Goal: Task Accomplishment & Management: Manage account settings

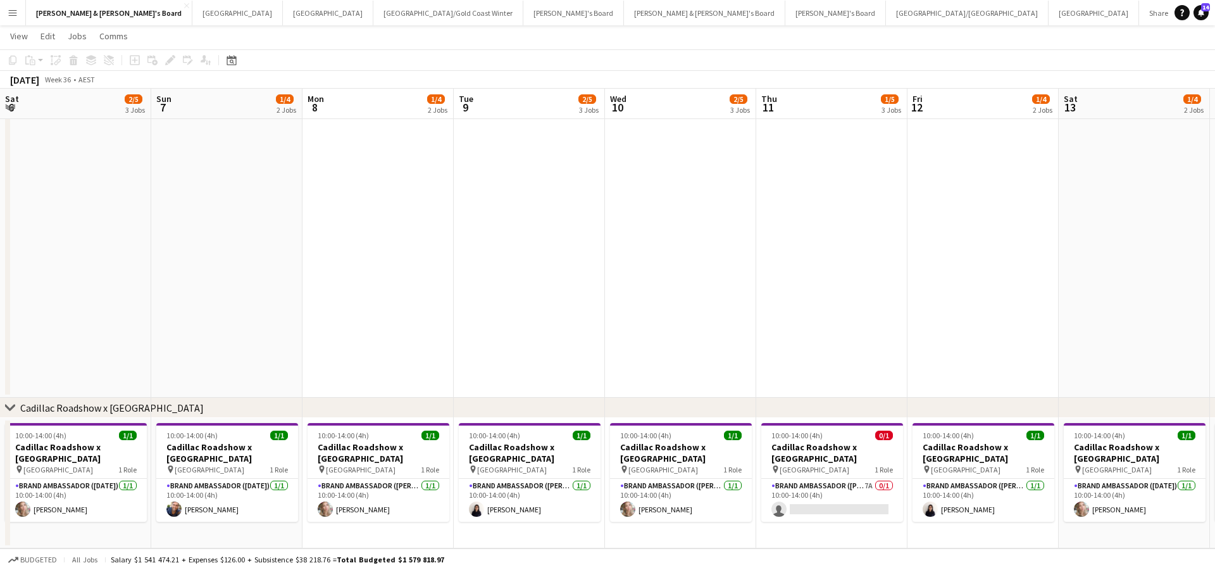
scroll to position [0, 456]
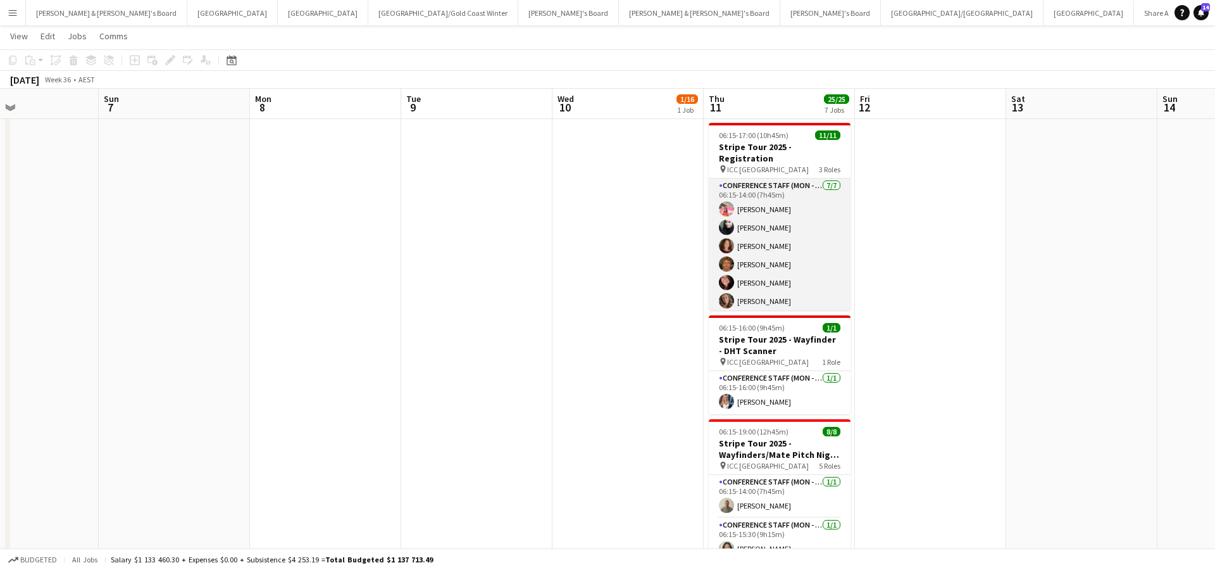
scroll to position [22, 0]
click at [793, 244] on app-card-role "Conference Staff (Mon - Fri) [DATE] 06:15-14:00 (7h45m) [PERSON_NAME] [PERSON_N…" at bounding box center [780, 232] width 142 height 153
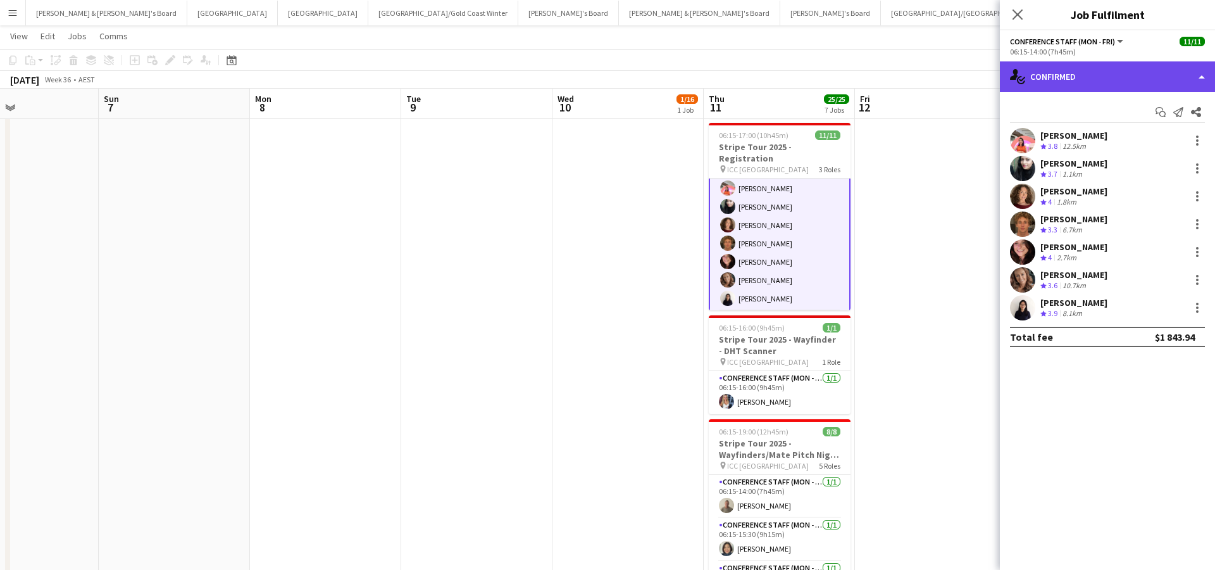
click at [1071, 81] on div "single-neutral-actions-check-2 Confirmed" at bounding box center [1107, 76] width 215 height 30
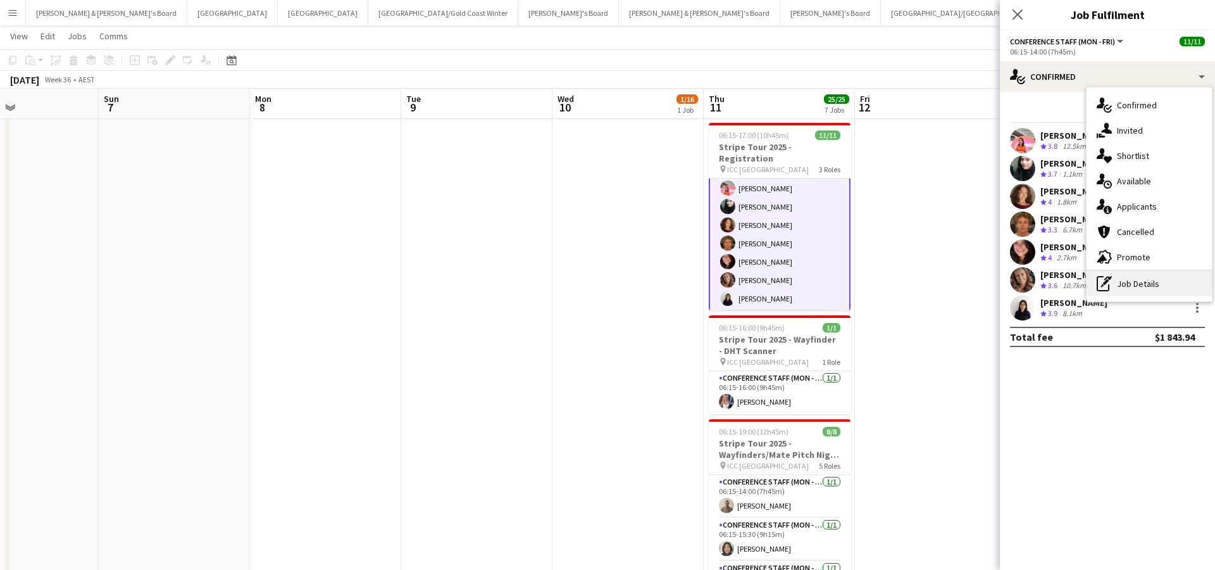
click at [1134, 294] on div "pen-write Job Details" at bounding box center [1149, 283] width 125 height 25
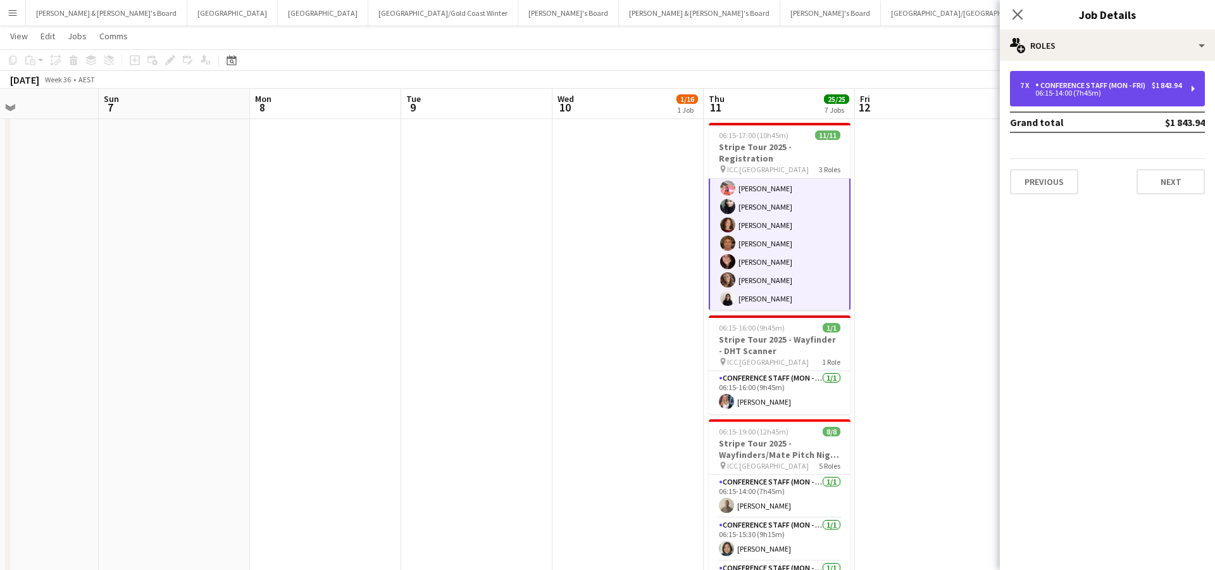
click at [1109, 82] on div "Conference Staff (Mon - Fri)" at bounding box center [1093, 85] width 115 height 9
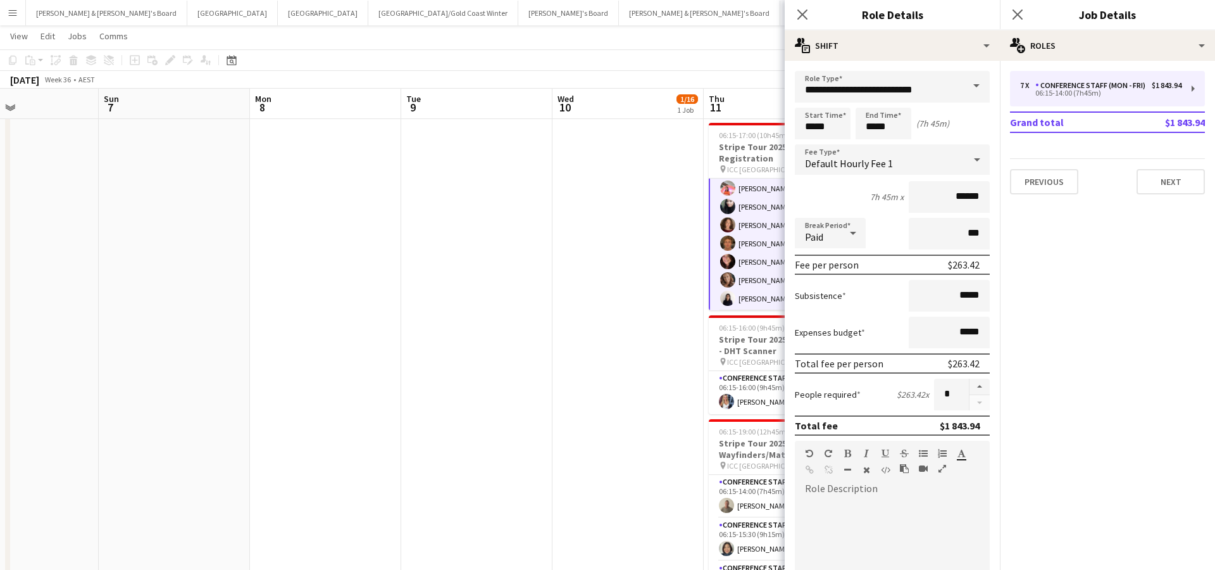
click at [738, 273] on app-card-role "Conference Staff (Mon - Fri) [DATE] 06:15-14:00 (7h45m) [PERSON_NAME] [PERSON_N…" at bounding box center [780, 234] width 142 height 156
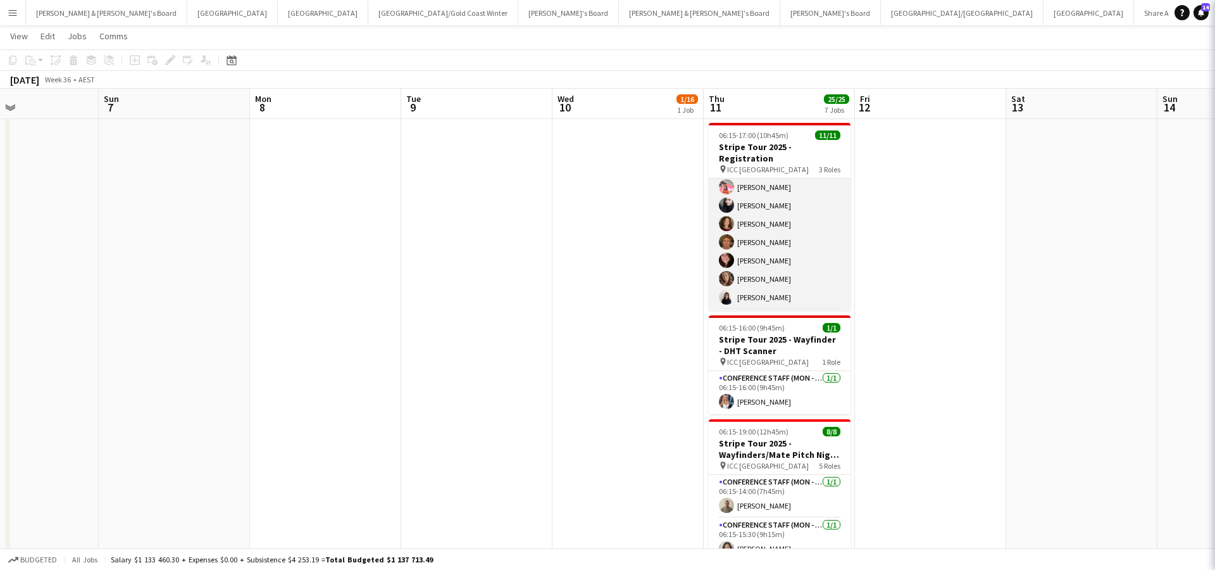
click at [747, 274] on app-card-role "Conference Staff (Mon - Fri) [DATE] 06:15-14:00 (7h45m) [PERSON_NAME] [PERSON_N…" at bounding box center [780, 232] width 142 height 153
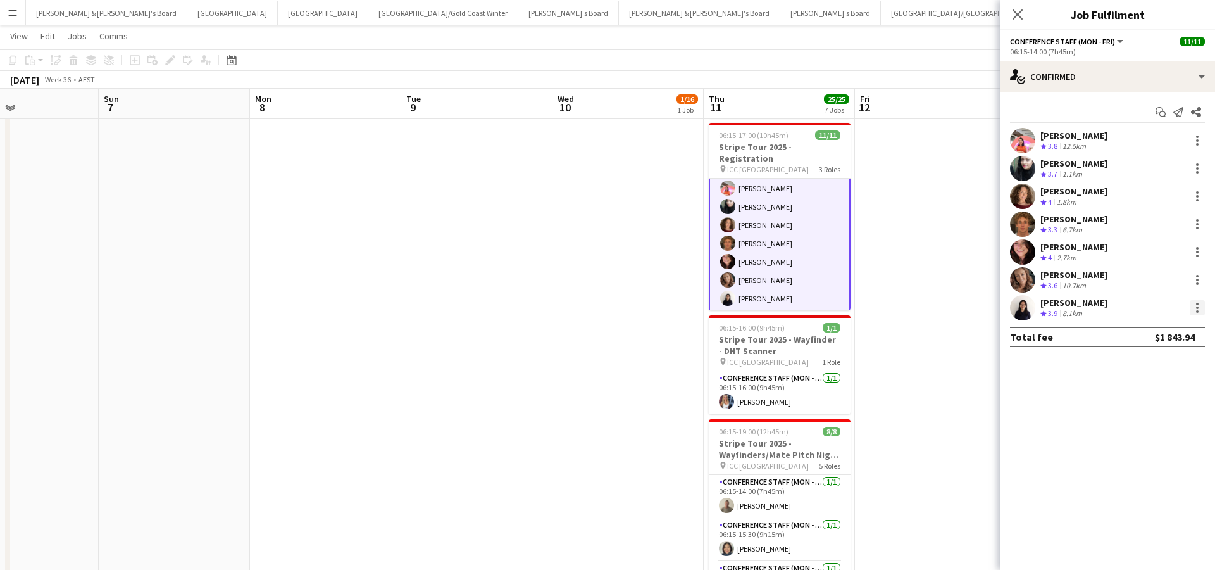
click at [1196, 310] on div at bounding box center [1197, 307] width 15 height 15
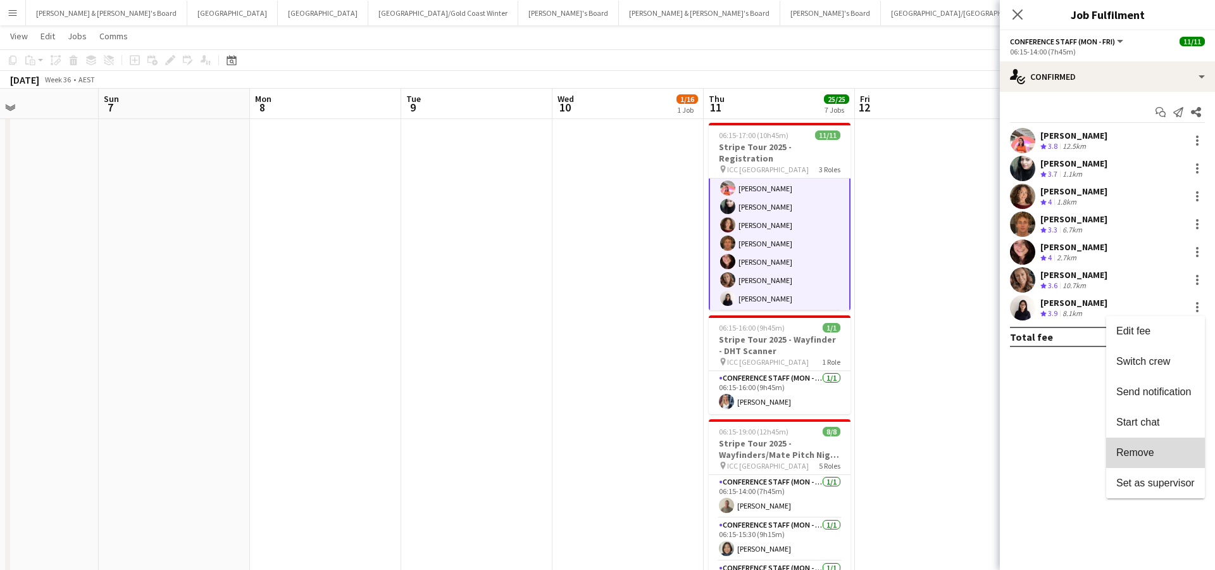
click at [1136, 454] on span "Remove" at bounding box center [1136, 452] width 38 height 11
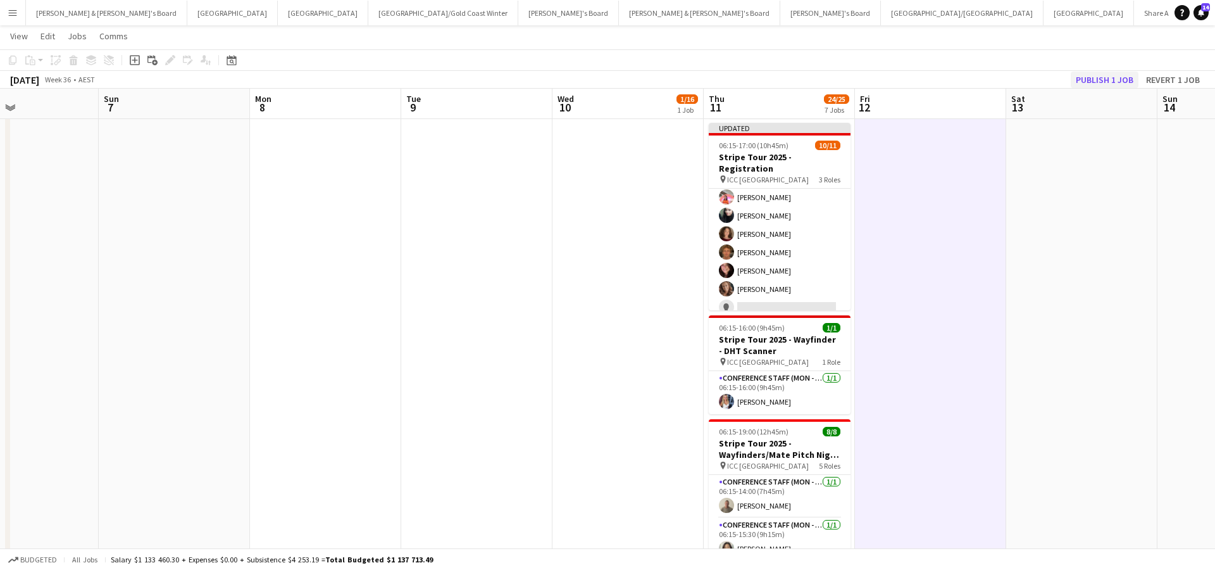
click at [1111, 81] on button "Publish 1 job" at bounding box center [1105, 80] width 68 height 16
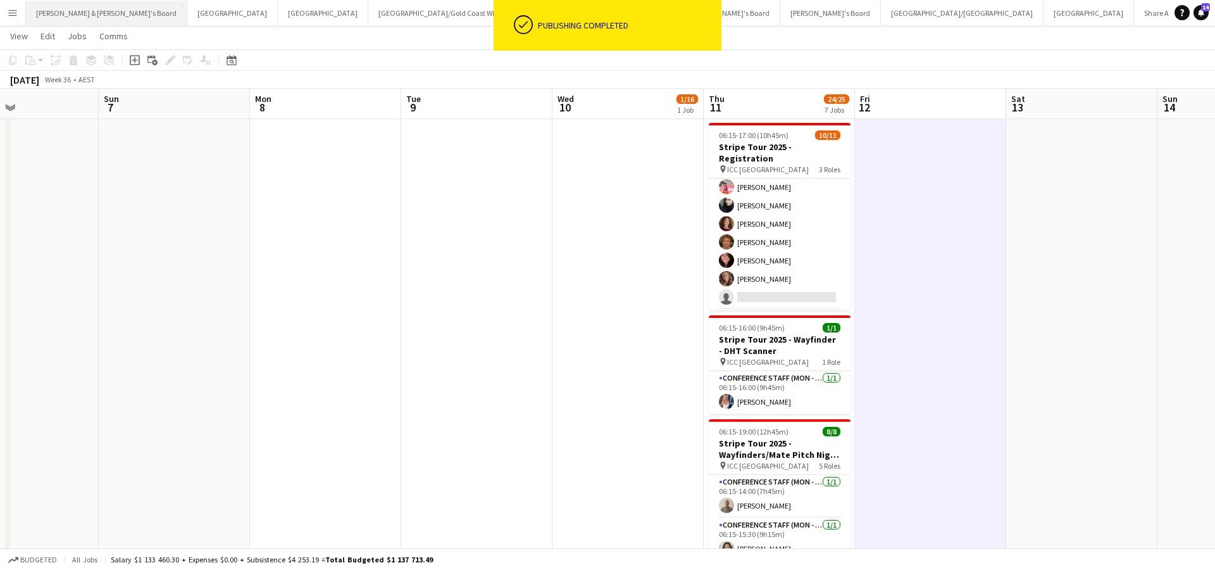
click at [87, 18] on button "[PERSON_NAME] & [PERSON_NAME]'s Board Close" at bounding box center [106, 13] width 161 height 25
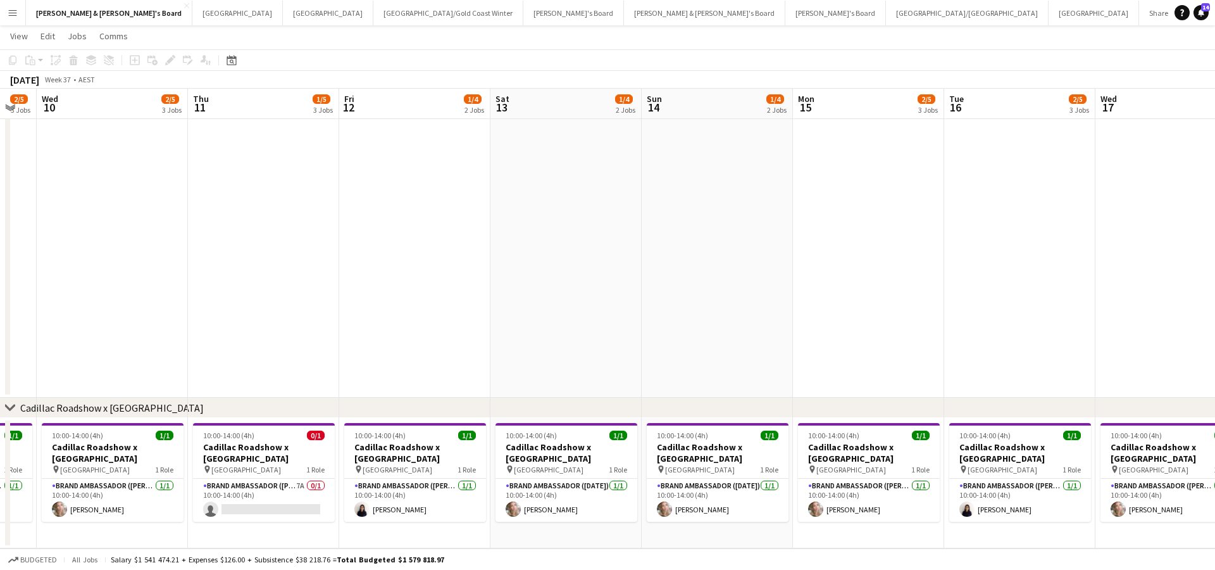
scroll to position [0, 262]
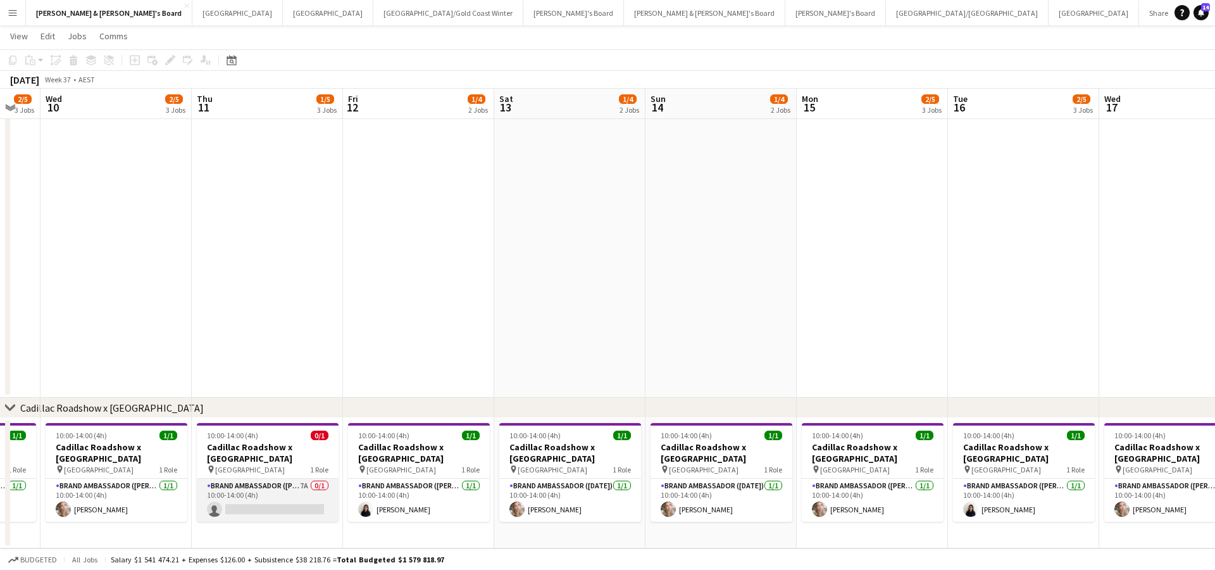
click at [273, 498] on app-card-role "Brand Ambassador (Mon - Fri) 7A 0/1 10:00-14:00 (4h) single-neutral-actions" at bounding box center [268, 500] width 142 height 43
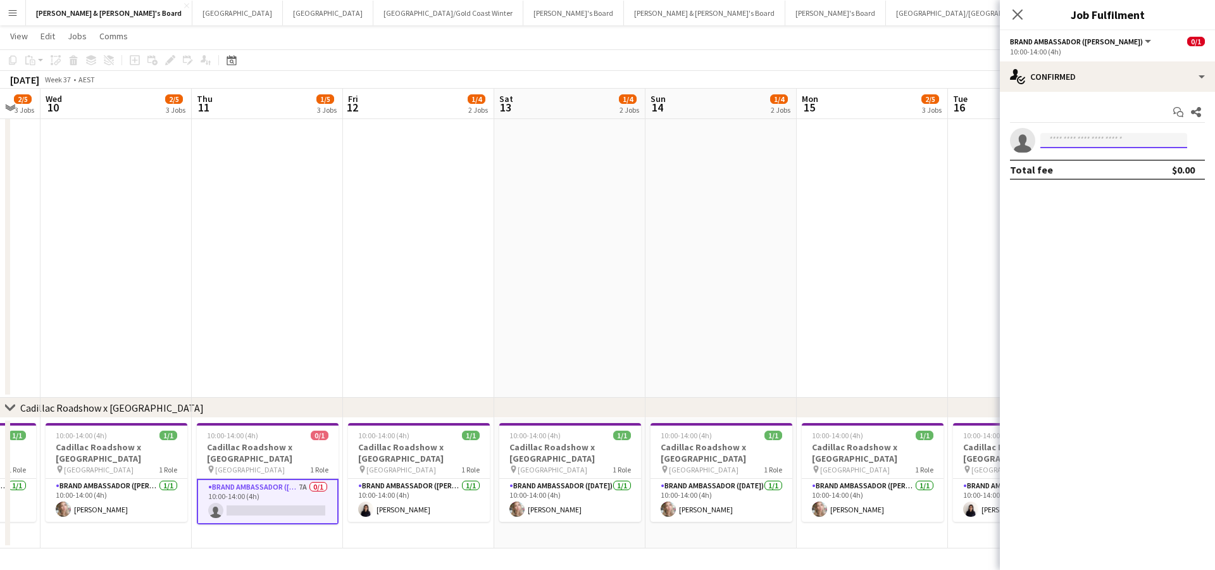
click at [1086, 136] on input at bounding box center [1114, 140] width 147 height 15
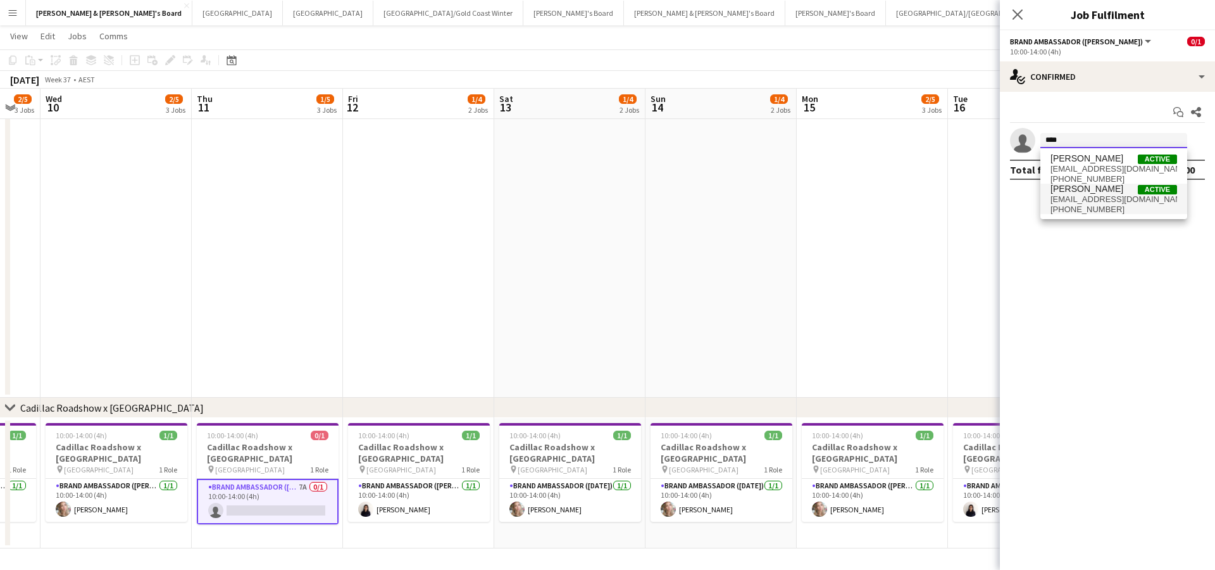
type input "****"
click at [1106, 206] on span "[PHONE_NUMBER]" at bounding box center [1114, 209] width 127 height 10
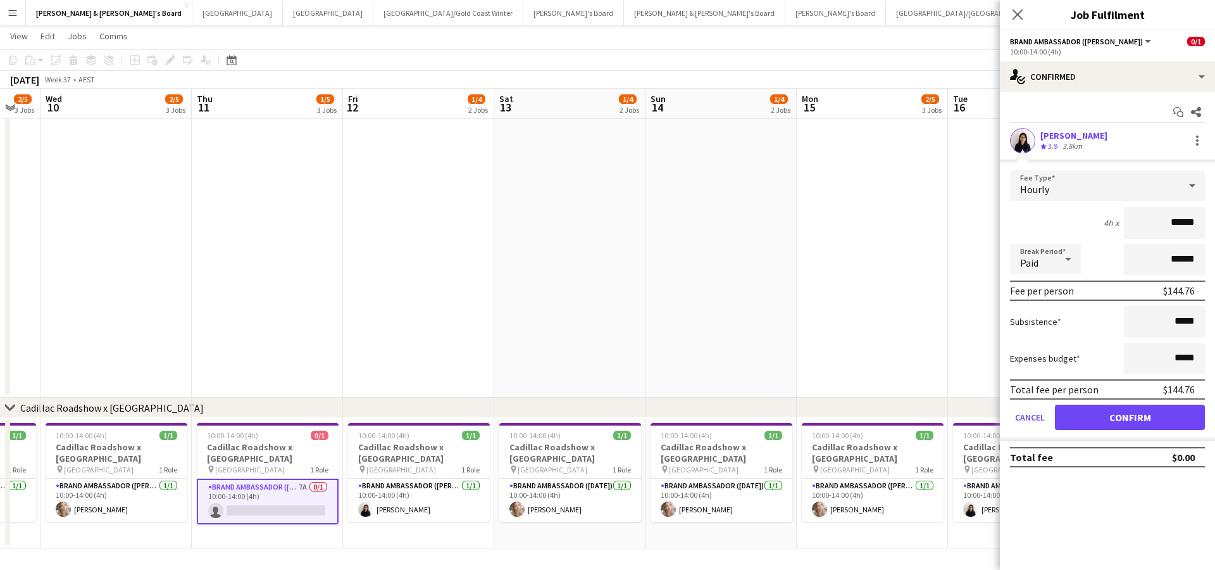
click at [1154, 192] on div "Hourly" at bounding box center [1095, 185] width 170 height 30
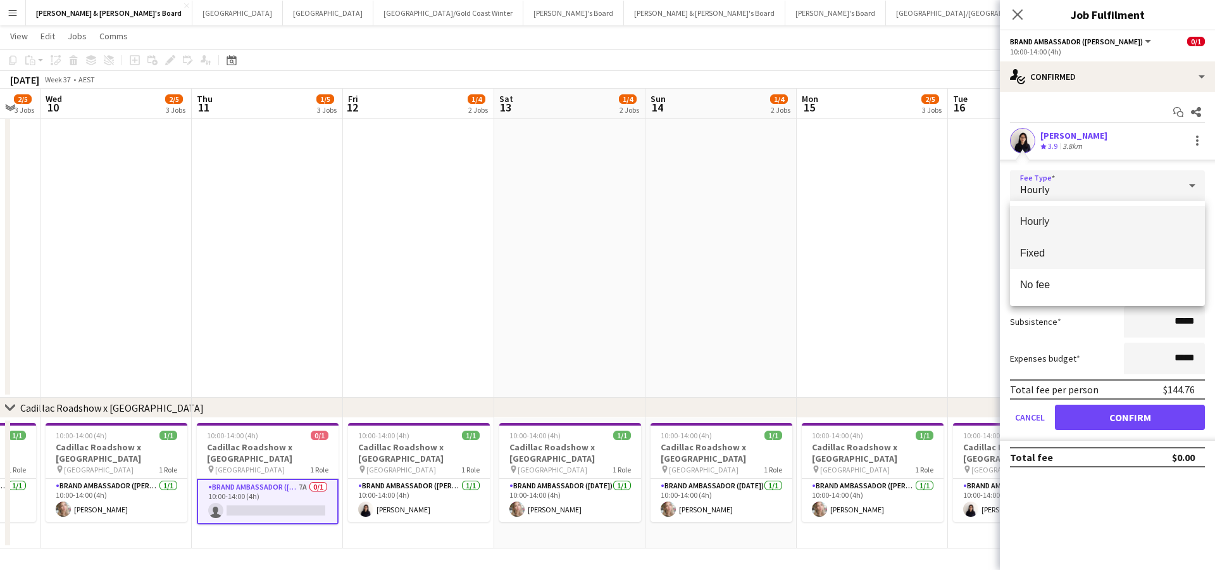
click at [1066, 256] on span "Fixed" at bounding box center [1107, 253] width 175 height 12
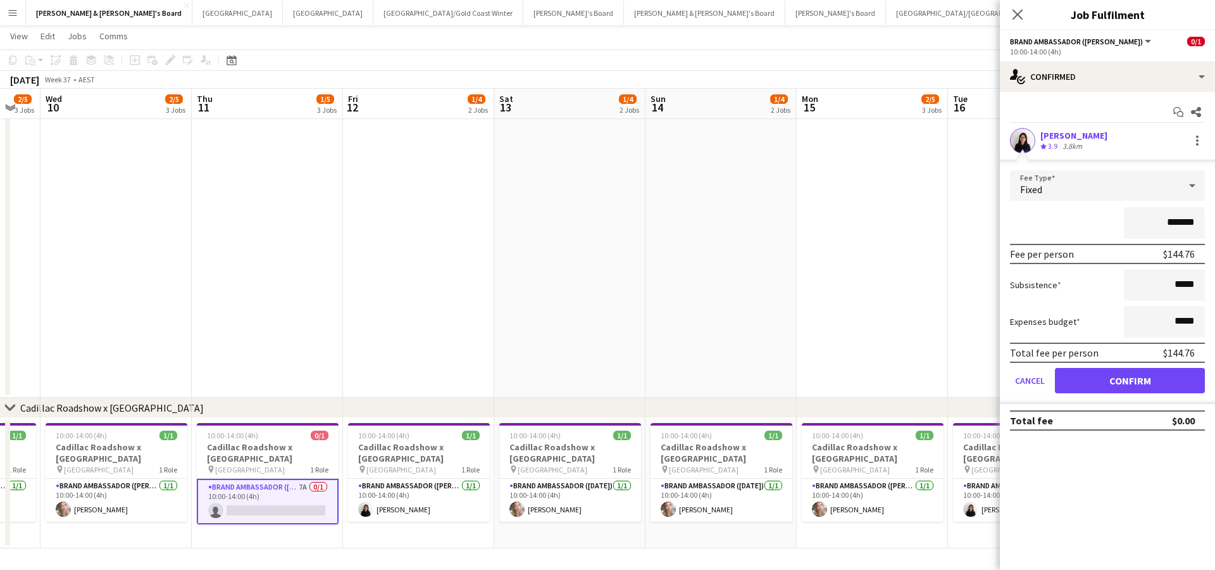
drag, startPoint x: 1169, startPoint y: 219, endPoint x: 1204, endPoint y: 220, distance: 34.8
click at [1204, 220] on input "*******" at bounding box center [1164, 223] width 81 height 32
type input "*******"
click at [1120, 380] on button "Confirm" at bounding box center [1130, 380] width 150 height 25
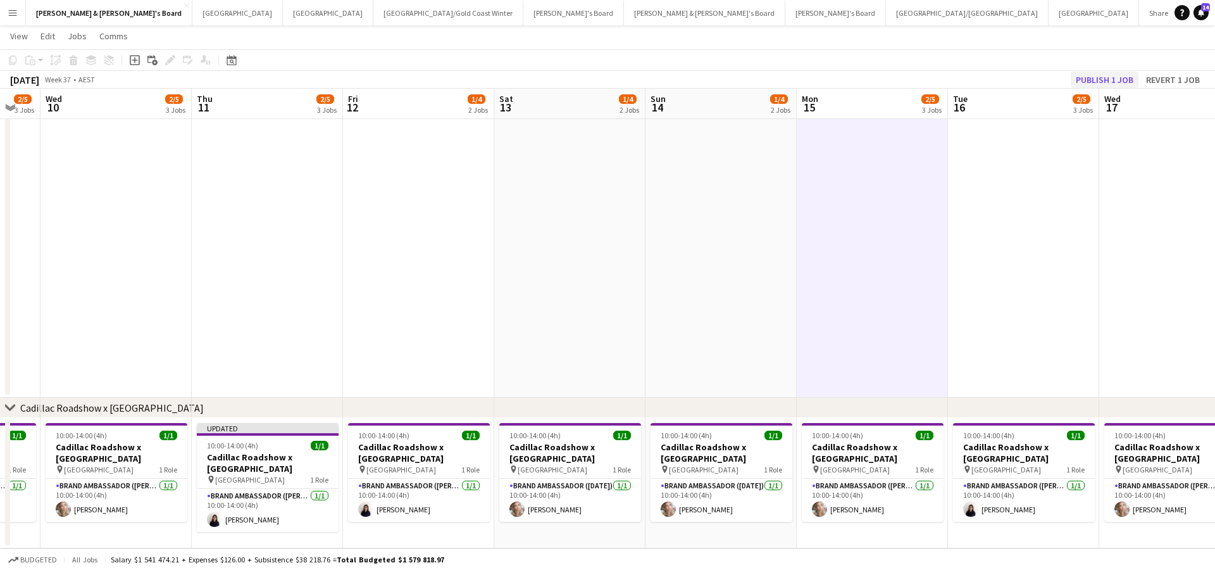
click at [1098, 77] on button "Publish 1 job" at bounding box center [1105, 80] width 68 height 16
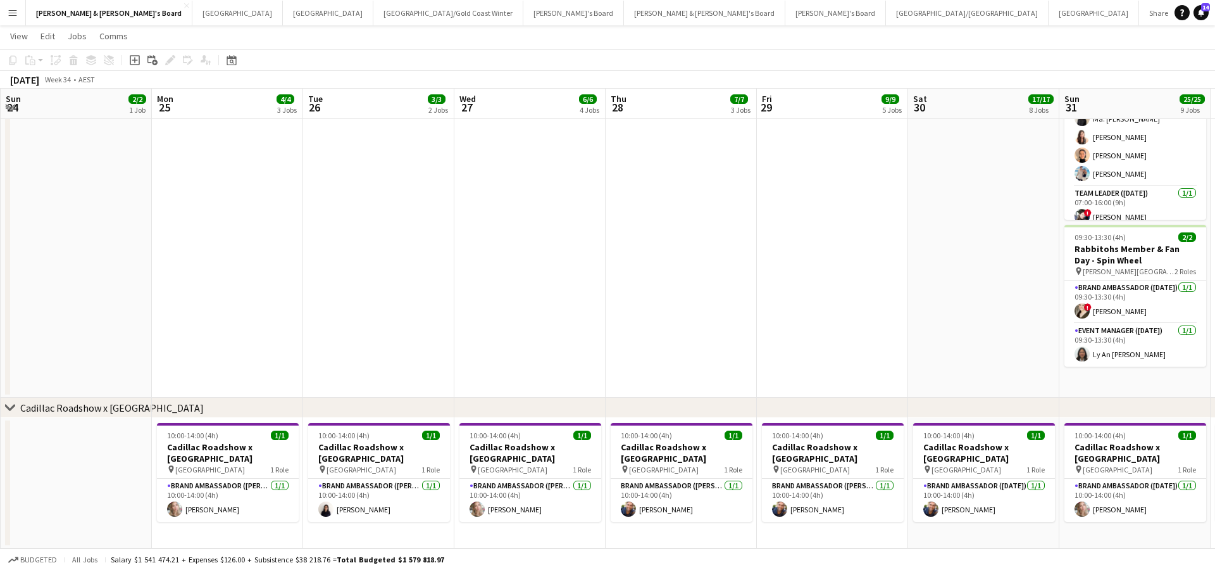
scroll to position [0, 452]
click at [233, 504] on app-card-role "Brand Ambassador (Mon - Fri) [DATE] 10:00-14:00 (4h) [PERSON_NAME]" at bounding box center [229, 500] width 142 height 43
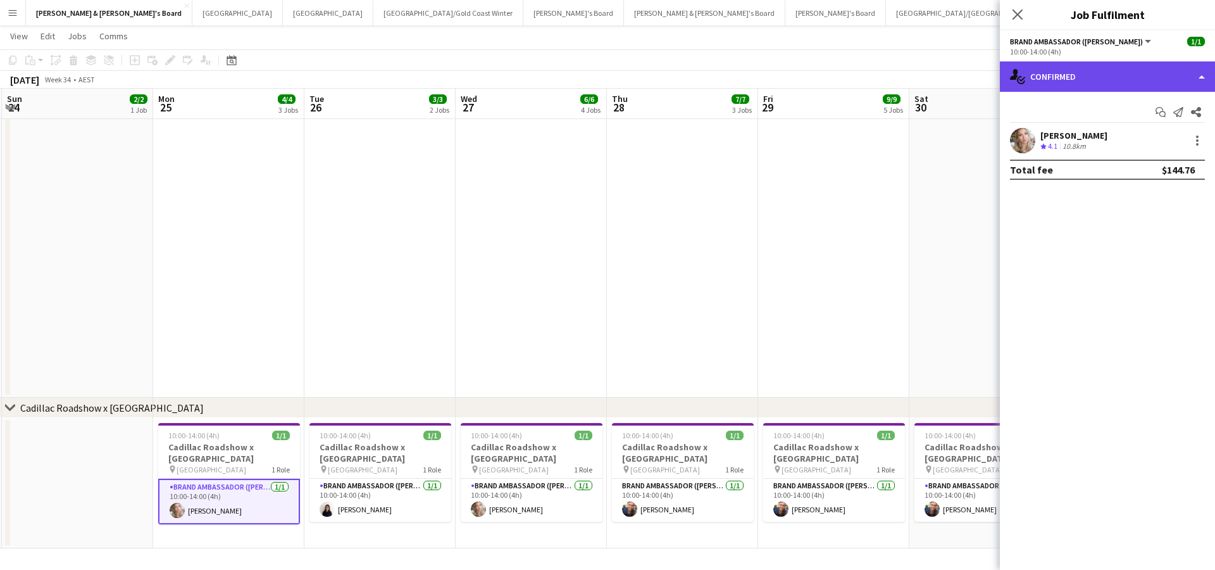
click at [1157, 77] on div "single-neutral-actions-check-2 Confirmed" at bounding box center [1107, 76] width 215 height 30
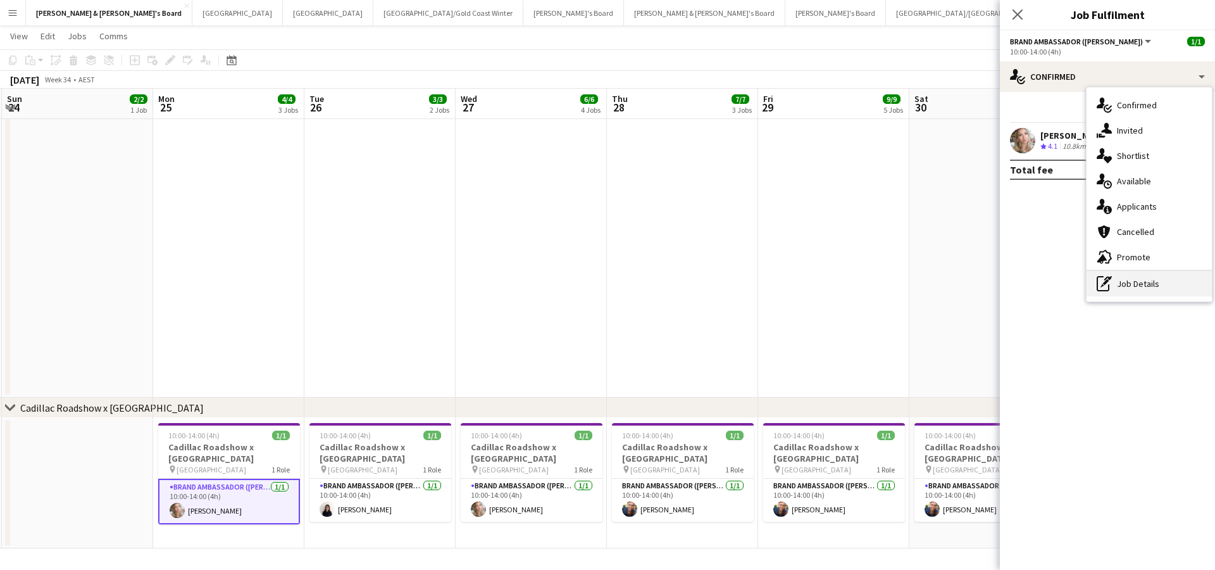
click at [1129, 284] on div "pen-write Job Details" at bounding box center [1149, 283] width 125 height 25
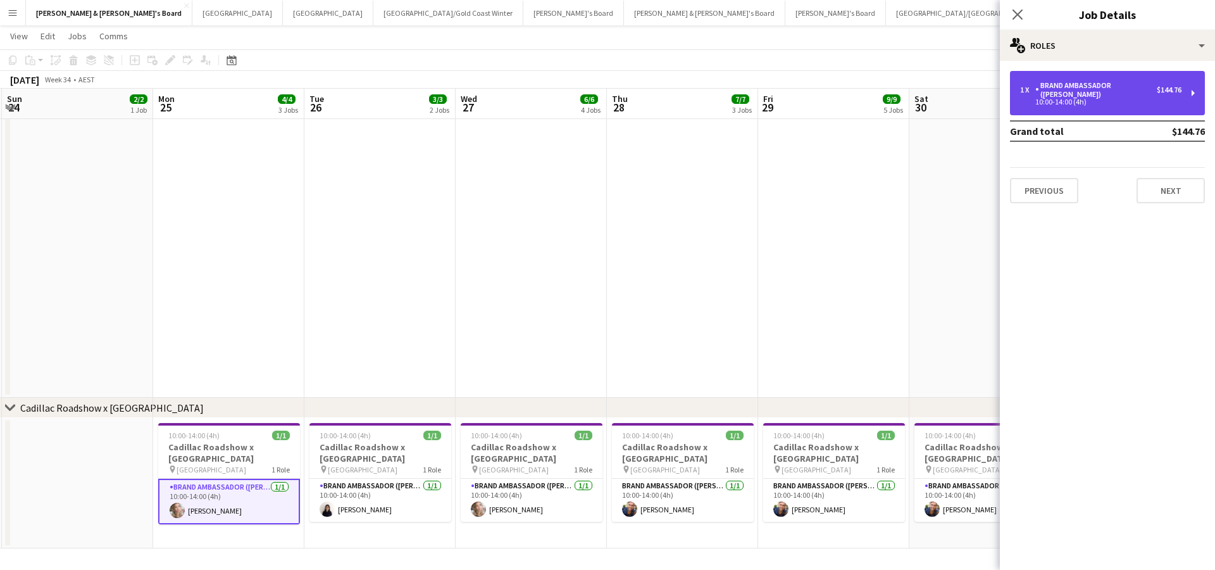
click at [1103, 99] on div "10:00-14:00 (4h)" at bounding box center [1100, 102] width 161 height 6
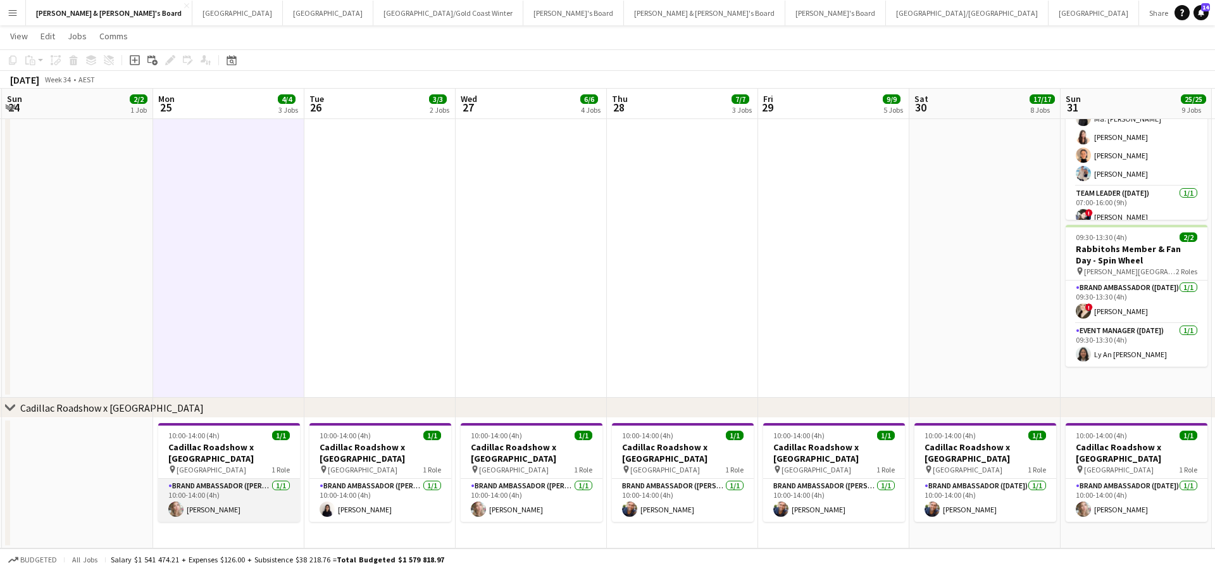
click at [251, 501] on app-card-role "Brand Ambassador (Mon - Fri) [DATE] 10:00-14:00 (4h) [PERSON_NAME]" at bounding box center [229, 500] width 142 height 43
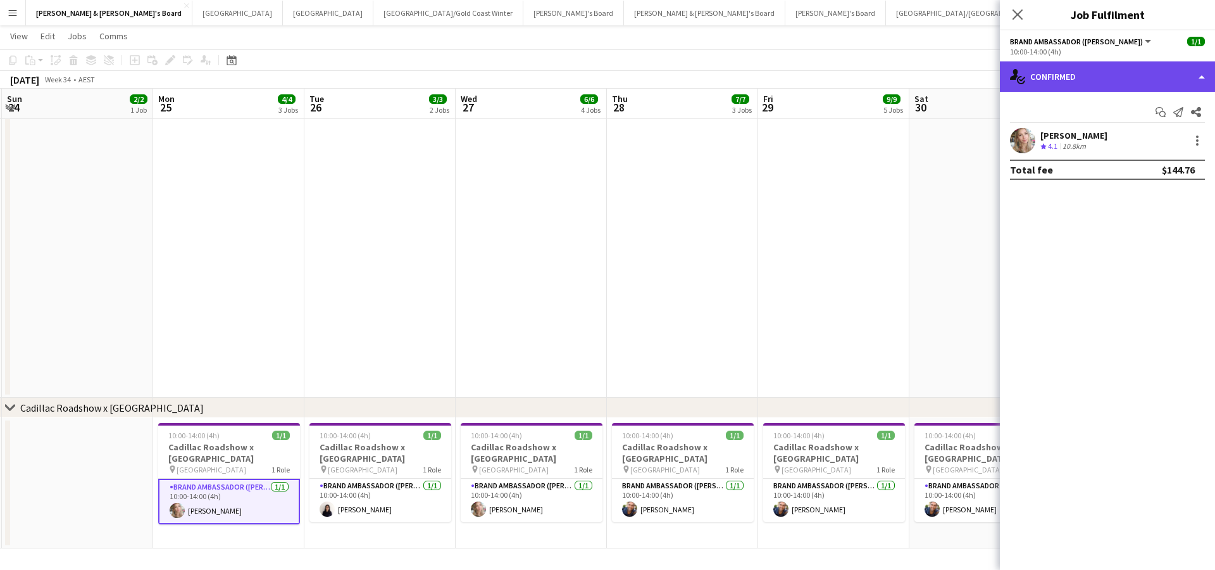
click at [1125, 68] on div "single-neutral-actions-check-2 Confirmed" at bounding box center [1107, 76] width 215 height 30
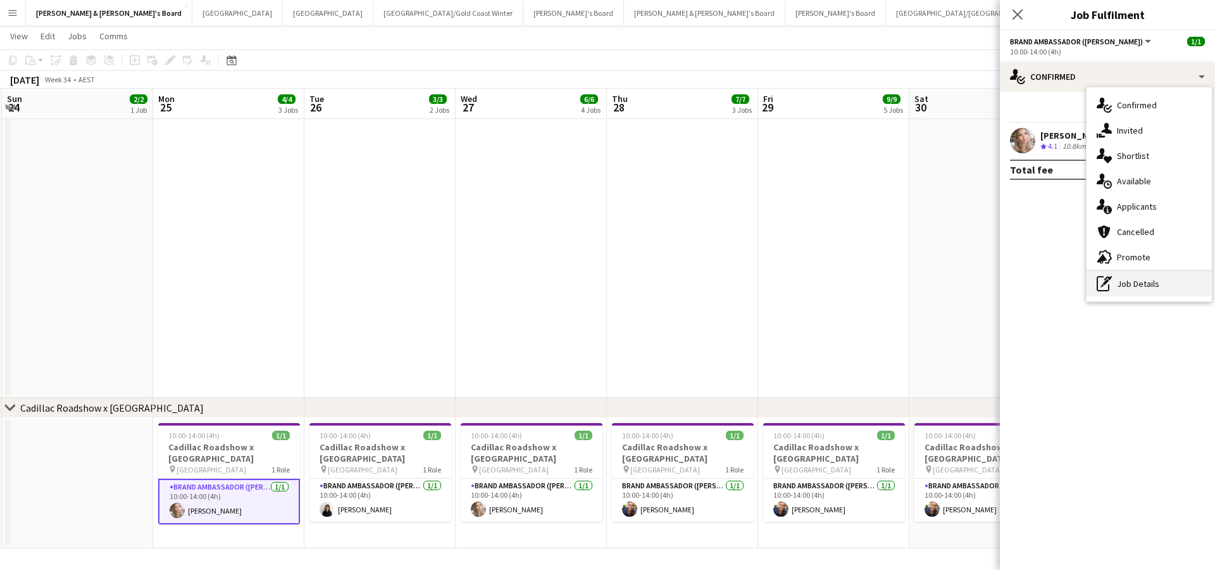
click at [1139, 291] on div "pen-write Job Details" at bounding box center [1149, 283] width 125 height 25
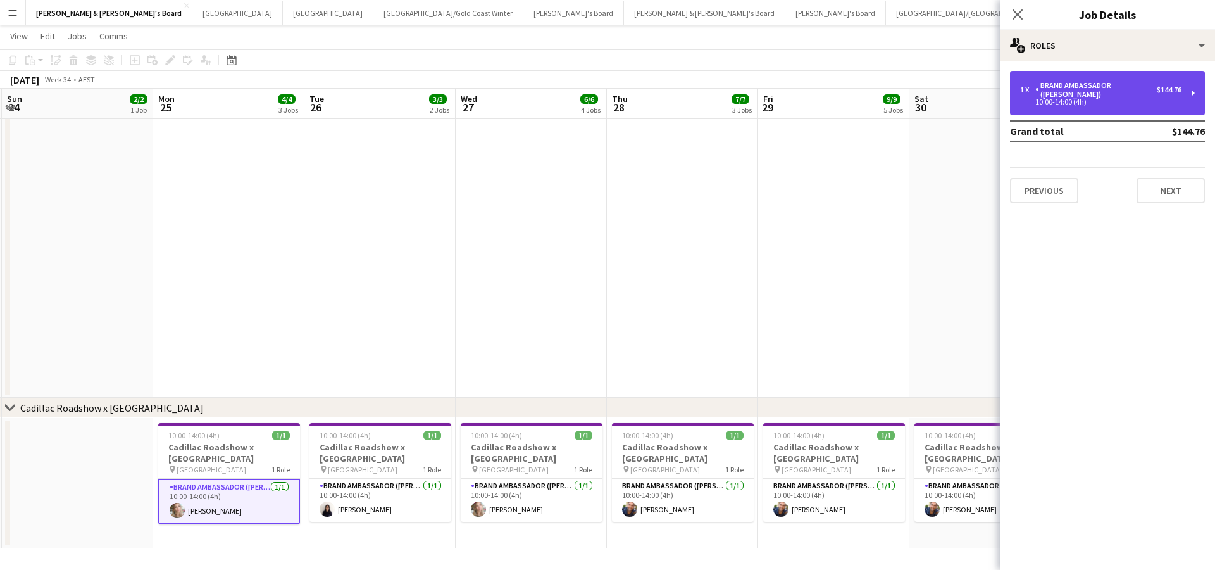
click at [1111, 101] on div "1 x Brand Ambassador (Mon - Fri) $144.76 10:00-14:00 (4h)" at bounding box center [1107, 93] width 195 height 44
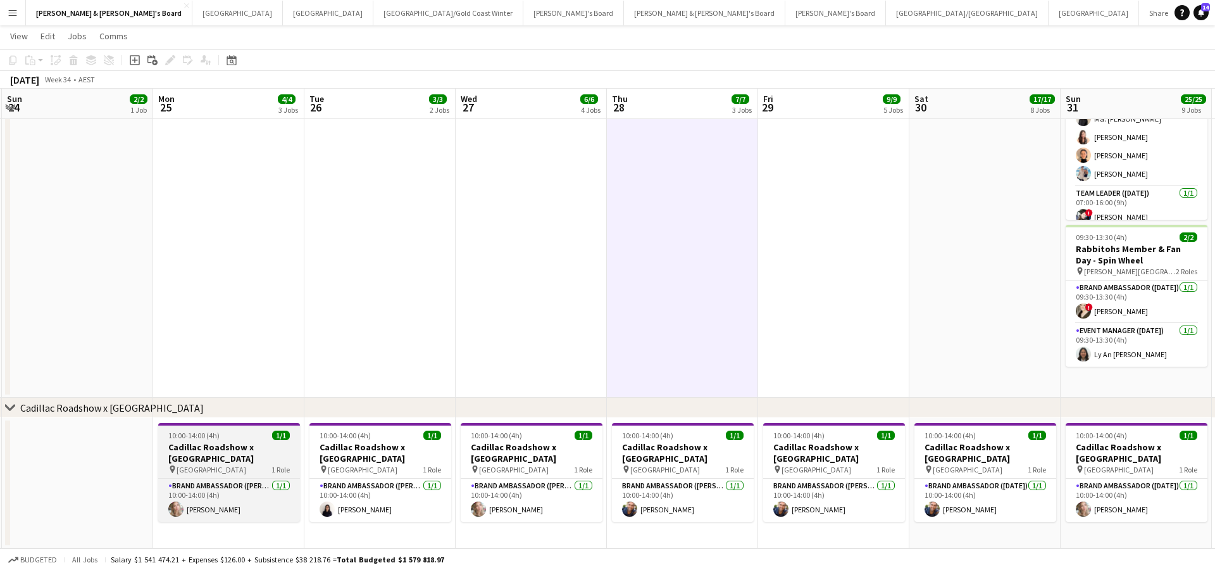
click at [253, 451] on h3 "Cadillac Roadshow x [GEOGRAPHIC_DATA]" at bounding box center [229, 452] width 142 height 23
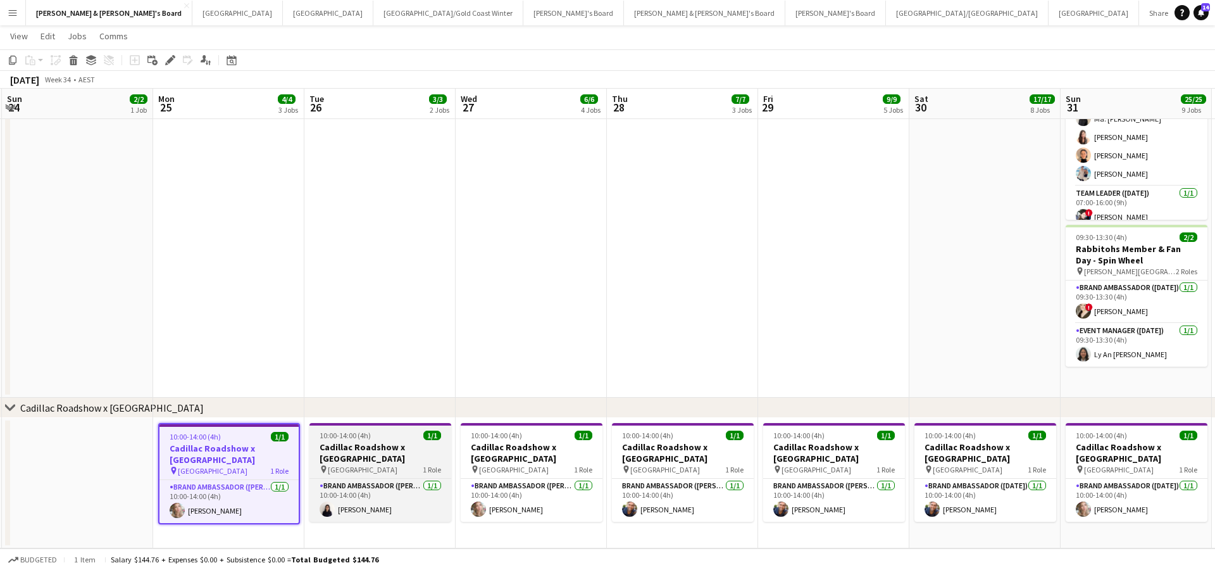
click at [400, 448] on h3 "Cadillac Roadshow x [GEOGRAPHIC_DATA]" at bounding box center [381, 452] width 142 height 23
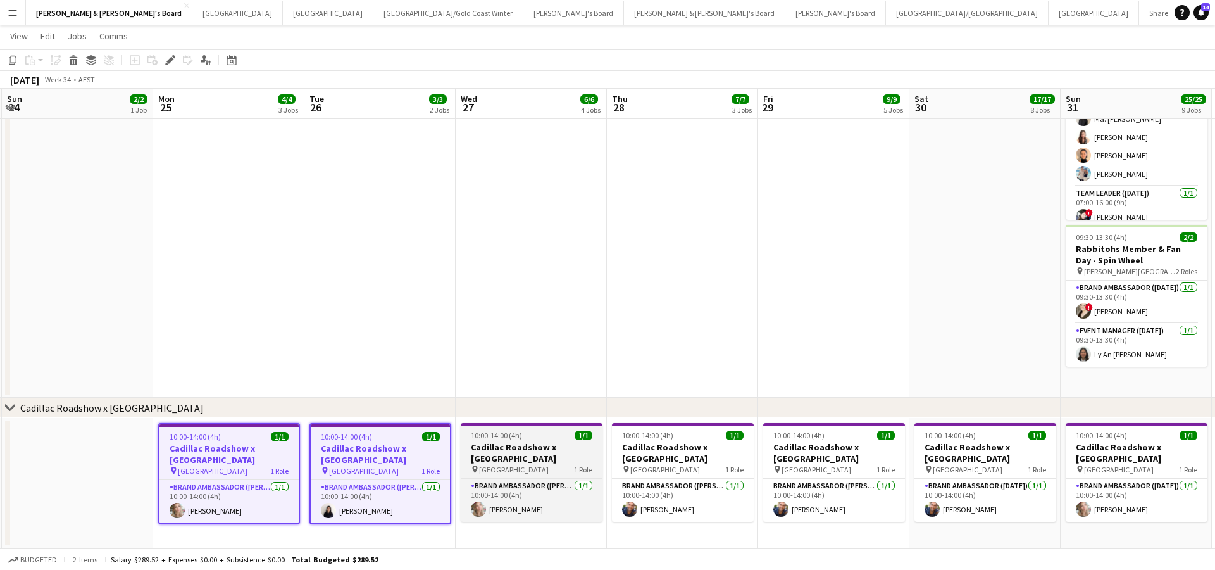
click at [516, 458] on h3 "Cadillac Roadshow x [GEOGRAPHIC_DATA]" at bounding box center [532, 452] width 142 height 23
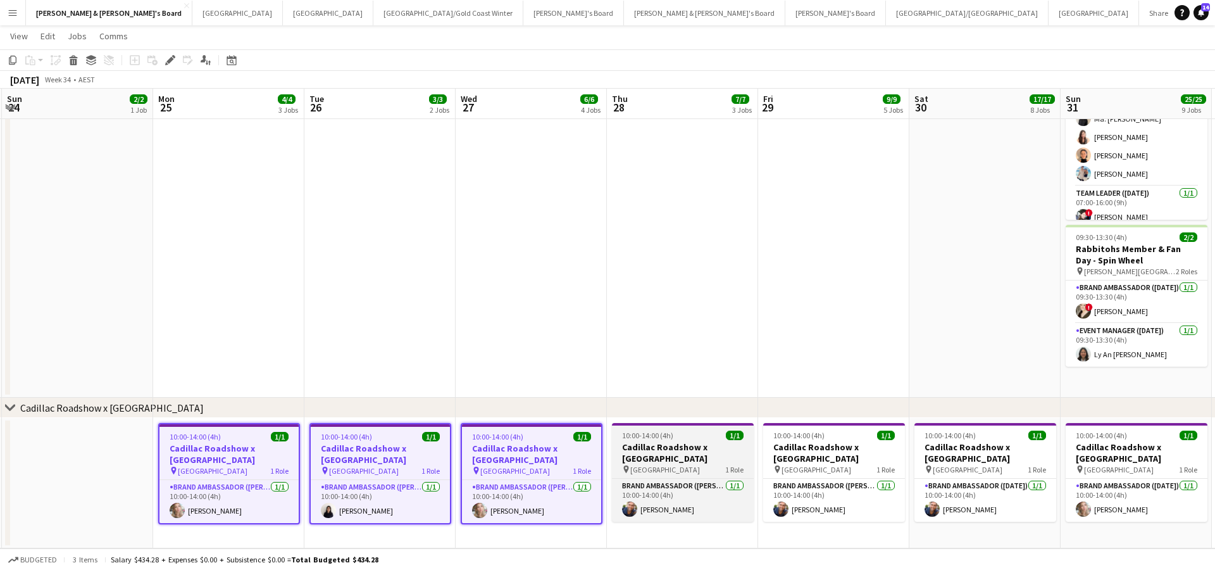
click at [666, 452] on h3 "Cadillac Roadshow x [GEOGRAPHIC_DATA]" at bounding box center [683, 452] width 142 height 23
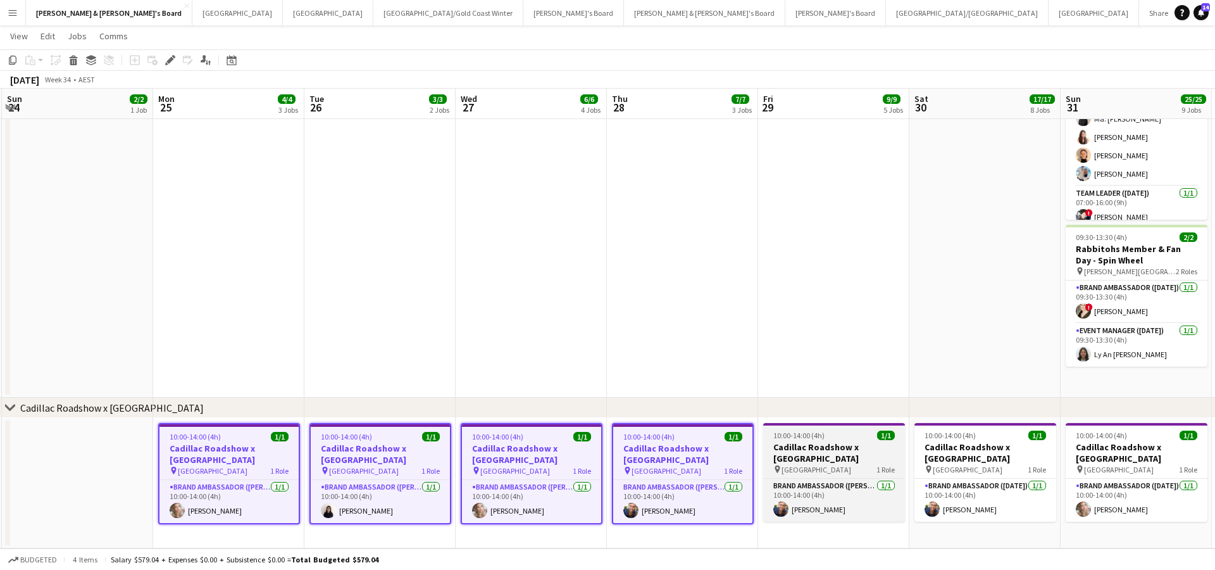
click at [817, 447] on h3 "Cadillac Roadshow x [GEOGRAPHIC_DATA]" at bounding box center [834, 452] width 142 height 23
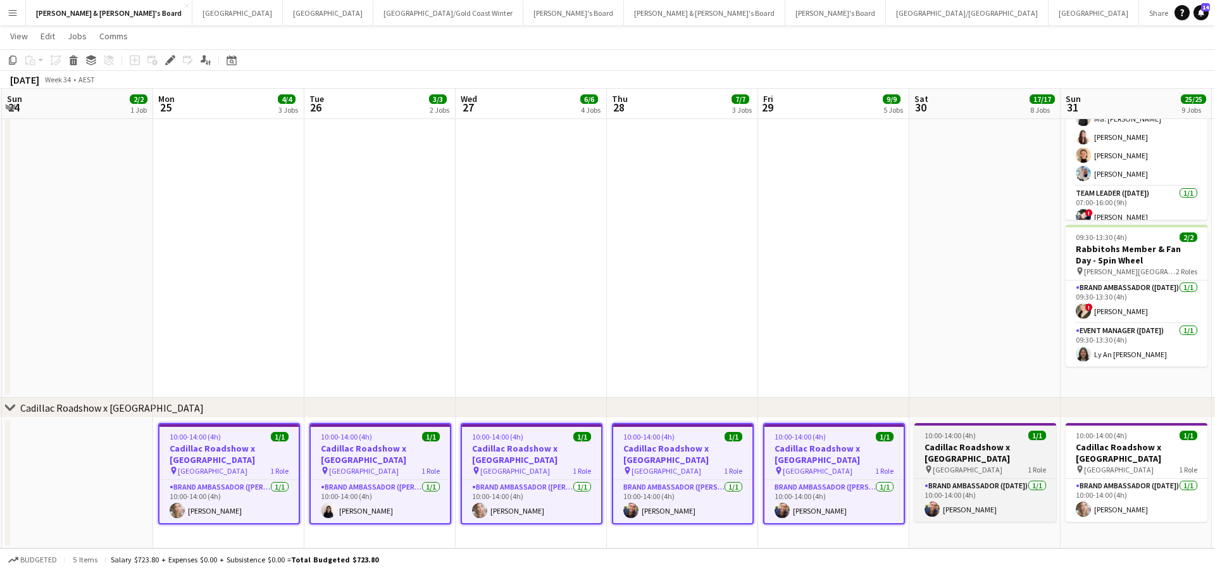
click at [975, 451] on h3 "Cadillac Roadshow x [GEOGRAPHIC_DATA]" at bounding box center [986, 452] width 142 height 23
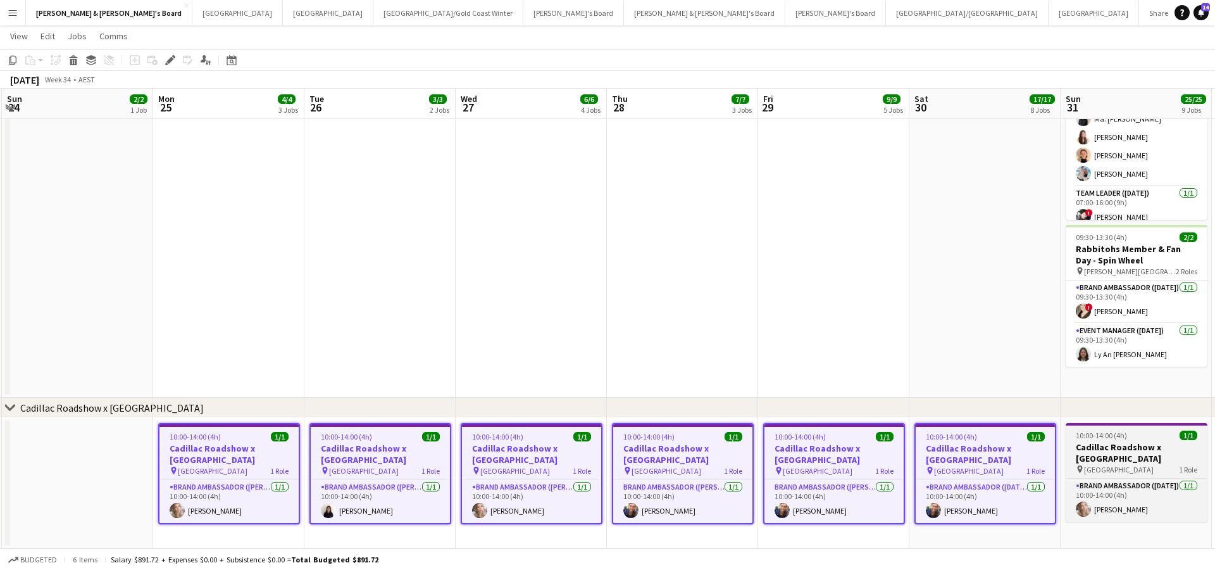
click at [1093, 439] on span "10:00-14:00 (4h)" at bounding box center [1101, 434] width 51 height 9
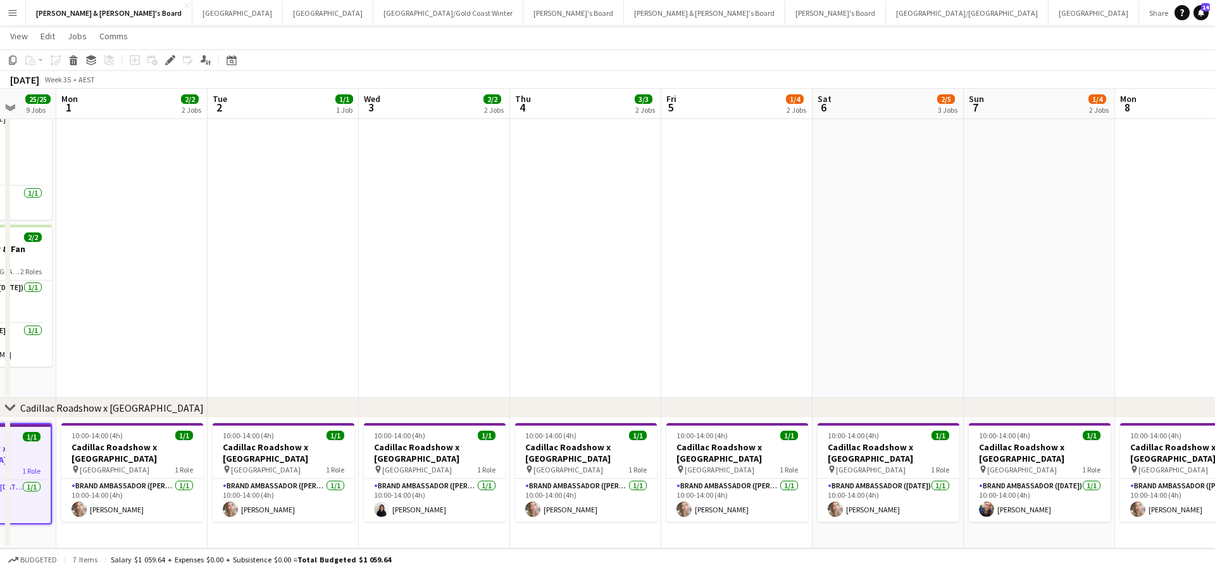
scroll to position [0, 423]
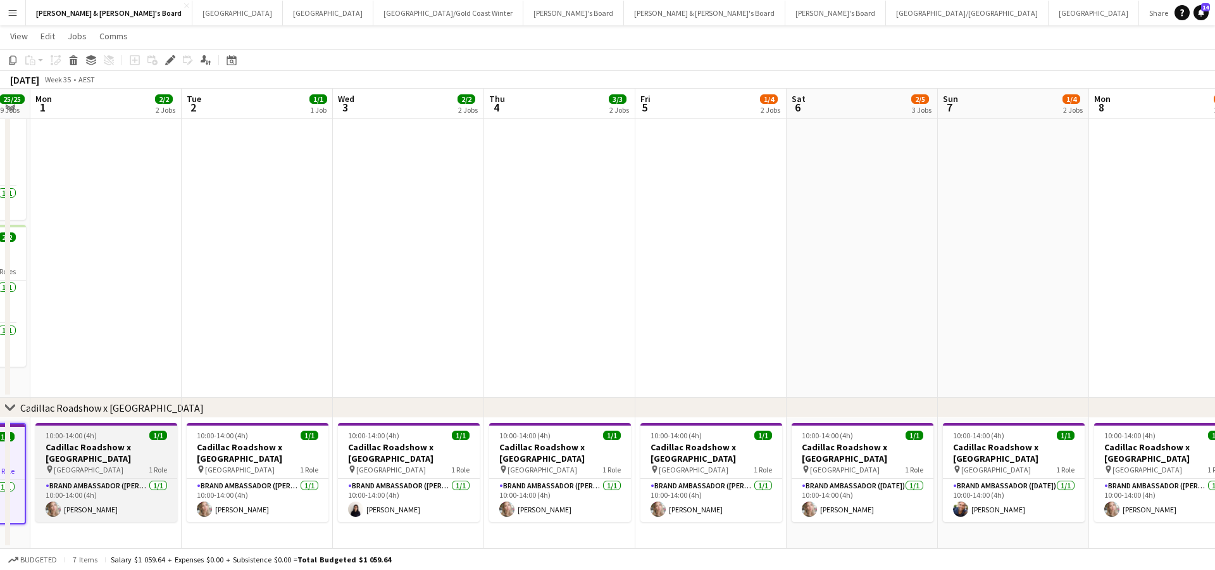
click at [70, 446] on h3 "Cadillac Roadshow x [GEOGRAPHIC_DATA]" at bounding box center [106, 452] width 142 height 23
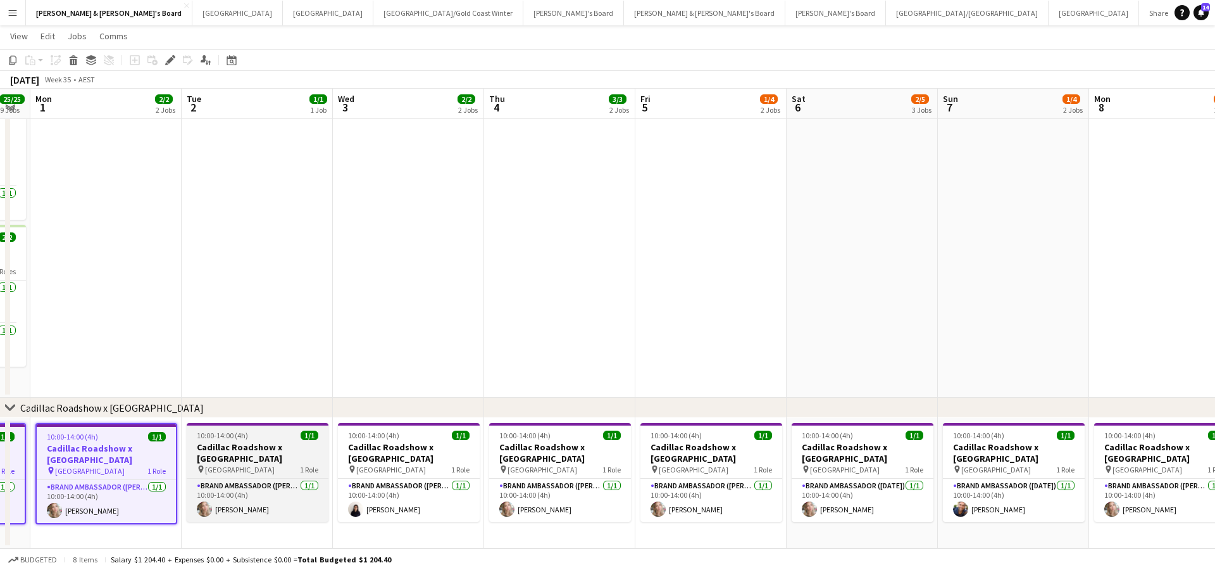
click at [246, 446] on h3 "Cadillac Roadshow x [GEOGRAPHIC_DATA]" at bounding box center [258, 452] width 142 height 23
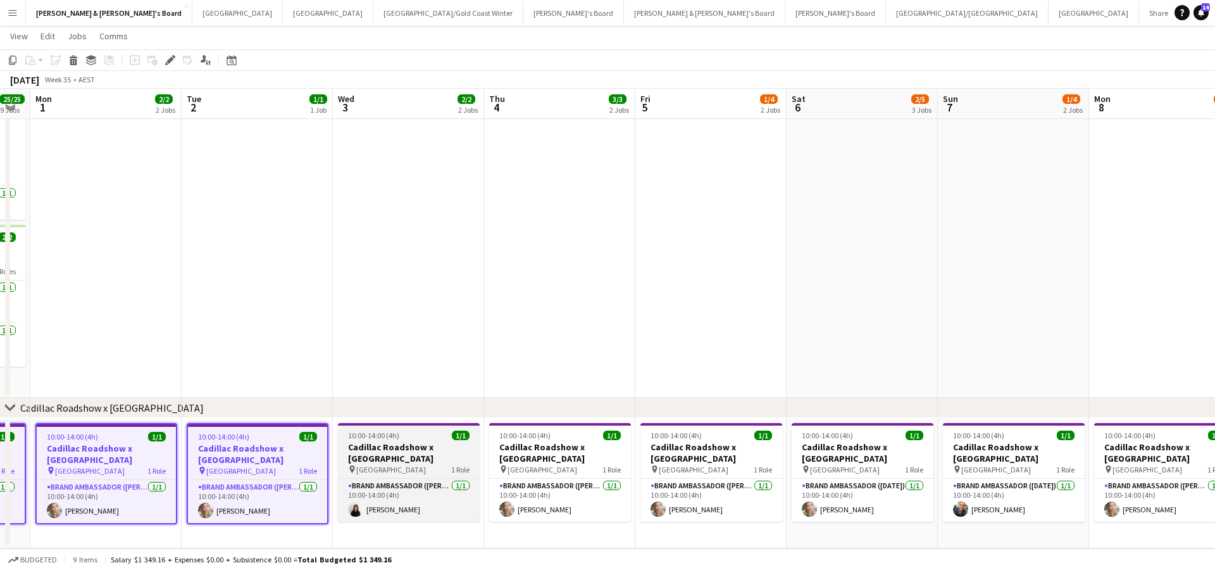
click at [384, 448] on h3 "Cadillac Roadshow x [GEOGRAPHIC_DATA]" at bounding box center [409, 452] width 142 height 23
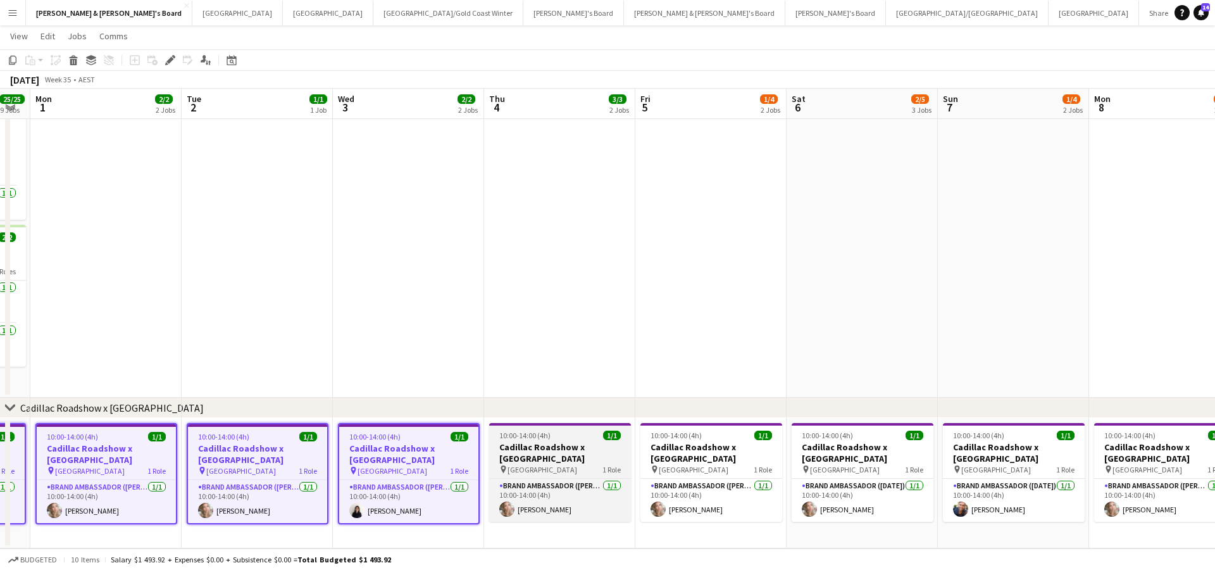
click at [598, 446] on h3 "Cadillac Roadshow x [GEOGRAPHIC_DATA]" at bounding box center [560, 452] width 142 height 23
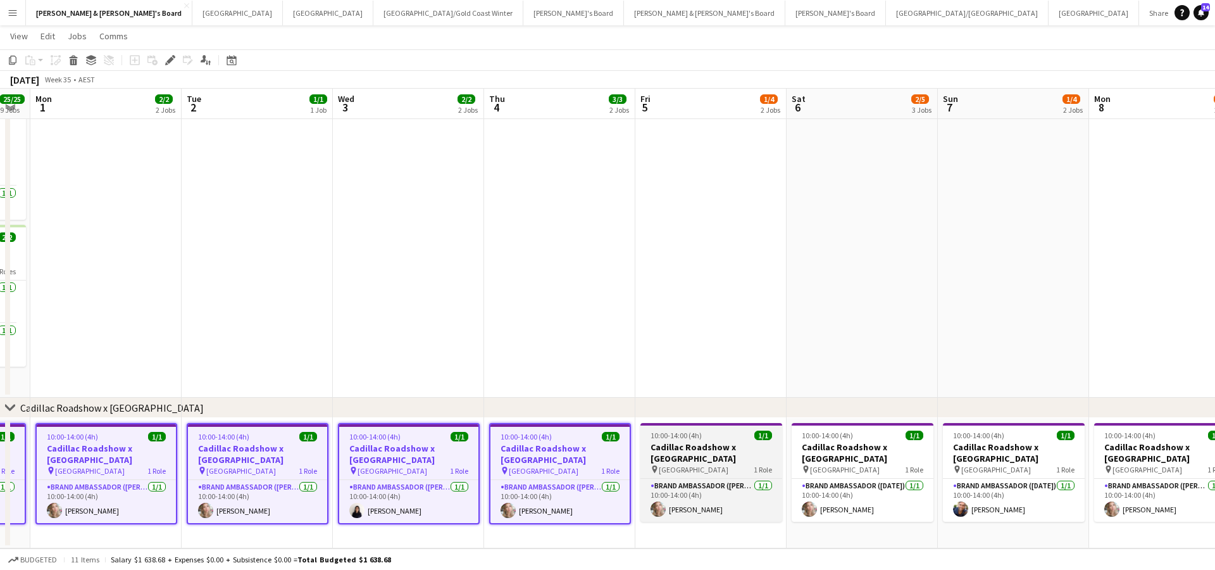
scroll to position [0, 424]
click at [734, 442] on h3 "Cadillac Roadshow x [GEOGRAPHIC_DATA]" at bounding box center [711, 452] width 142 height 23
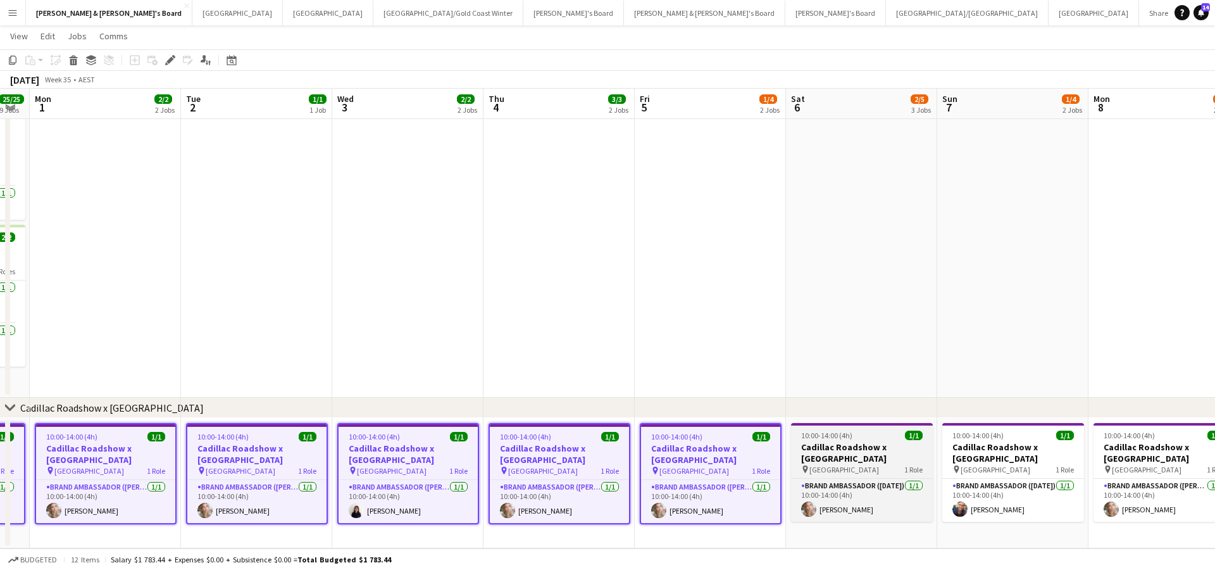
click at [886, 448] on h3 "Cadillac Roadshow x [GEOGRAPHIC_DATA]" at bounding box center [862, 452] width 142 height 23
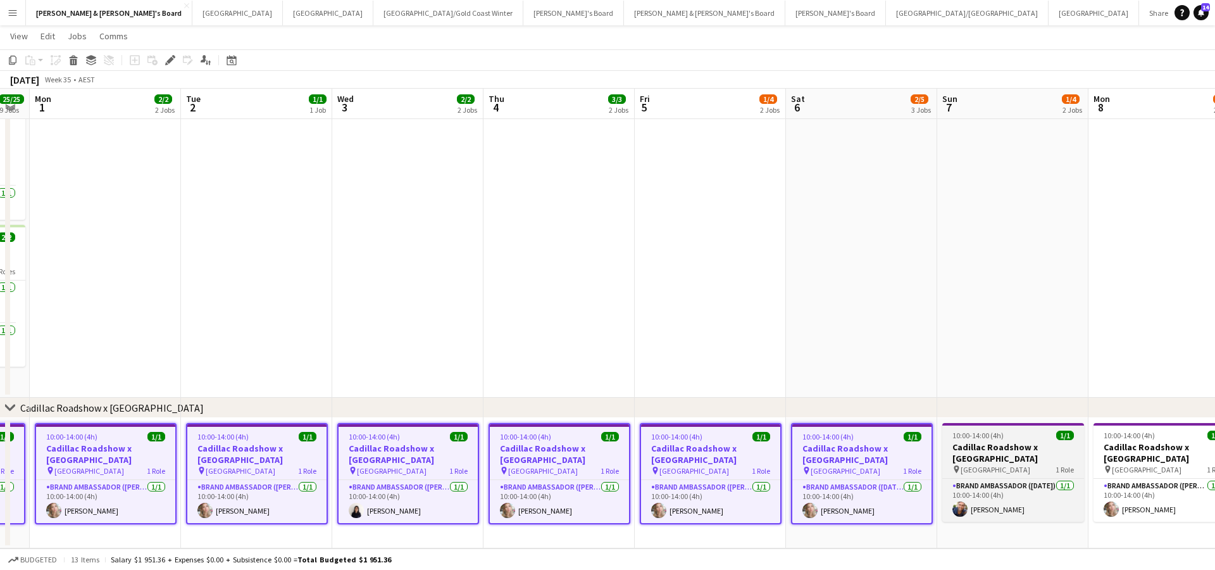
click at [1024, 443] on h3 "Cadillac Roadshow x [GEOGRAPHIC_DATA]" at bounding box center [1013, 452] width 142 height 23
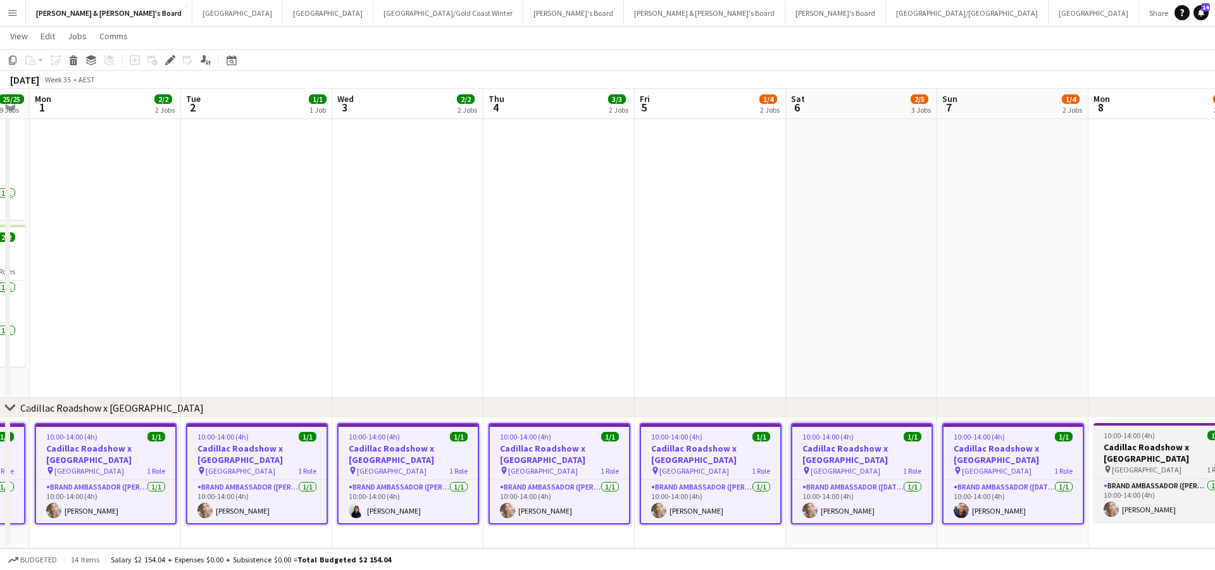
click at [1140, 448] on h3 "Cadillac Roadshow x [GEOGRAPHIC_DATA]" at bounding box center [1165, 452] width 142 height 23
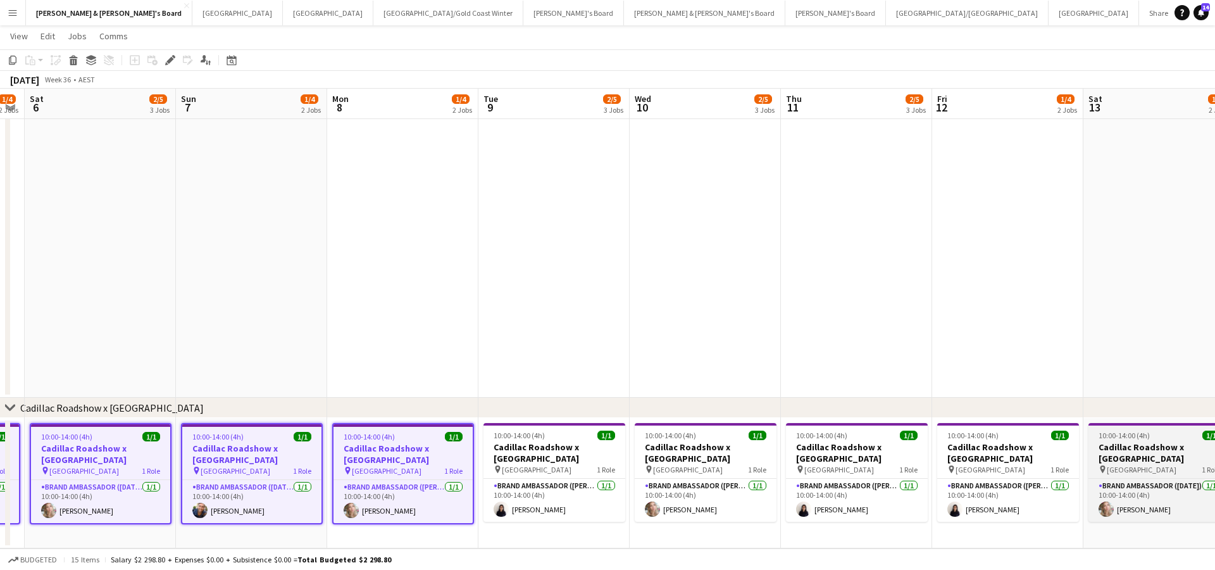
scroll to position [0, 584]
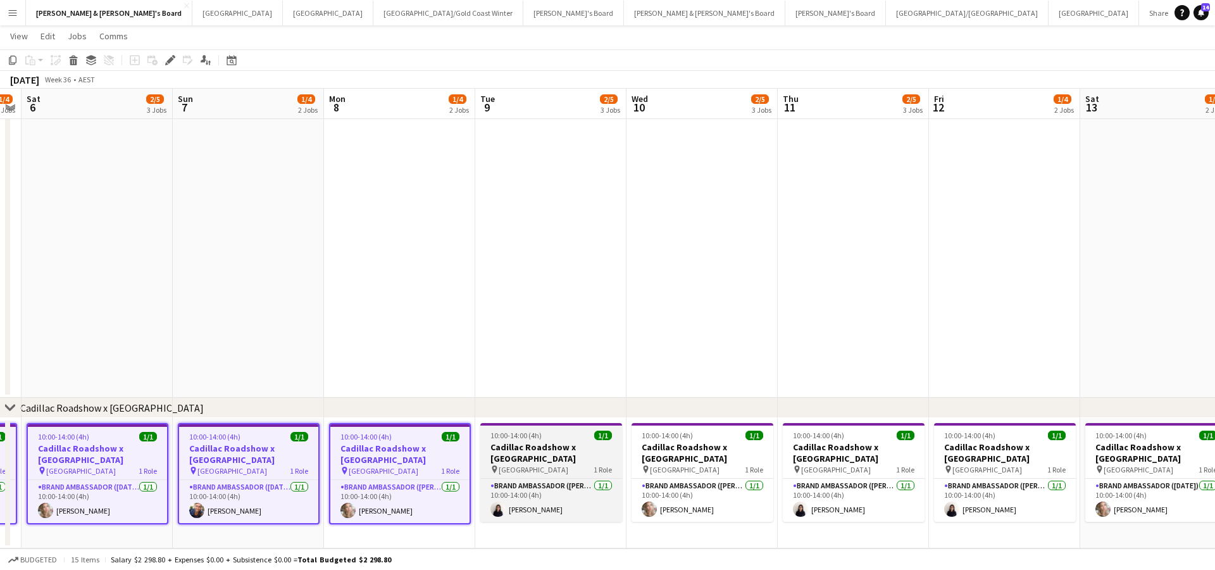
click at [548, 451] on h3 "Cadillac Roadshow x [GEOGRAPHIC_DATA]" at bounding box center [551, 452] width 142 height 23
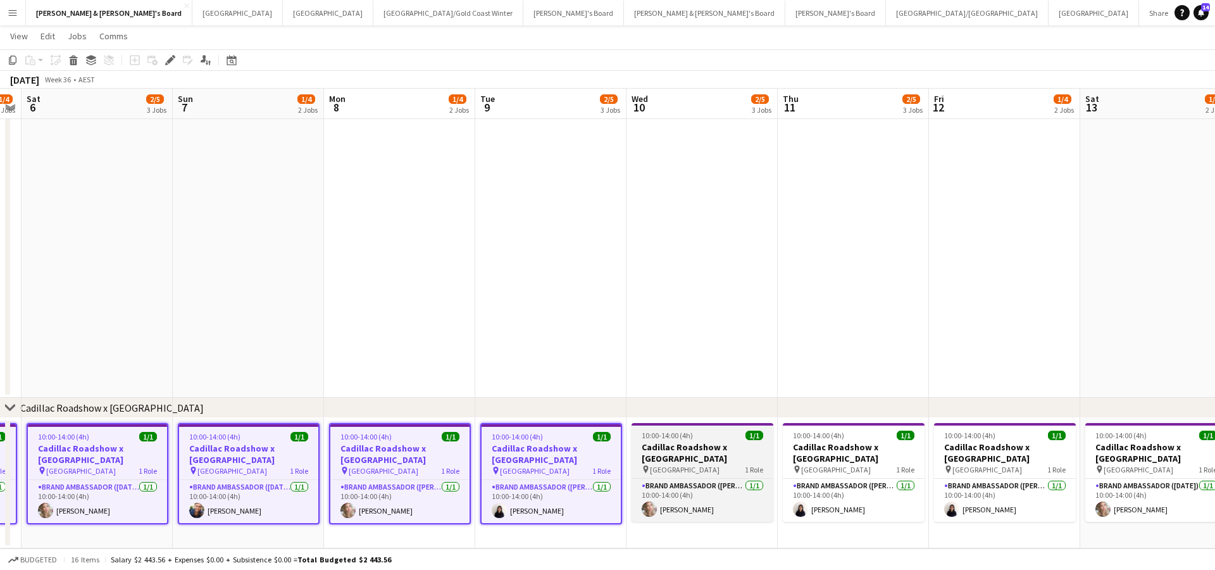
click at [672, 449] on h3 "Cadillac Roadshow x [GEOGRAPHIC_DATA]" at bounding box center [703, 452] width 142 height 23
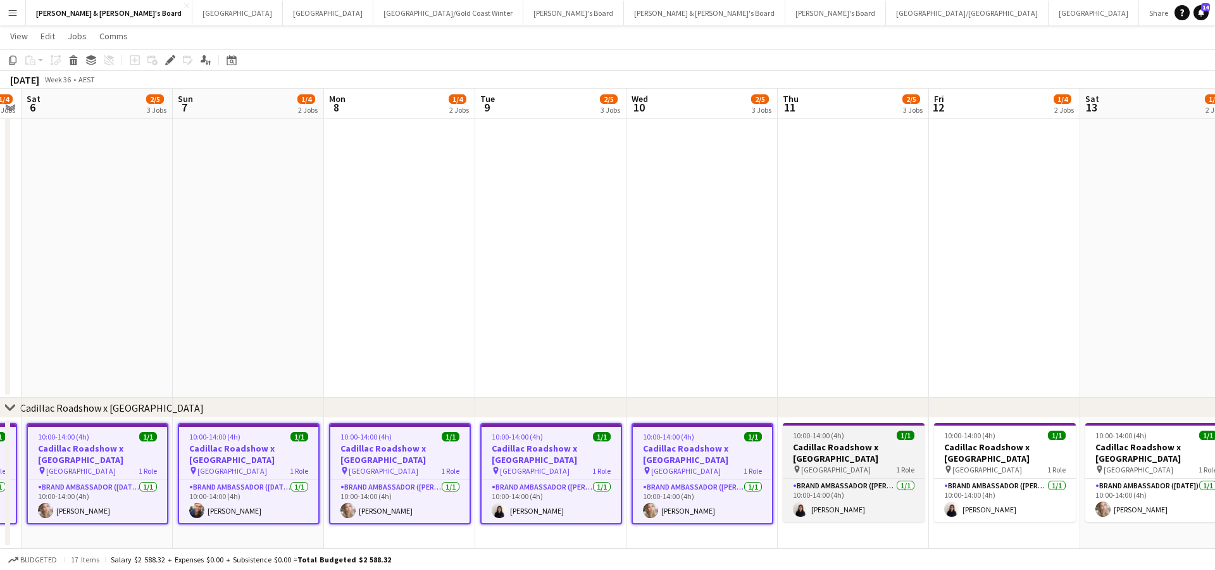
click at [882, 444] on h3 "Cadillac Roadshow x [GEOGRAPHIC_DATA]" at bounding box center [854, 452] width 142 height 23
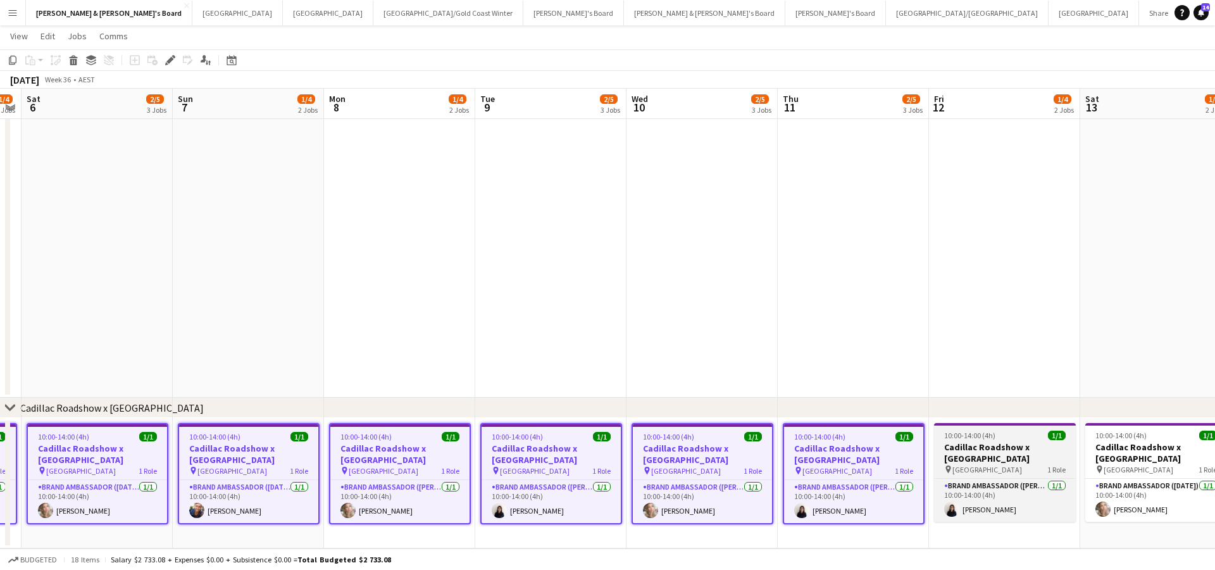
click at [1011, 448] on h3 "Cadillac Roadshow x [GEOGRAPHIC_DATA]" at bounding box center [1005, 452] width 142 height 23
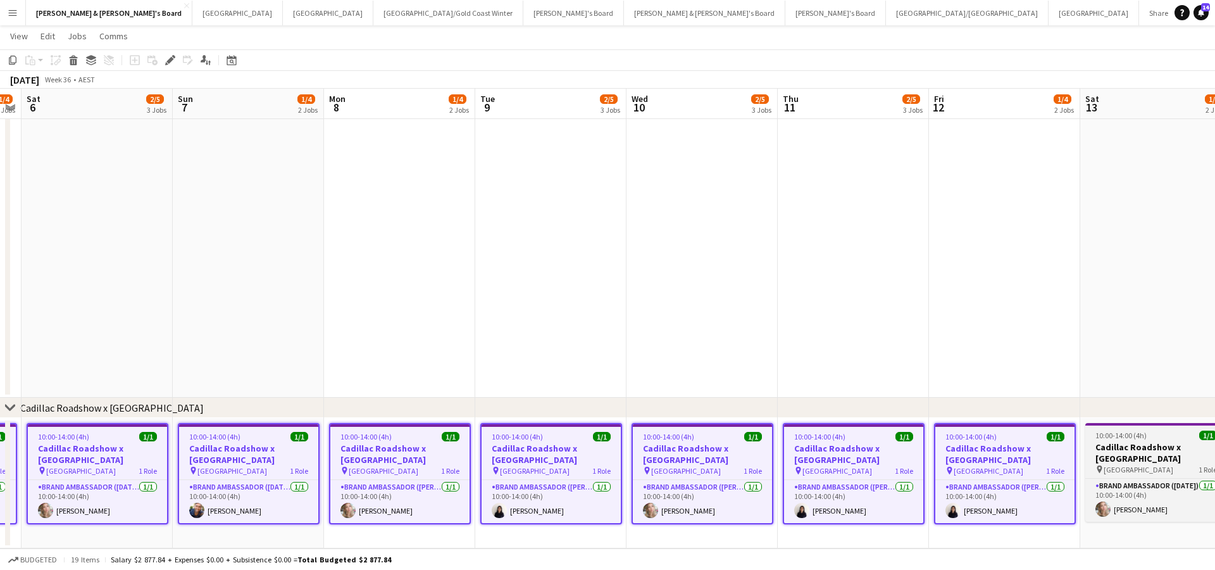
click at [1146, 444] on h3 "Cadillac Roadshow x [GEOGRAPHIC_DATA]" at bounding box center [1157, 452] width 142 height 23
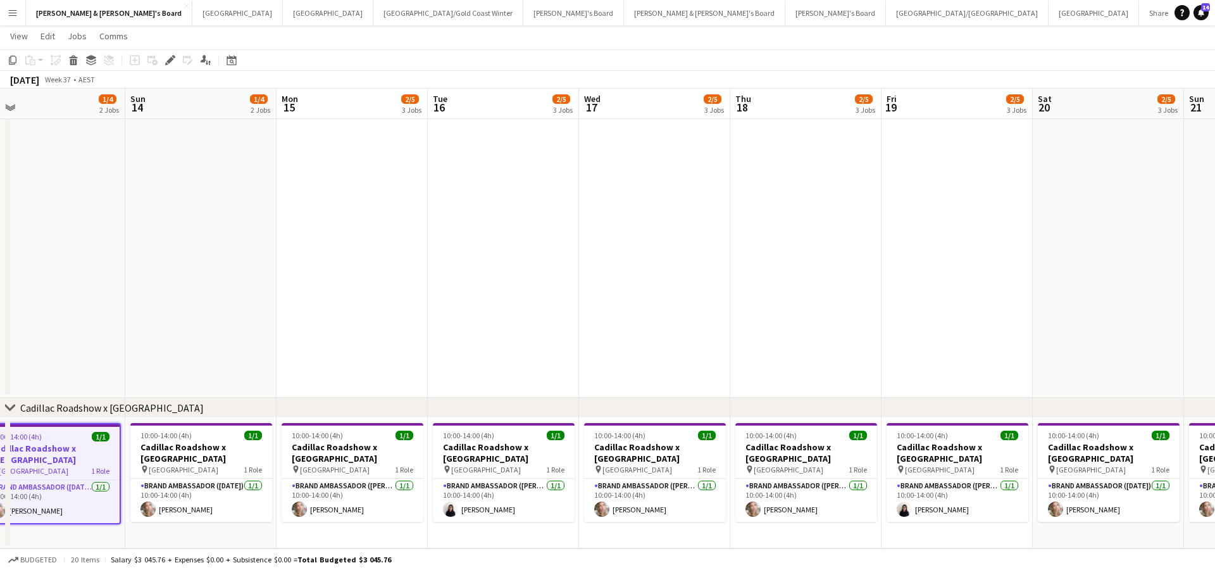
scroll to position [0, 485]
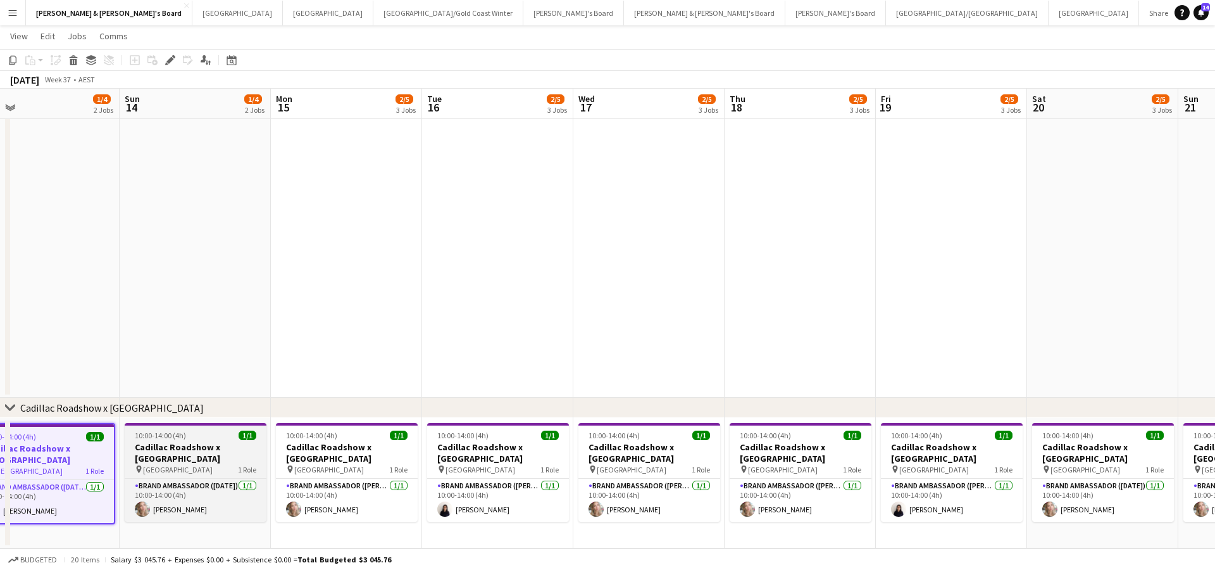
click at [189, 451] on h3 "Cadillac Roadshow x [GEOGRAPHIC_DATA]" at bounding box center [196, 452] width 142 height 23
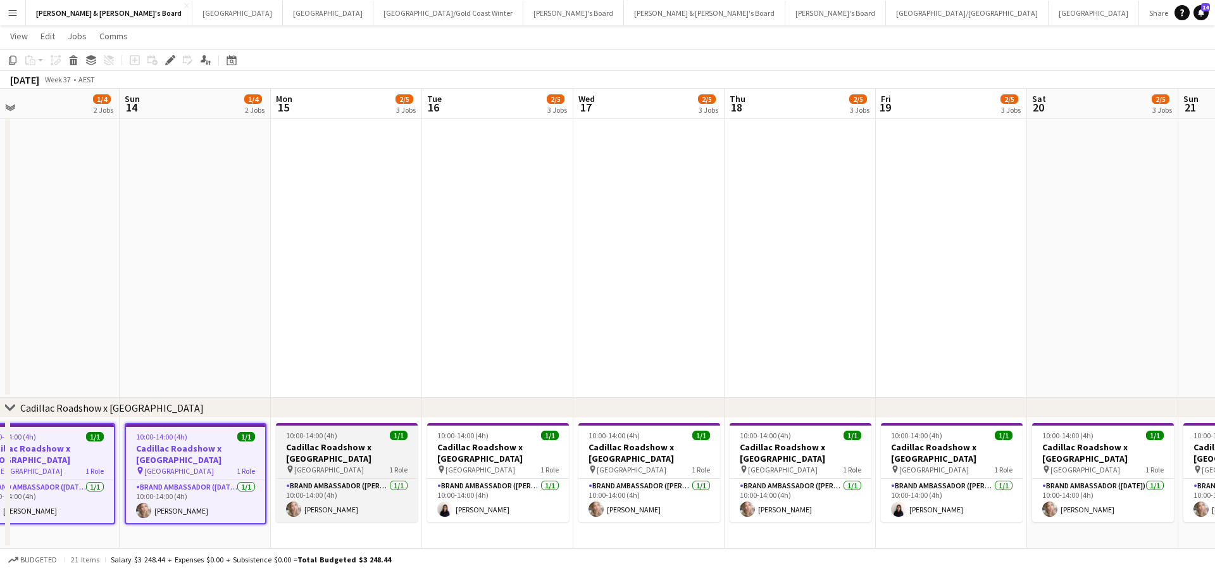
click at [343, 448] on h3 "Cadillac Roadshow x [GEOGRAPHIC_DATA]" at bounding box center [347, 452] width 142 height 23
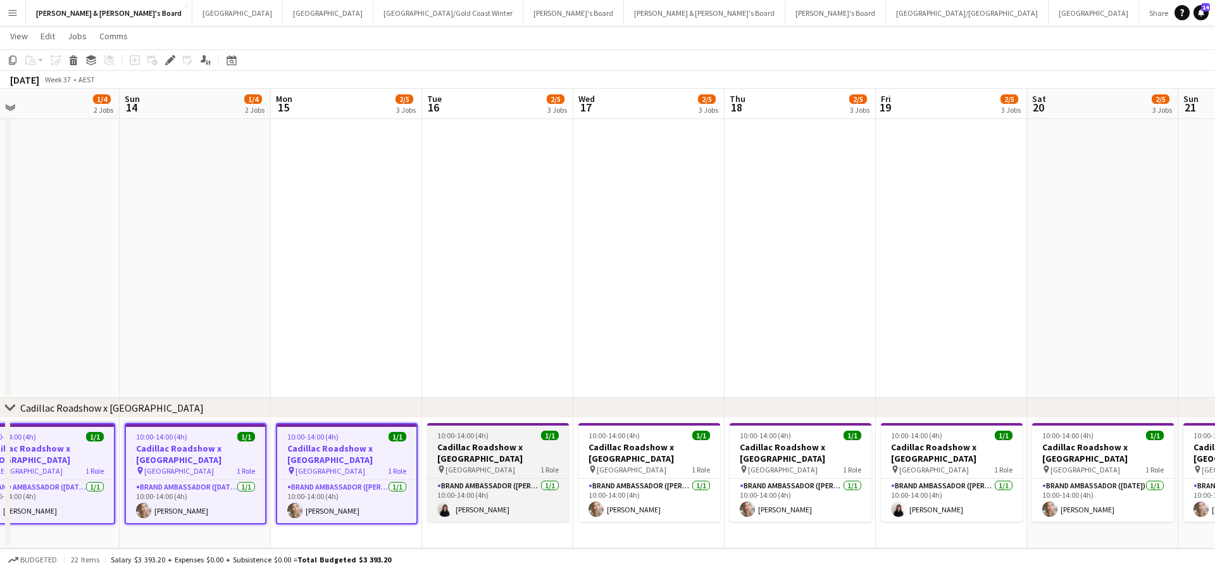
click at [489, 456] on h3 "Cadillac Roadshow x [GEOGRAPHIC_DATA]" at bounding box center [498, 452] width 142 height 23
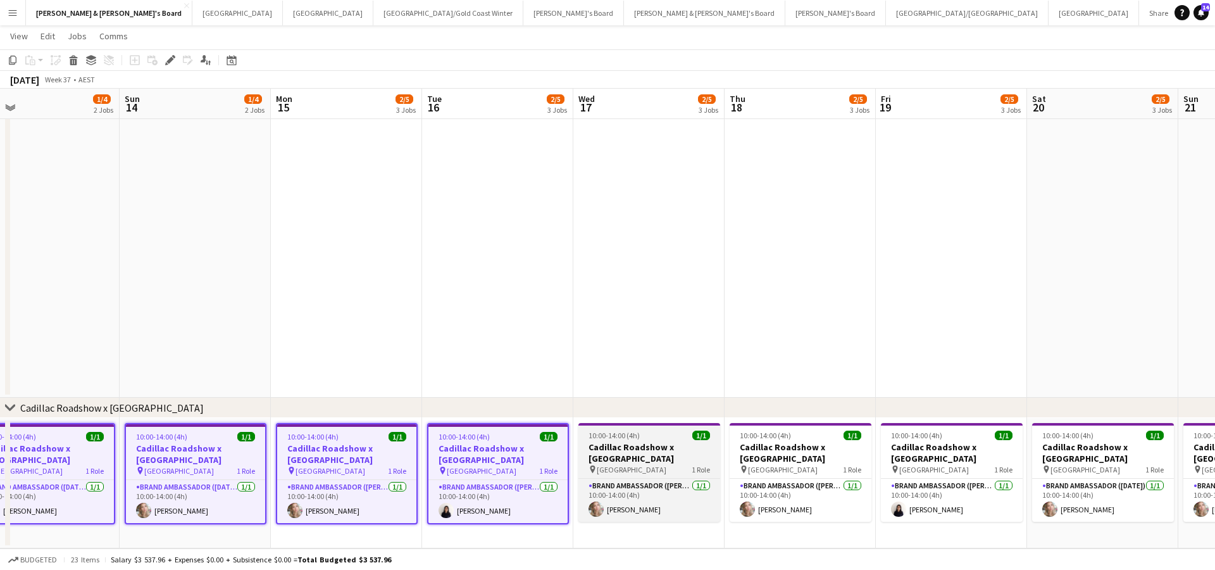
click at [630, 451] on h3 "Cadillac Roadshow x [GEOGRAPHIC_DATA]" at bounding box center [650, 452] width 142 height 23
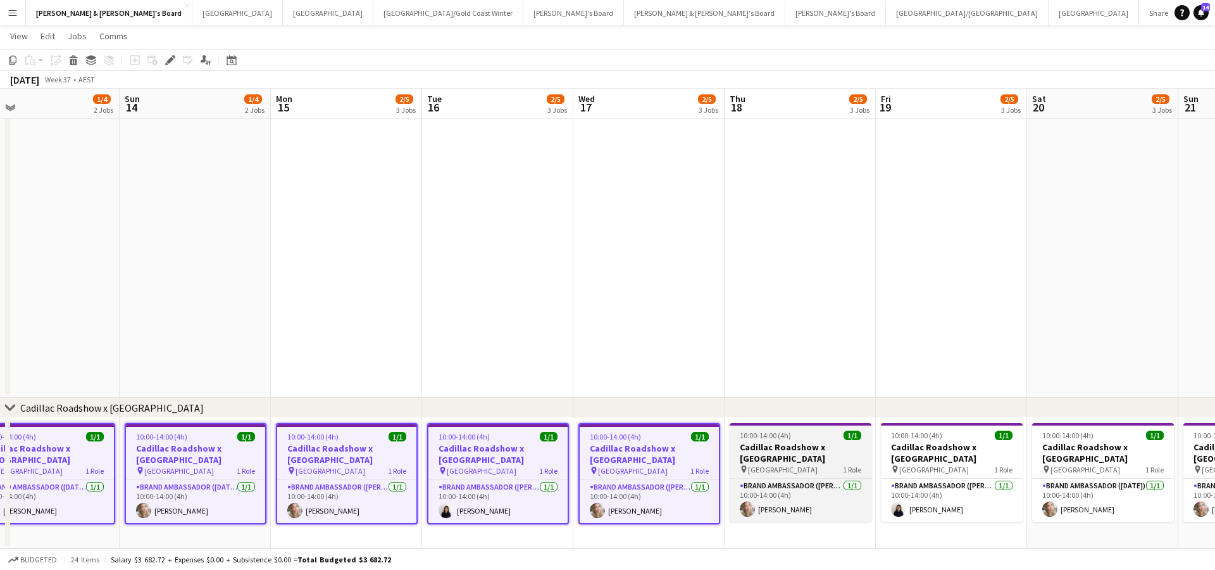
click at [811, 441] on h3 "Cadillac Roadshow x [GEOGRAPHIC_DATA]" at bounding box center [801, 452] width 142 height 23
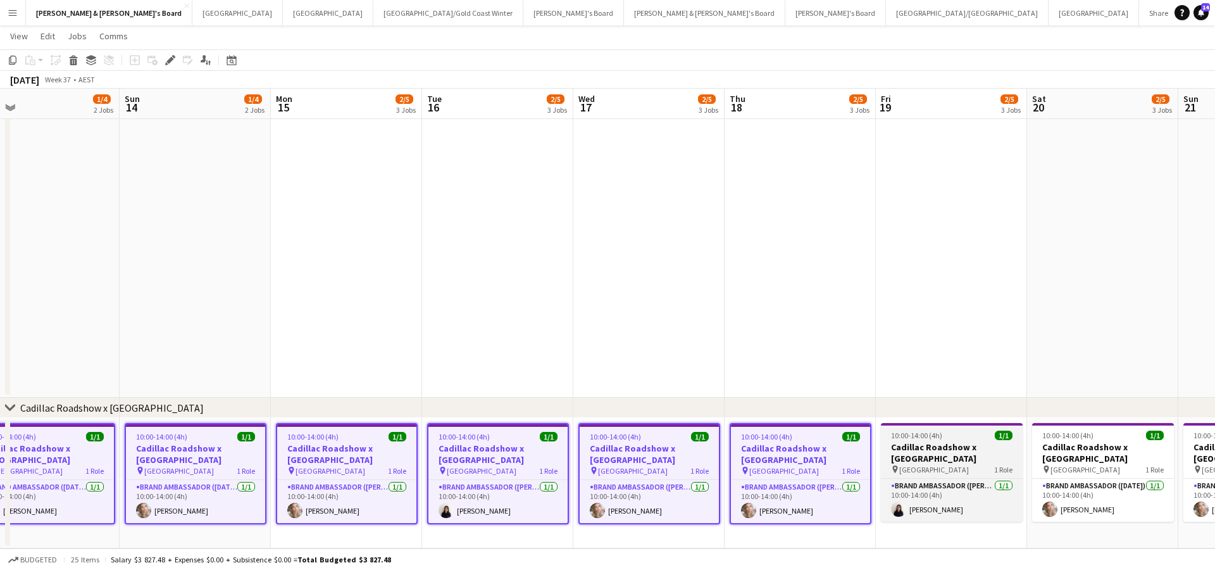
click at [973, 435] on div "10:00-14:00 (4h) 1/1" at bounding box center [952, 434] width 142 height 9
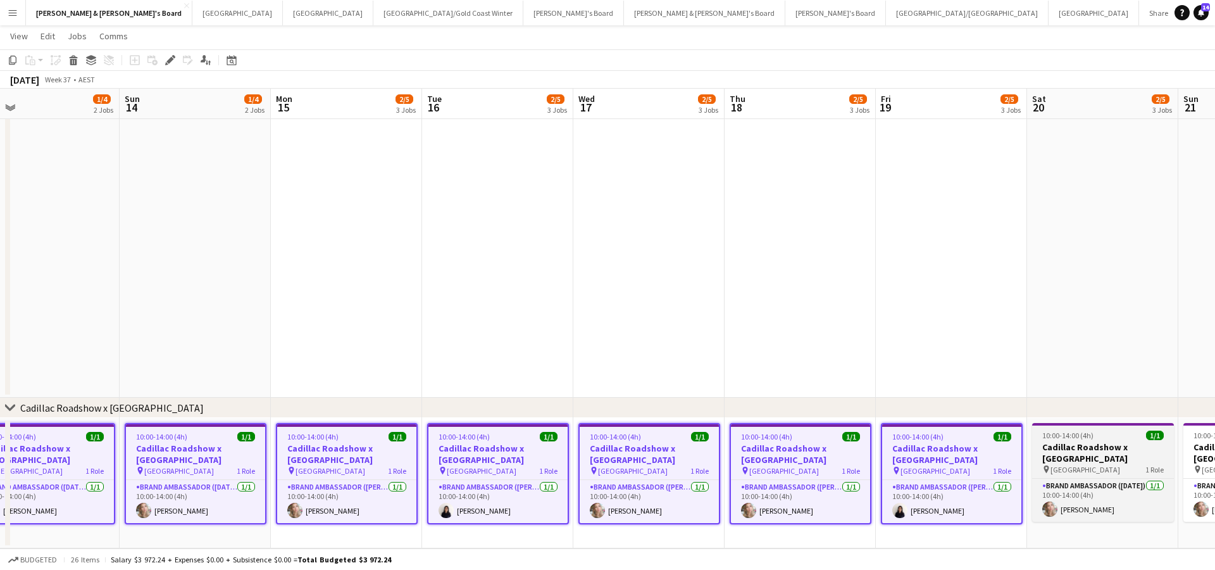
click at [1105, 437] on div "10:00-14:00 (4h) 1/1" at bounding box center [1103, 434] width 142 height 9
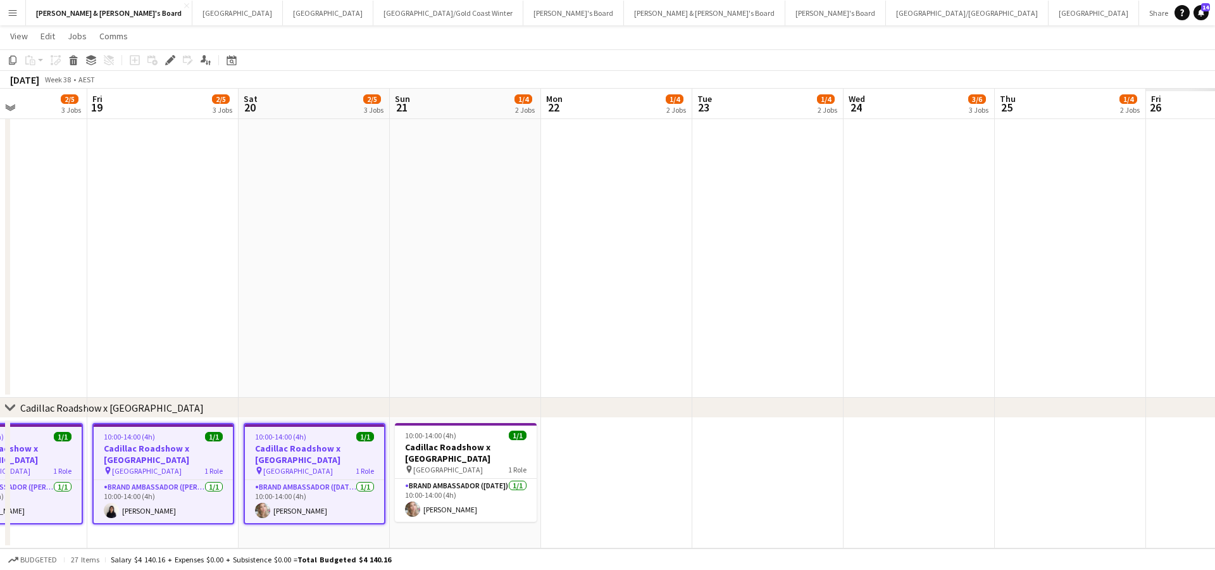
scroll to position [0, 374]
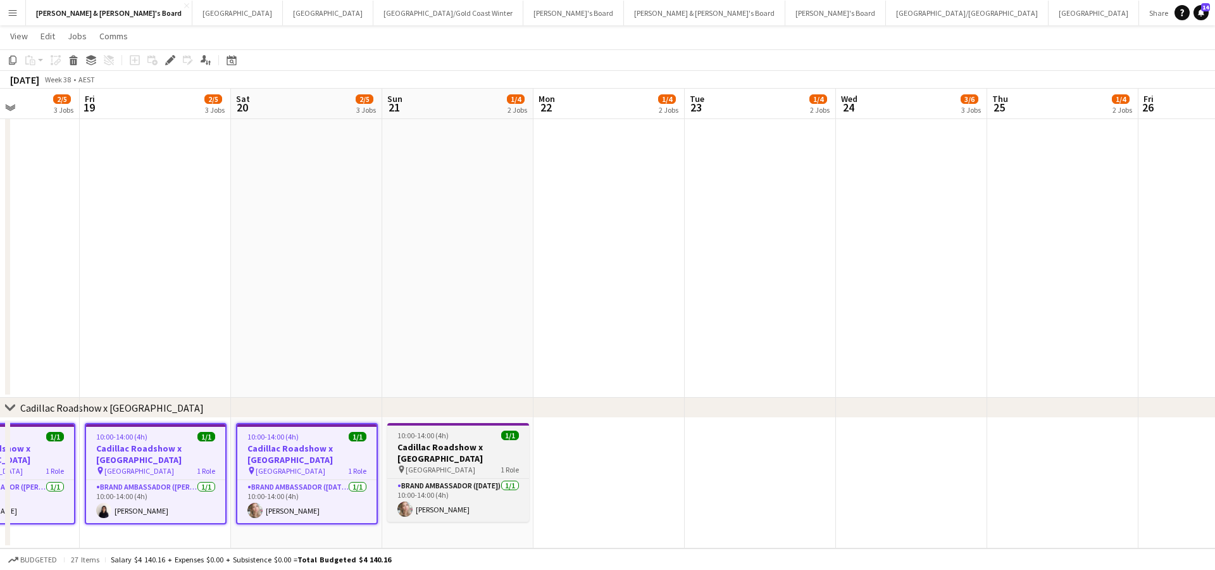
click at [431, 447] on h3 "Cadillac Roadshow x [GEOGRAPHIC_DATA]" at bounding box center [458, 452] width 142 height 23
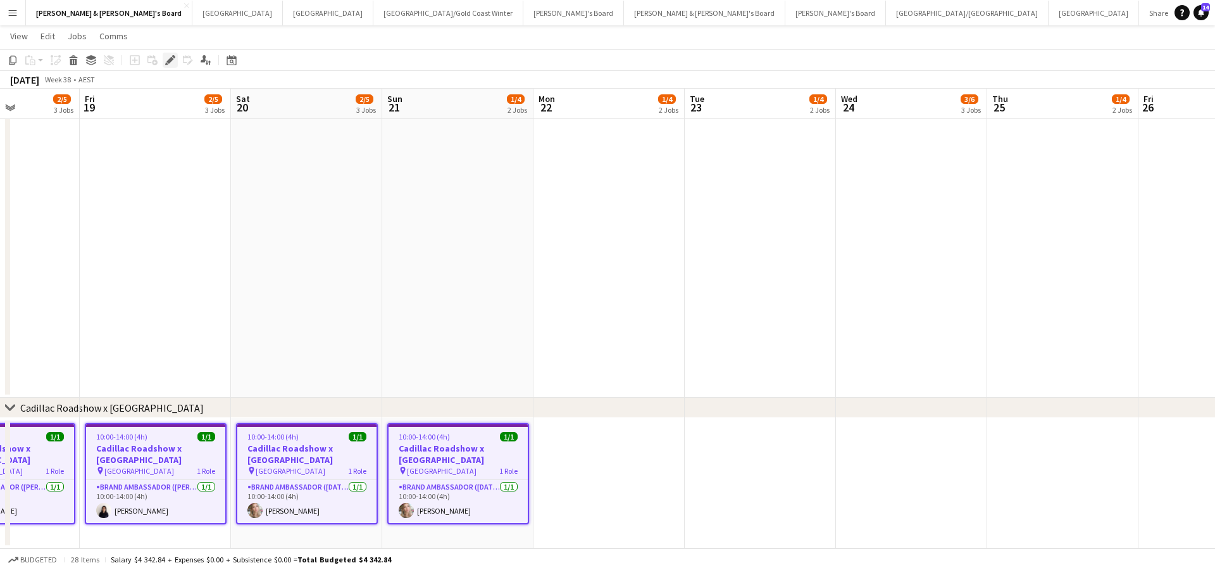
click at [168, 58] on icon "Edit" at bounding box center [170, 60] width 10 height 10
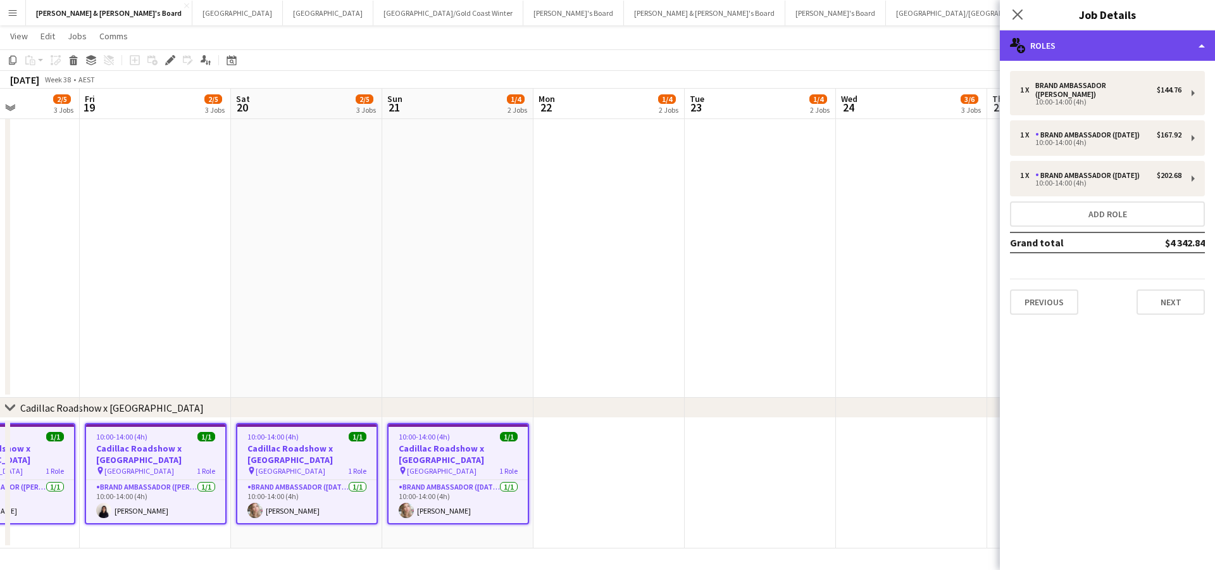
click at [1083, 44] on div "multiple-users-add Roles" at bounding box center [1107, 45] width 215 height 30
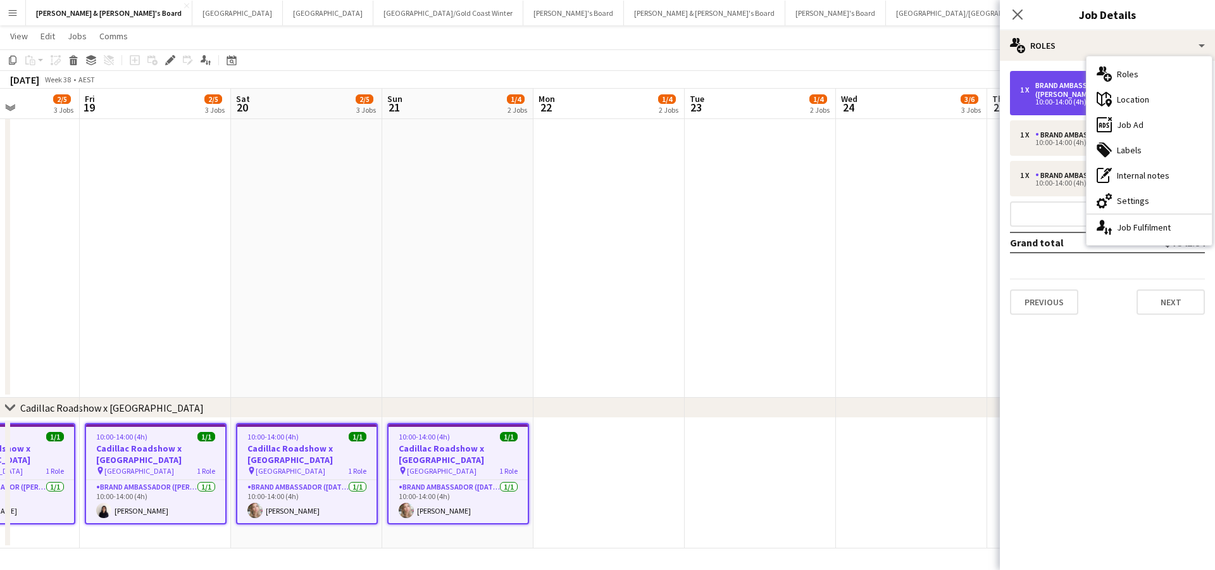
click at [1058, 99] on div "10:00-14:00 (4h)" at bounding box center [1100, 102] width 161 height 6
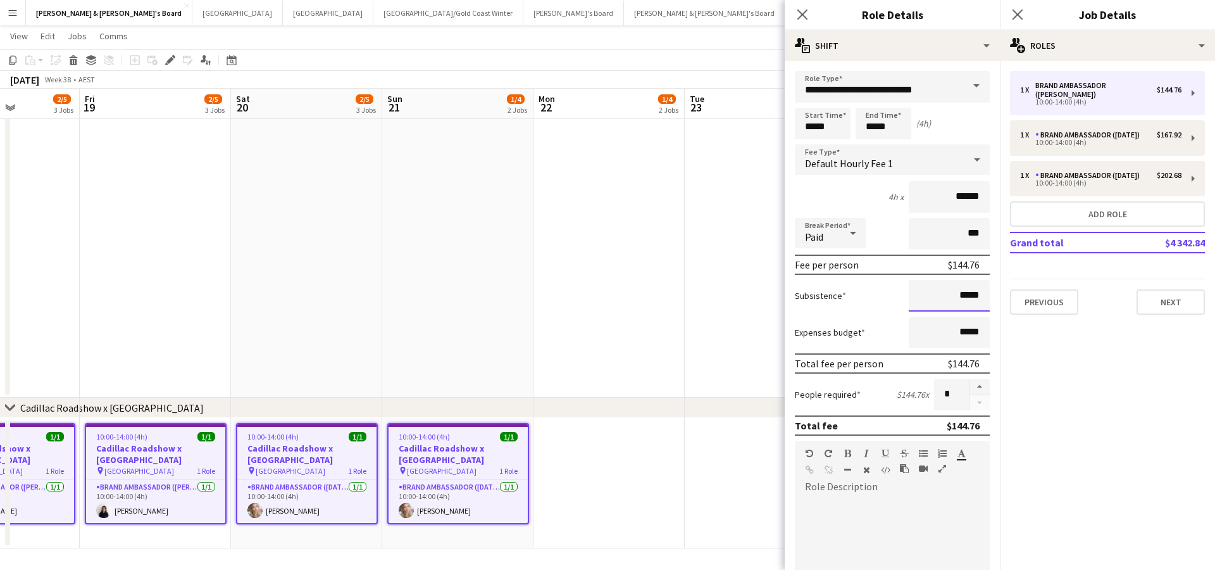
drag, startPoint x: 963, startPoint y: 296, endPoint x: 988, endPoint y: 296, distance: 25.3
click at [988, 296] on input "*****" at bounding box center [949, 296] width 81 height 32
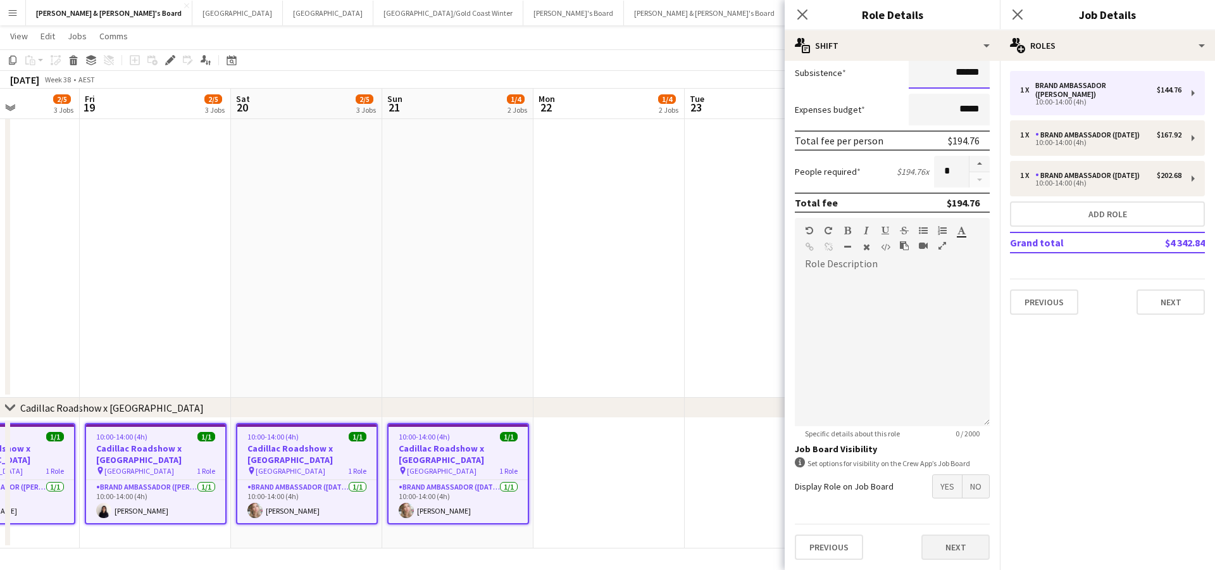
scroll to position [223, 0]
type input "******"
click at [949, 548] on button "Next" at bounding box center [956, 546] width 68 height 25
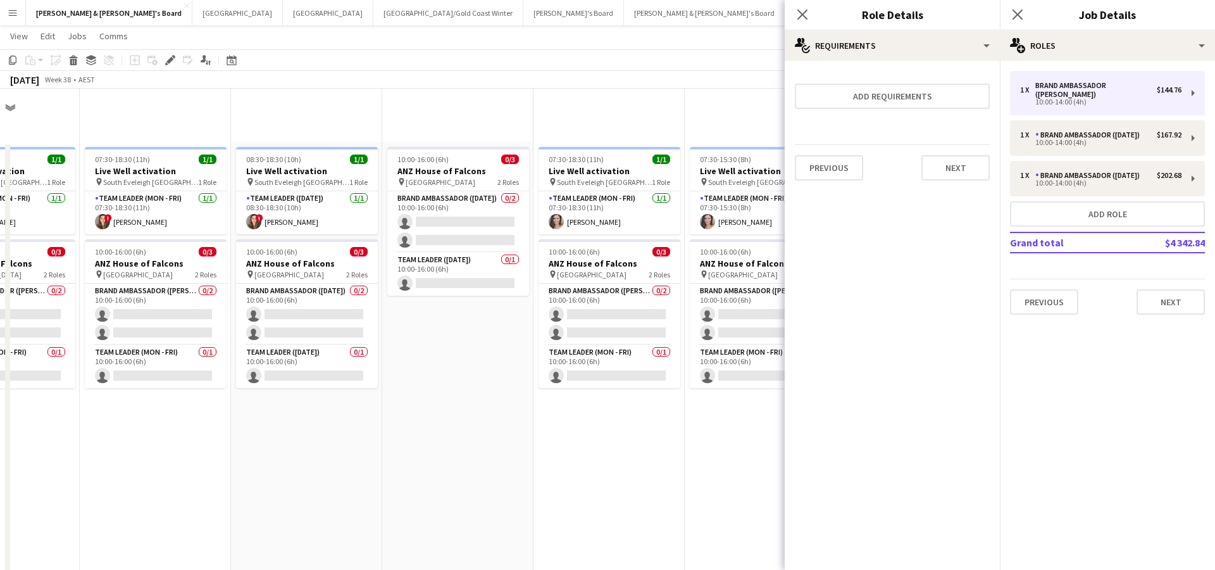
scroll to position [0, 0]
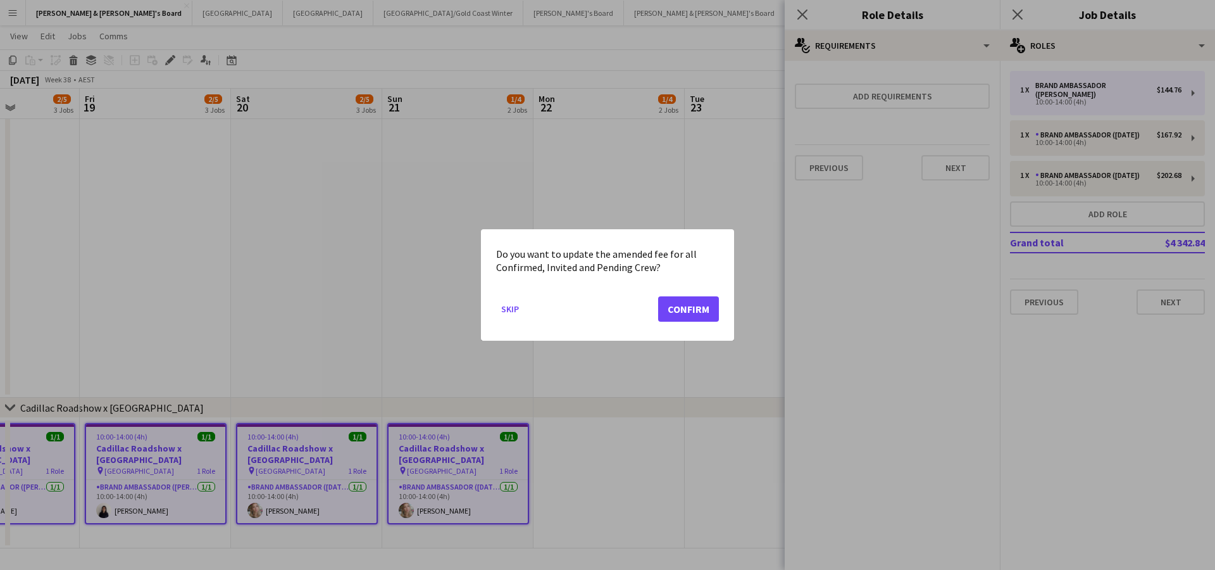
click at [701, 308] on button "Confirm" at bounding box center [688, 308] width 61 height 25
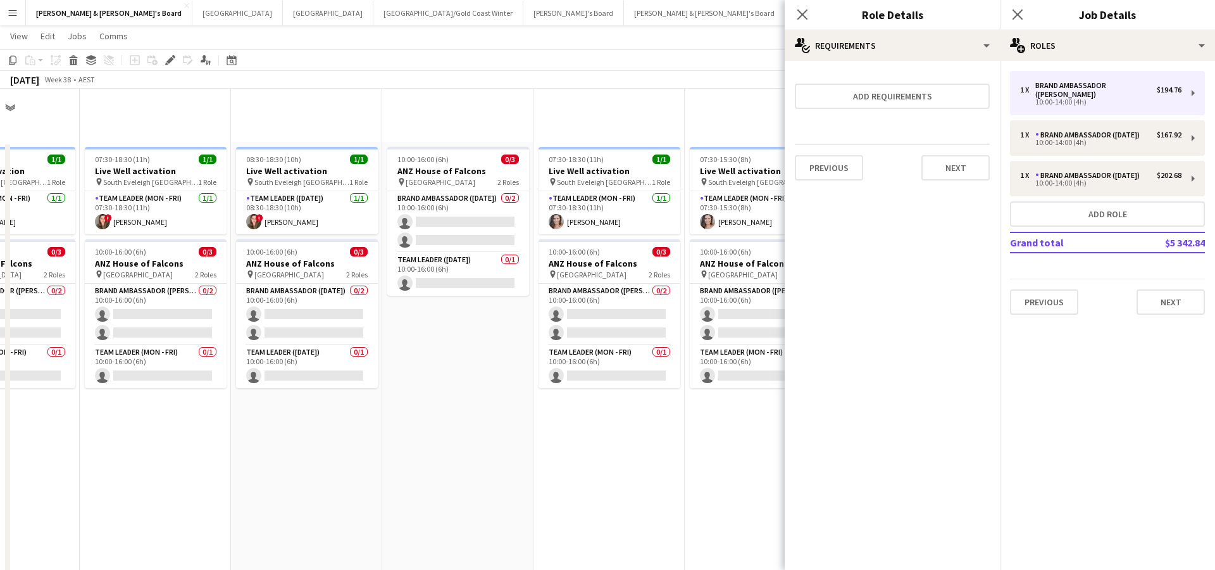
scroll to position [986, 0]
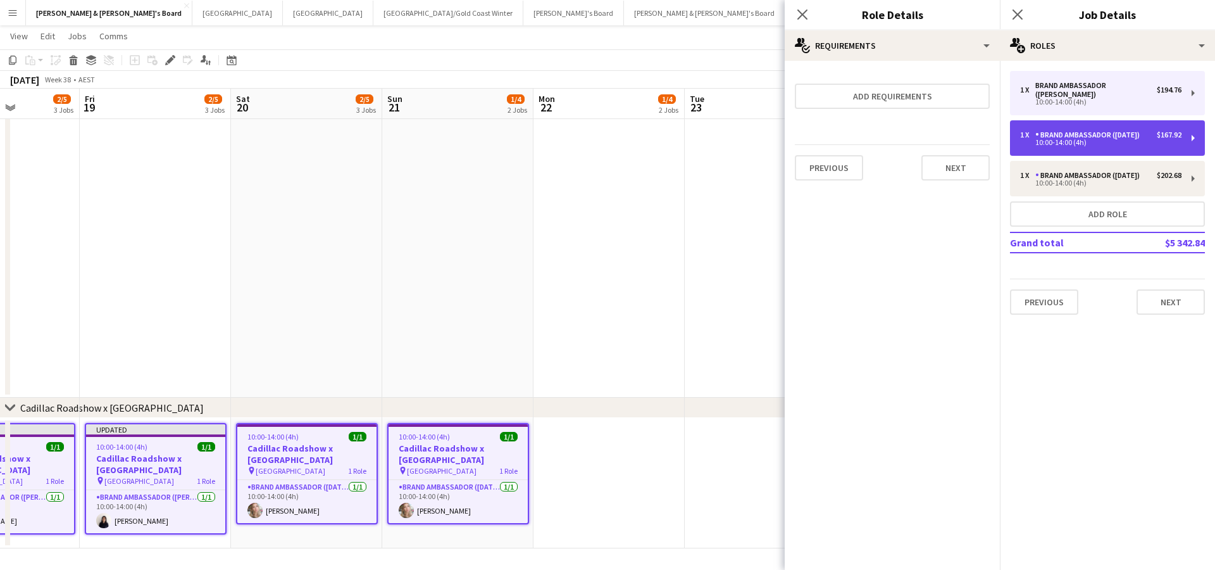
click at [1064, 139] on div "10:00-14:00 (4h)" at bounding box center [1100, 142] width 161 height 6
type input "**********"
type input "******"
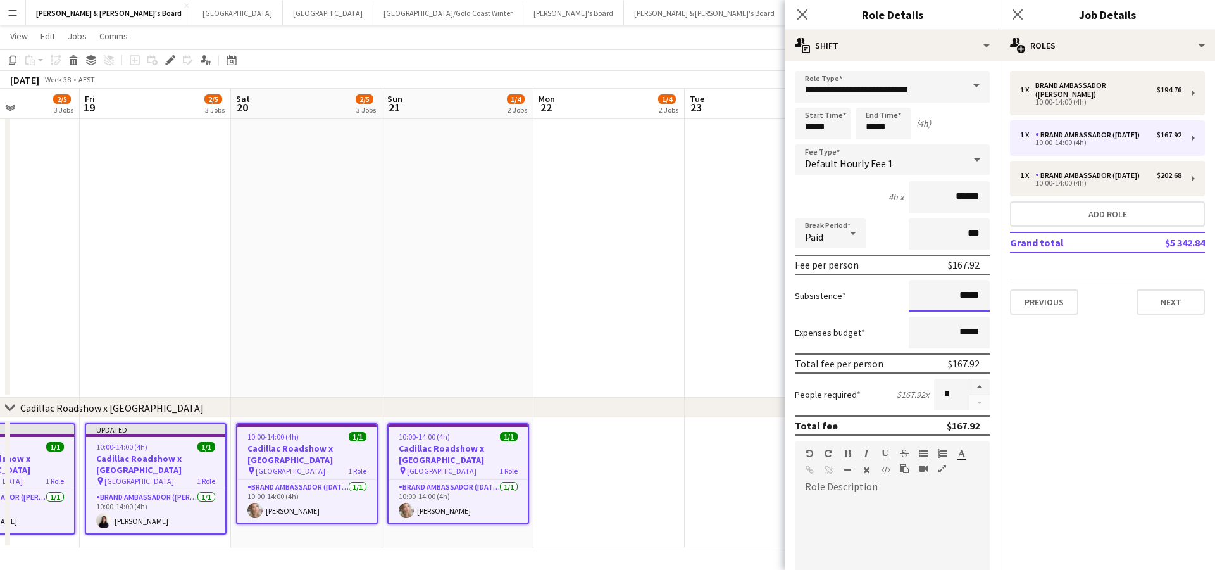
drag, startPoint x: 964, startPoint y: 296, endPoint x: 996, endPoint y: 297, distance: 31.7
click at [996, 297] on mat-expansion-panel "**********" at bounding box center [892, 315] width 215 height 509
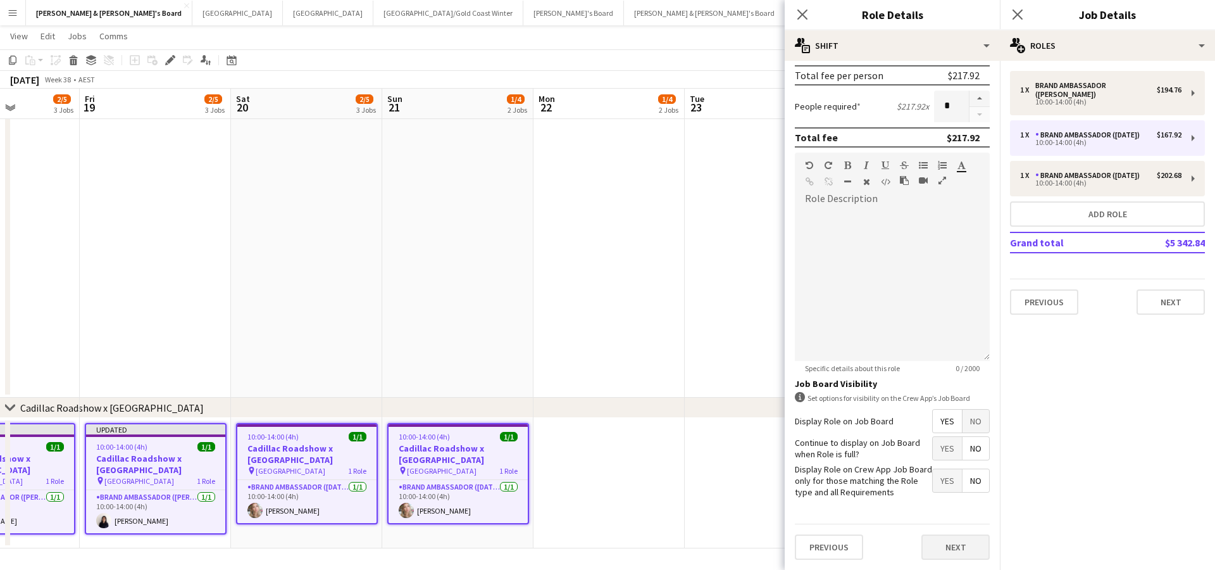
scroll to position [287, 0]
type input "******"
click at [951, 549] on button "Next" at bounding box center [956, 547] width 68 height 25
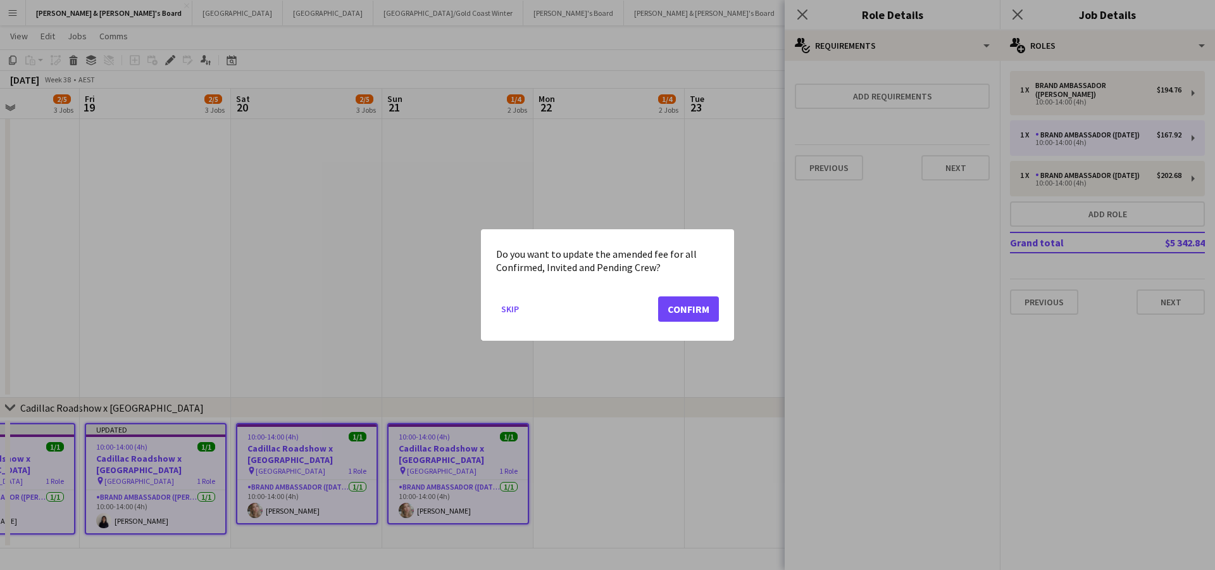
scroll to position [0, 0]
click at [698, 311] on button "Confirm" at bounding box center [688, 308] width 61 height 25
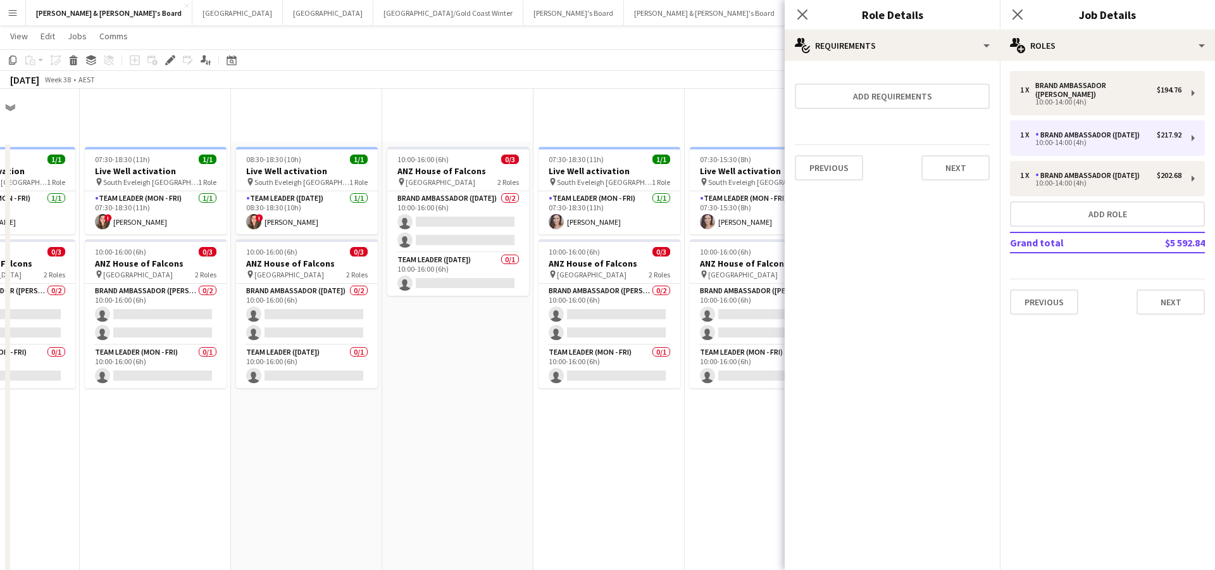
scroll to position [986, 0]
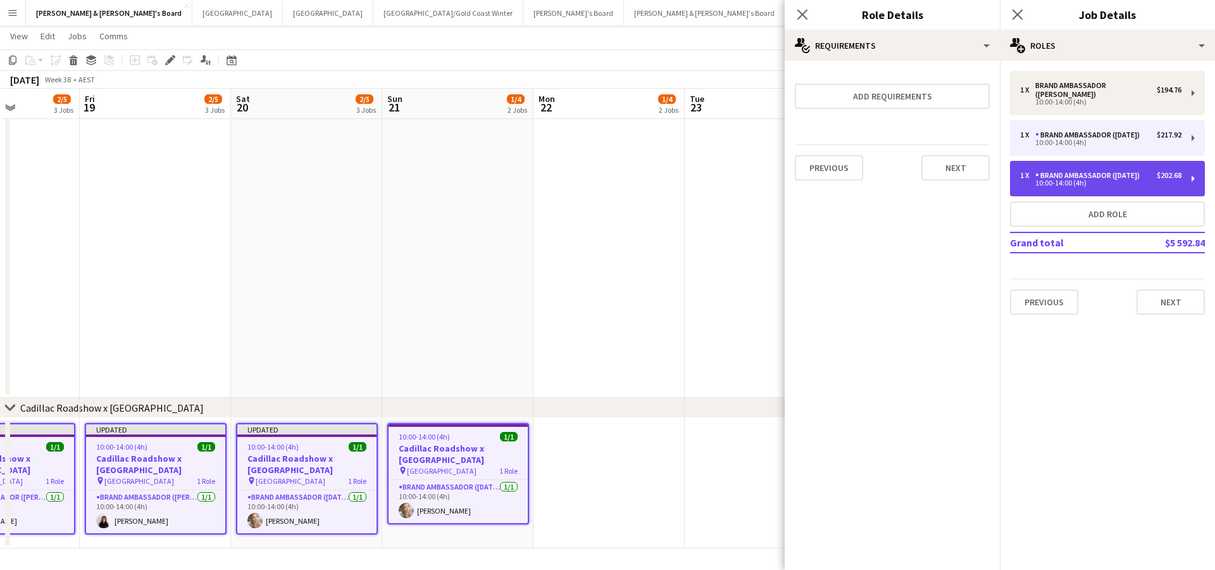
click at [1084, 180] on div "10:00-14:00 (4h)" at bounding box center [1100, 183] width 161 height 6
type input "**********"
type input "******"
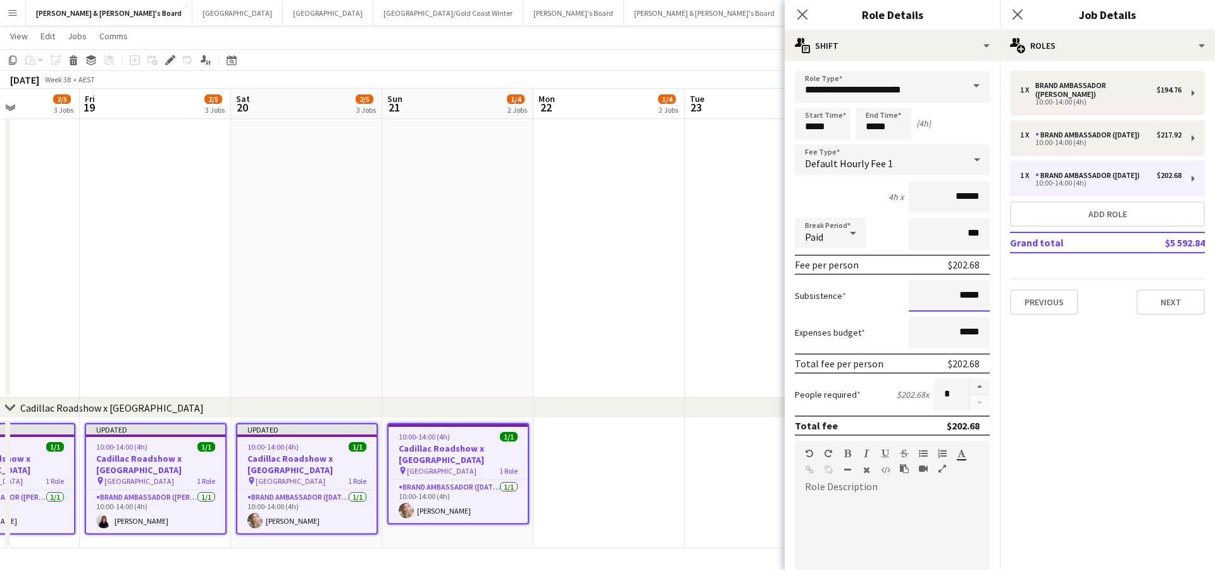
drag, startPoint x: 963, startPoint y: 296, endPoint x: 989, endPoint y: 295, distance: 26.0
click at [989, 296] on input "*****" at bounding box center [949, 296] width 81 height 32
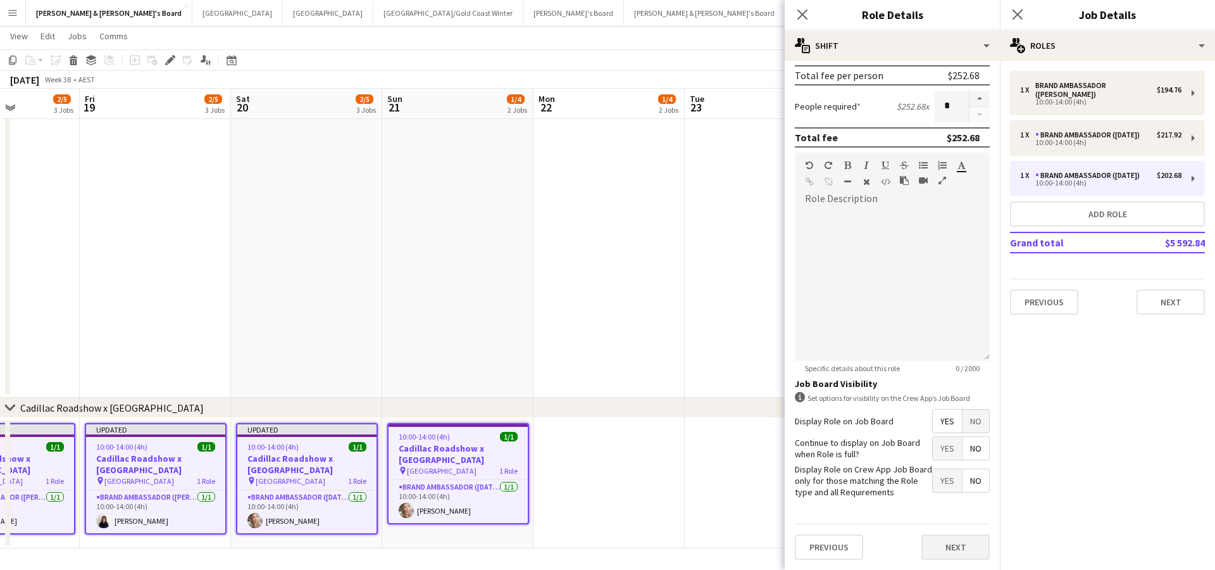
scroll to position [287, 0]
type input "******"
click at [946, 549] on button "Next" at bounding box center [956, 547] width 68 height 25
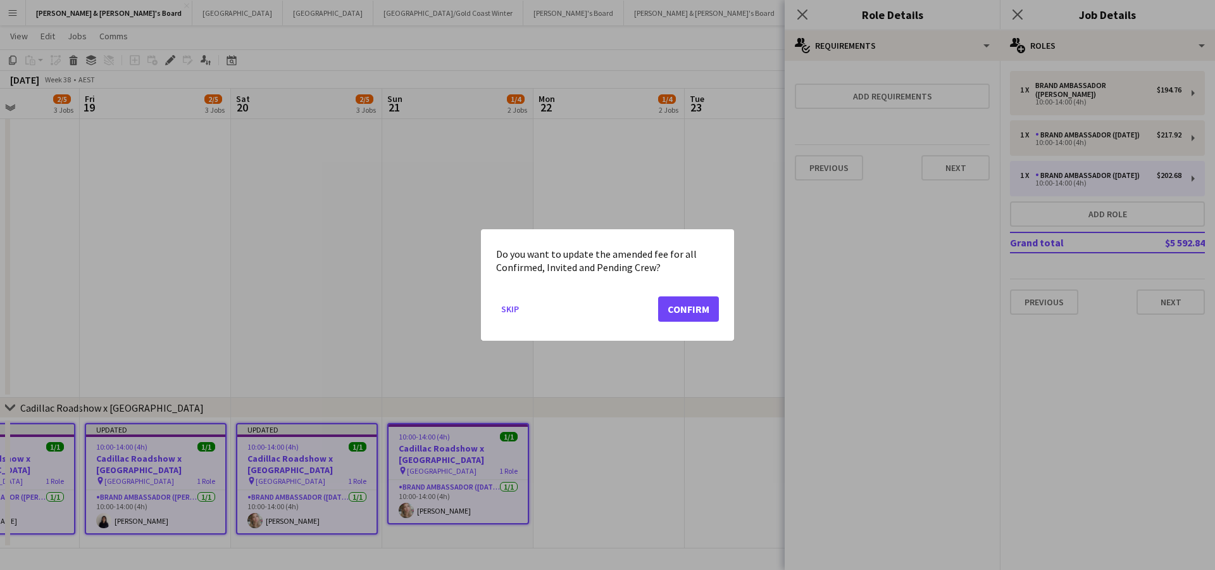
click at [696, 311] on button "Confirm" at bounding box center [688, 308] width 61 height 25
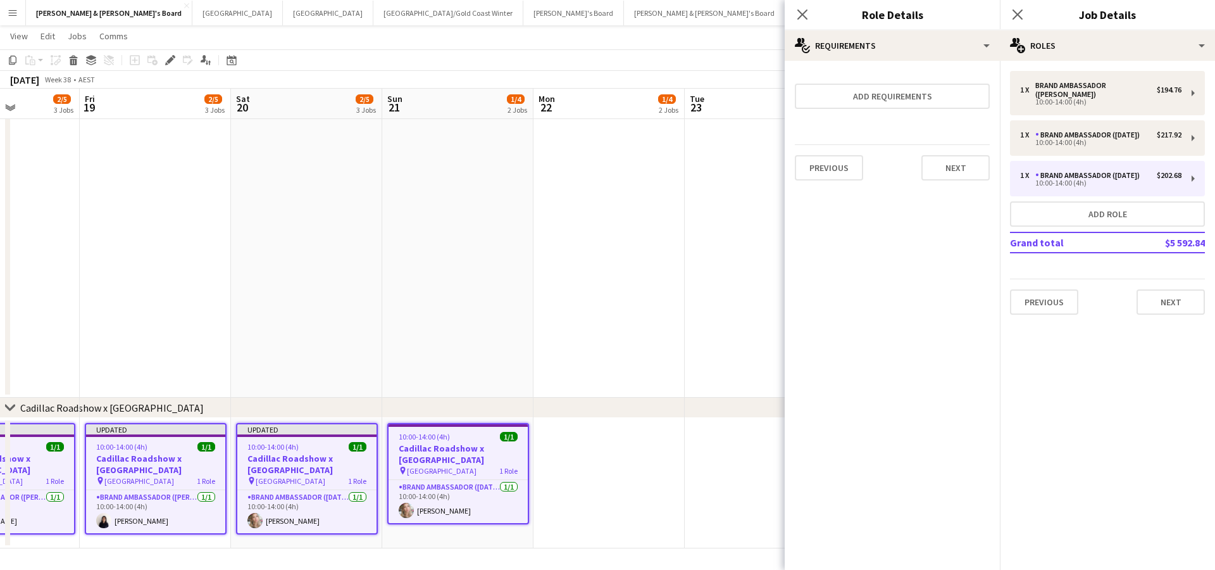
scroll to position [986, 0]
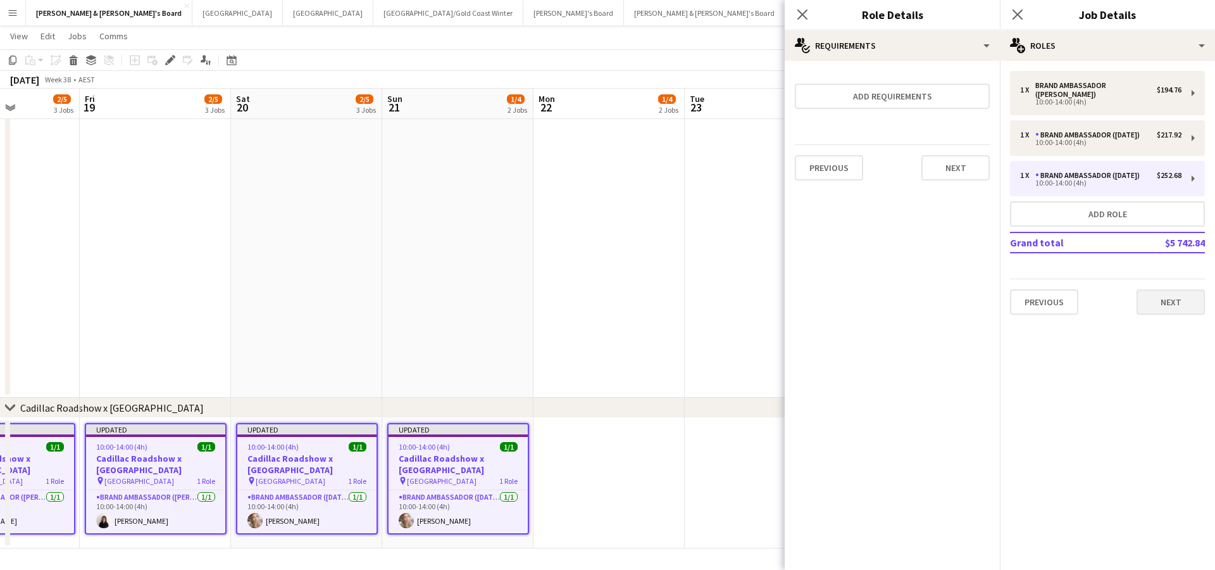
click at [1157, 292] on button "Next" at bounding box center [1171, 301] width 68 height 25
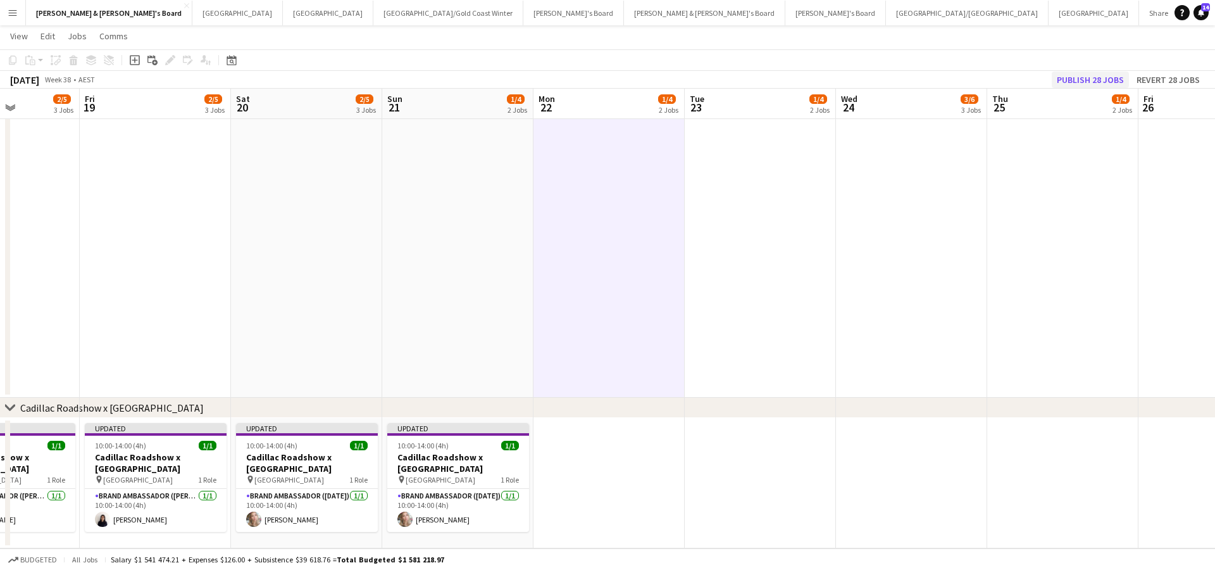
click at [1093, 76] on button "Publish 28 jobs" at bounding box center [1090, 80] width 77 height 16
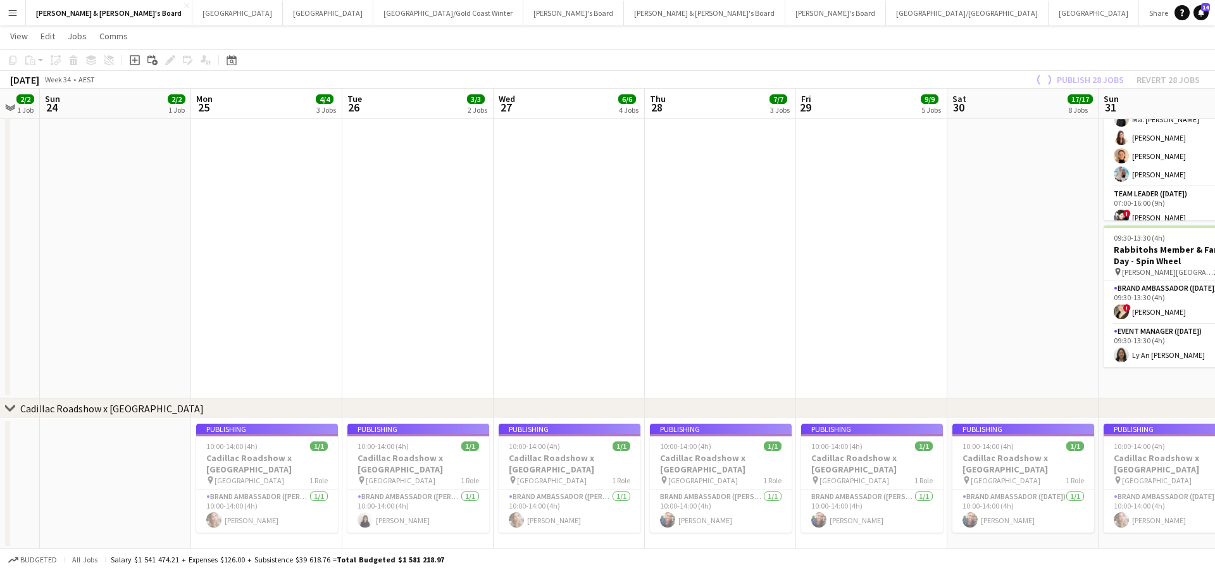
scroll to position [0, 254]
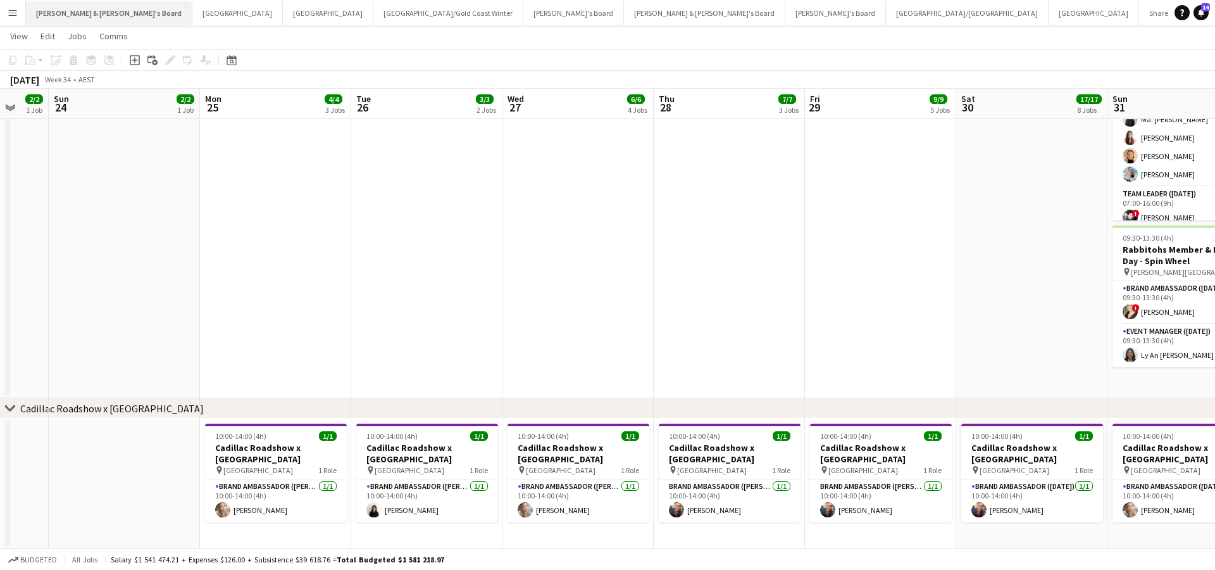
click at [104, 18] on button "[PERSON_NAME] & [PERSON_NAME]'s Board Close" at bounding box center [109, 13] width 166 height 25
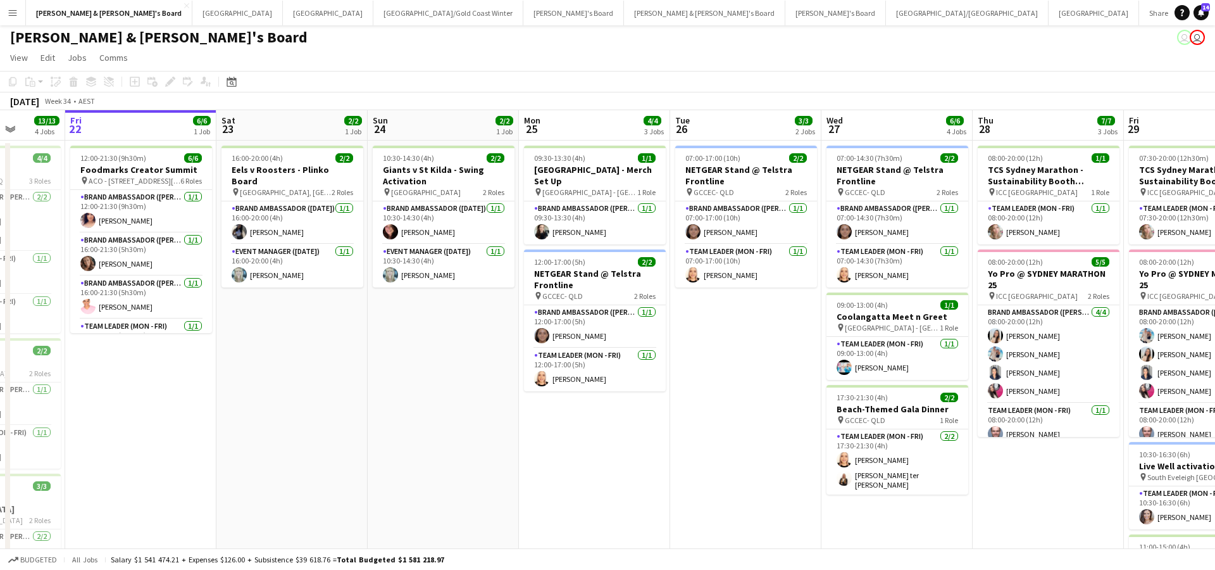
scroll to position [3, 0]
click at [585, 334] on app-card-role "Brand Ambassador (Mon - Fri) [DATE] 12:00-17:00 (5h) [PERSON_NAME]" at bounding box center [595, 326] width 142 height 43
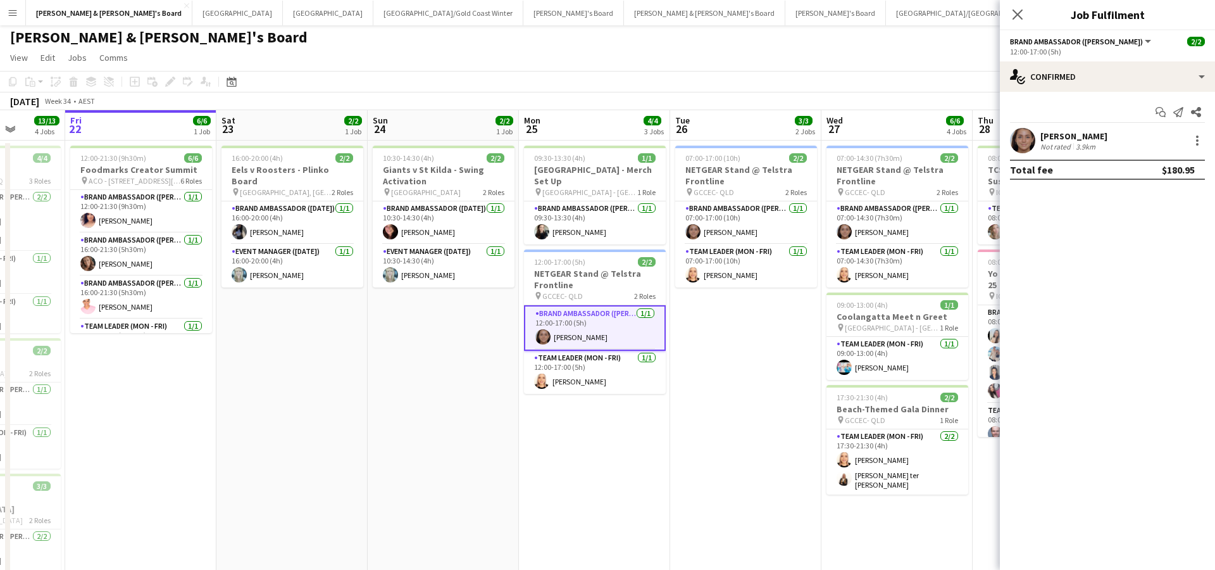
click at [1074, 132] on div "[PERSON_NAME]" at bounding box center [1074, 135] width 67 height 11
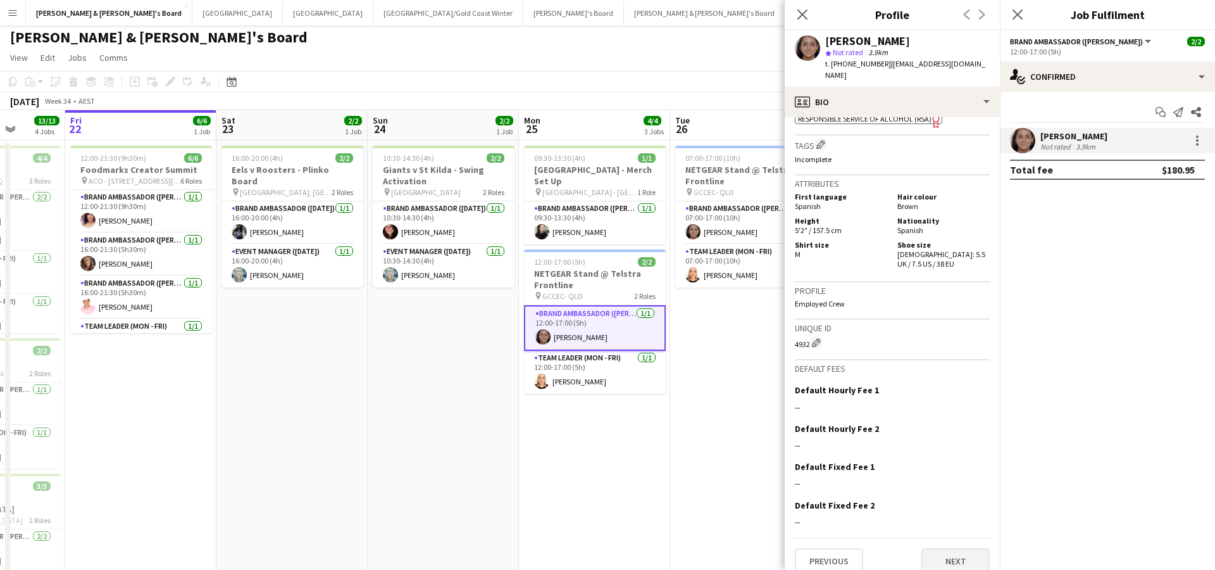
scroll to position [673, 0]
click at [948, 556] on button "Next" at bounding box center [956, 561] width 68 height 25
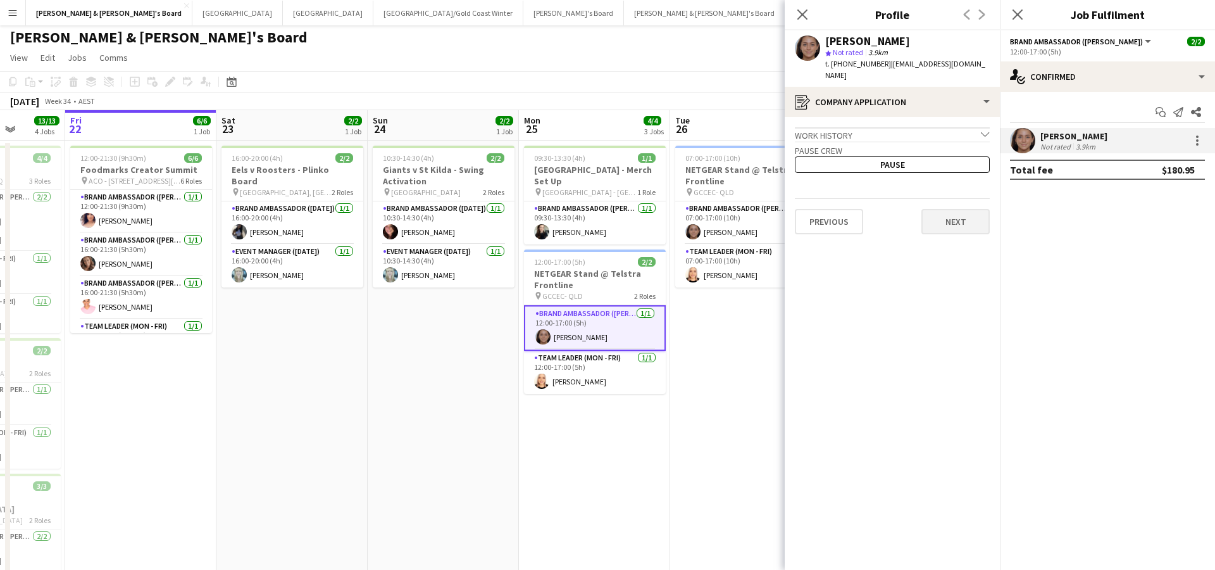
click at [951, 218] on button "Next" at bounding box center [956, 221] width 68 height 25
click at [959, 169] on button "Next" at bounding box center [956, 175] width 68 height 25
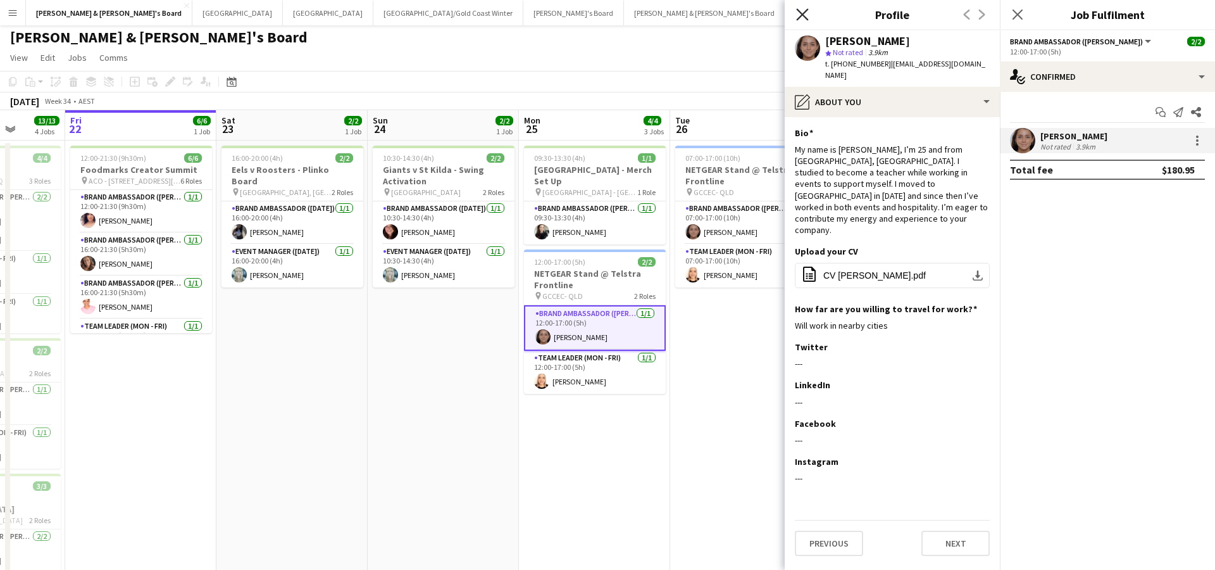
click at [804, 19] on icon "Close pop-in" at bounding box center [802, 14] width 12 height 12
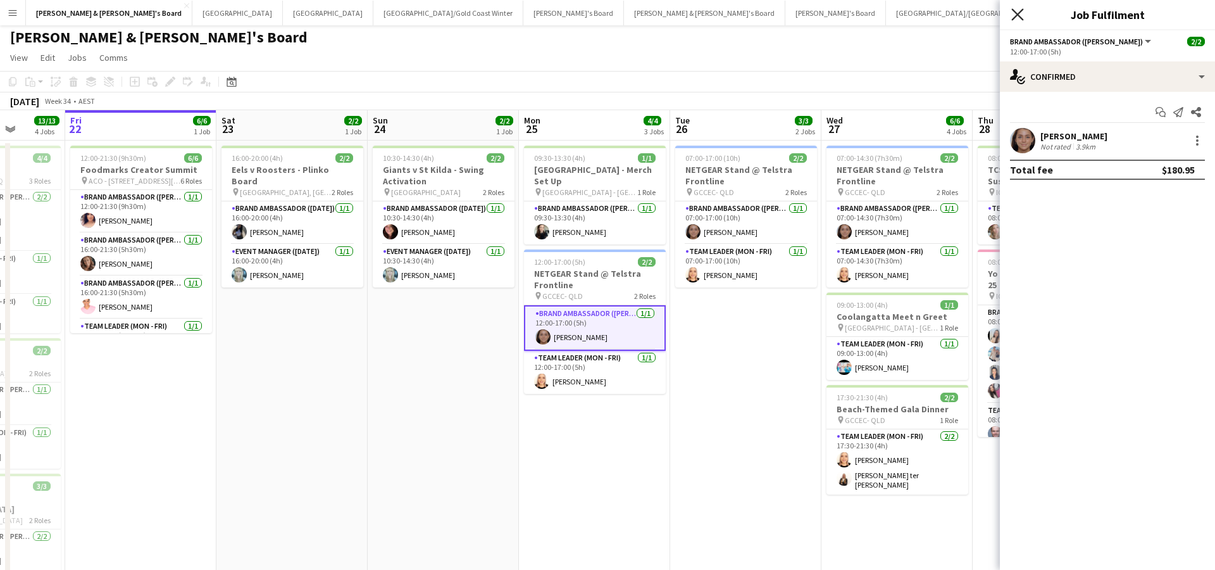
click at [1018, 15] on icon at bounding box center [1017, 14] width 12 height 12
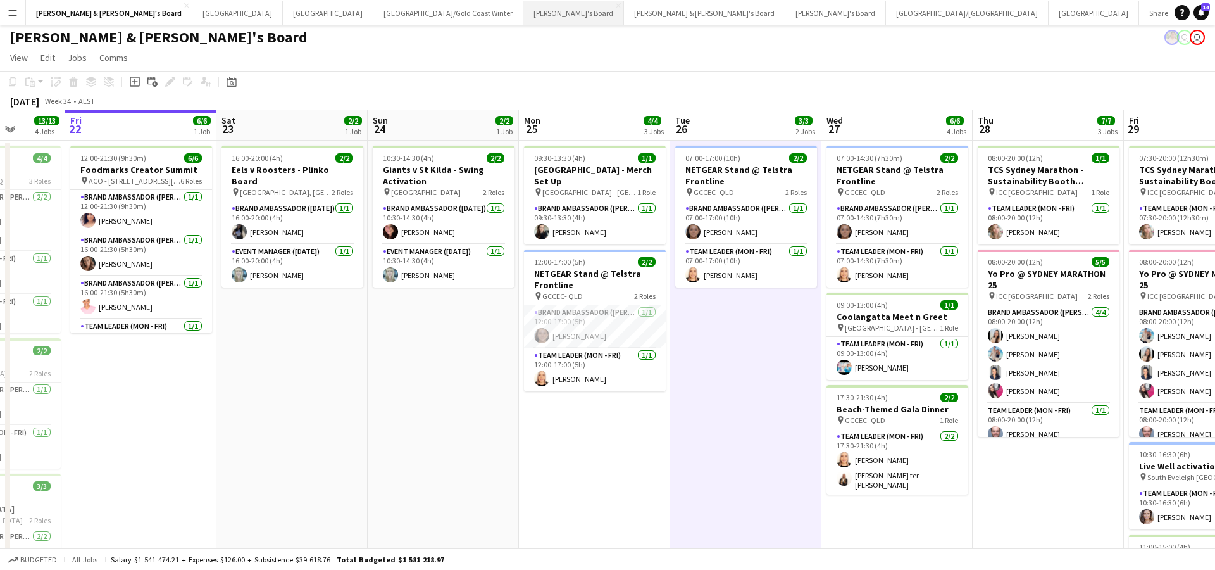
click at [523, 15] on button "Tennille's Board Close" at bounding box center [573, 13] width 101 height 25
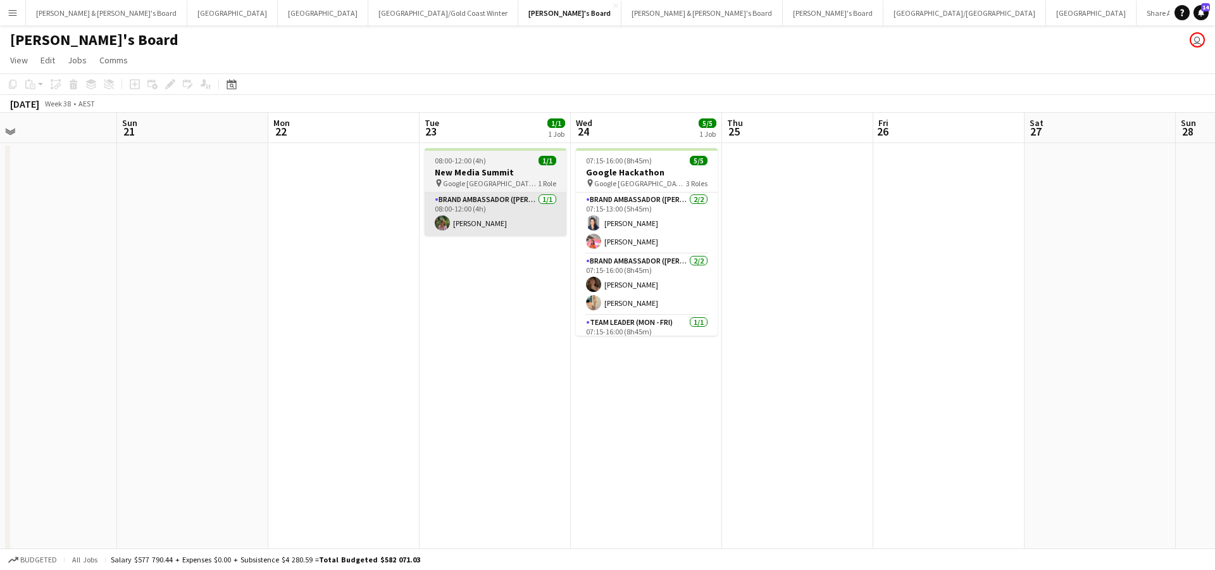
scroll to position [0, 490]
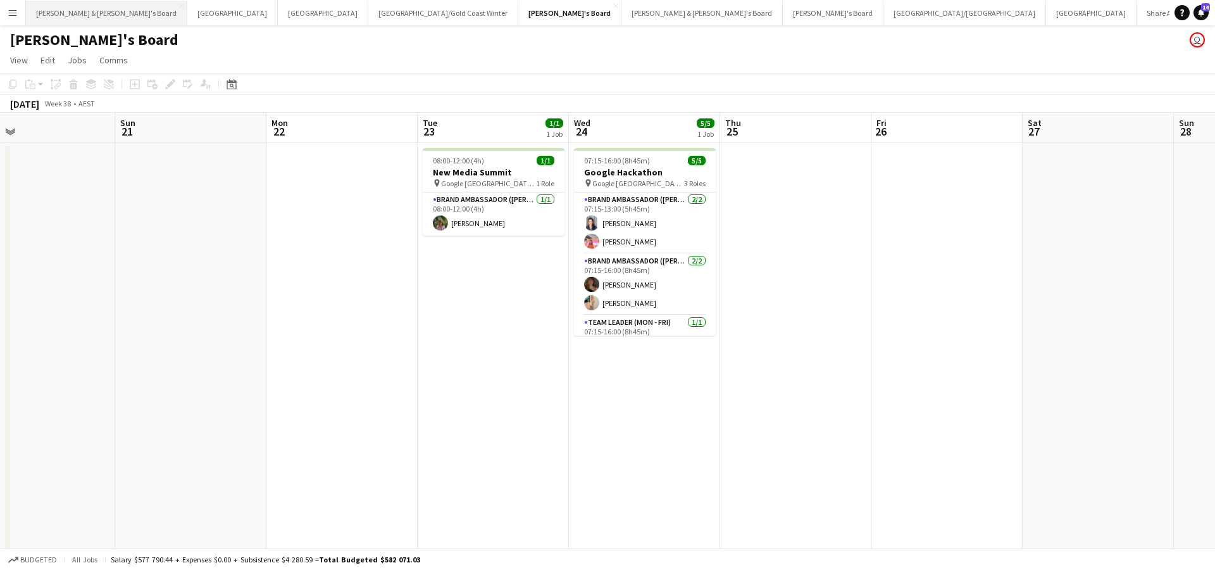
click at [72, 8] on button "[PERSON_NAME] & [PERSON_NAME]'s Board Close" at bounding box center [106, 13] width 161 height 25
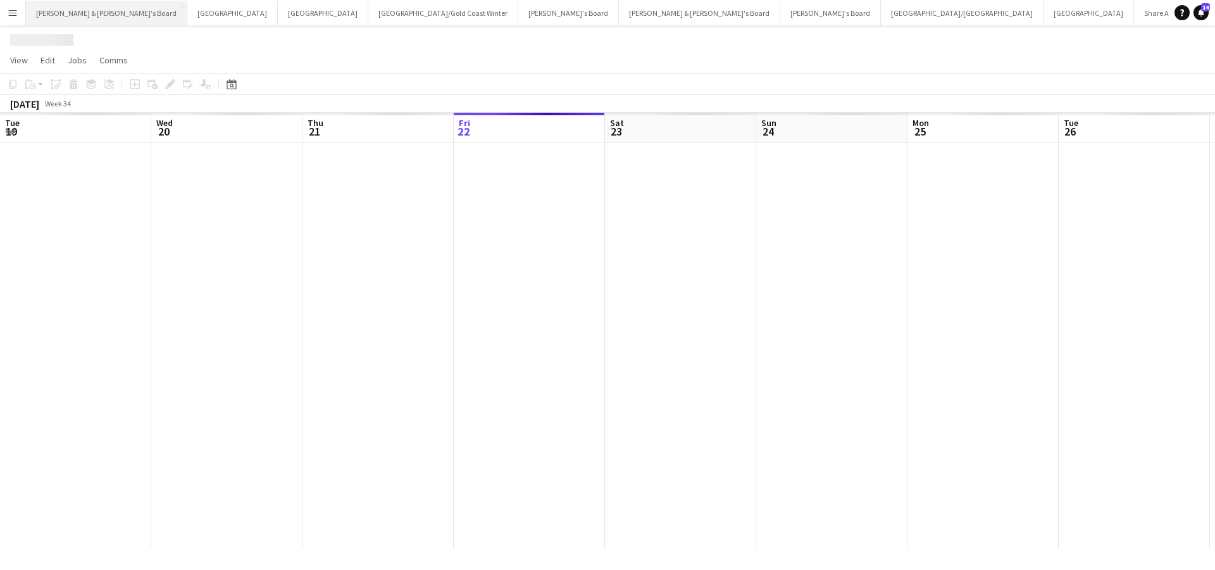
scroll to position [0, 303]
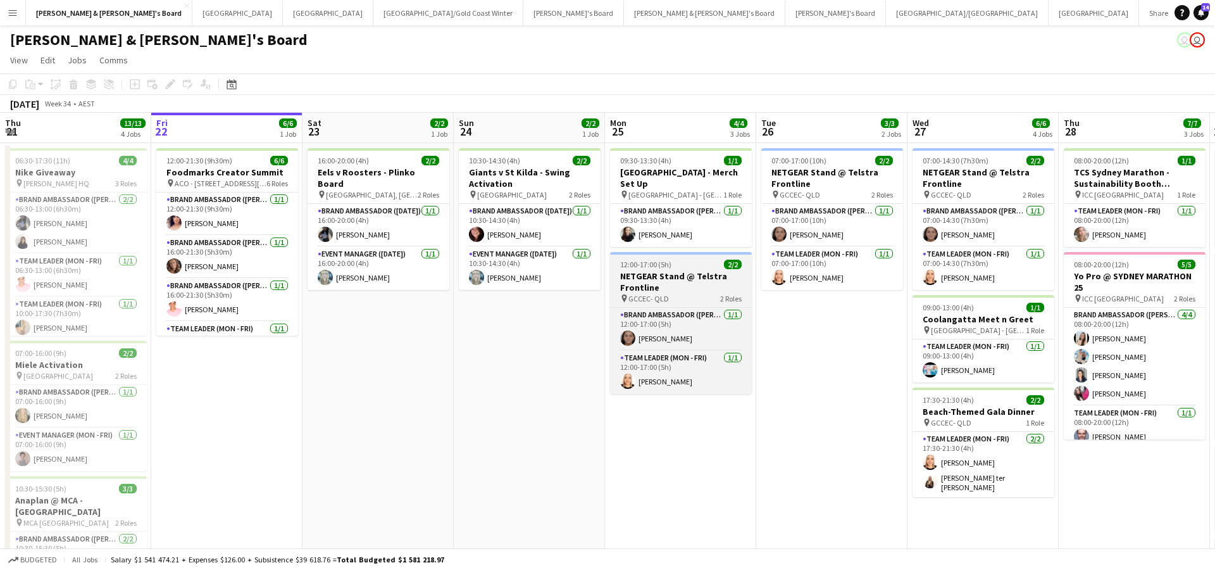
click at [674, 284] on h3 "NETGEAR Stand @ Telstra Frontline" at bounding box center [681, 281] width 142 height 23
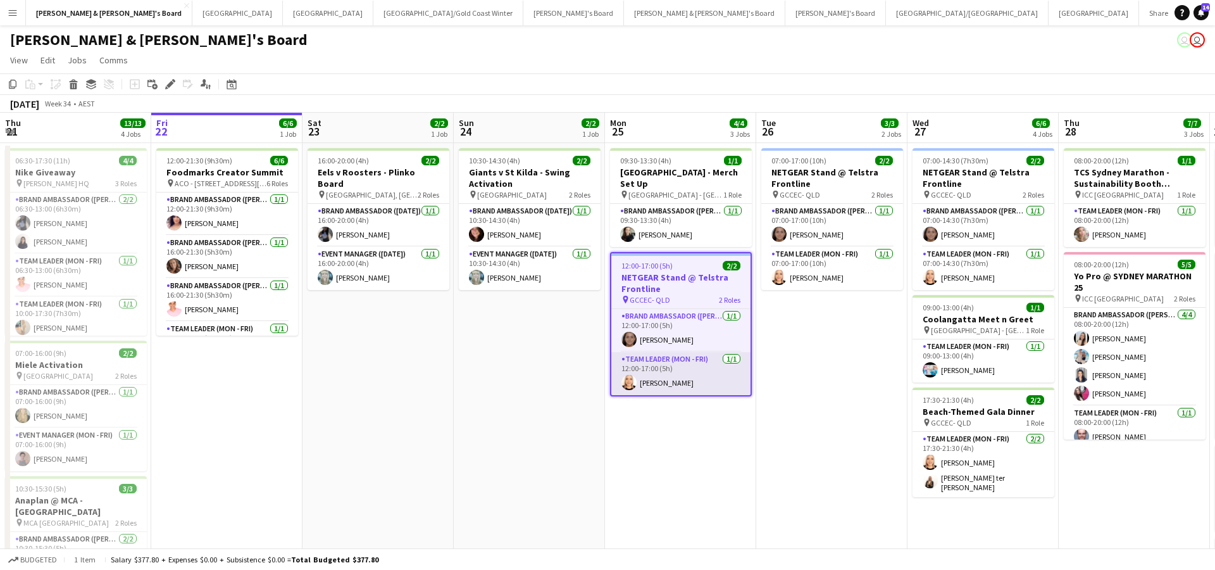
click at [694, 385] on app-card-role "Team Leader (Mon - Fri) [DATE] 12:00-17:00 (5h) [PERSON_NAME]" at bounding box center [680, 373] width 139 height 43
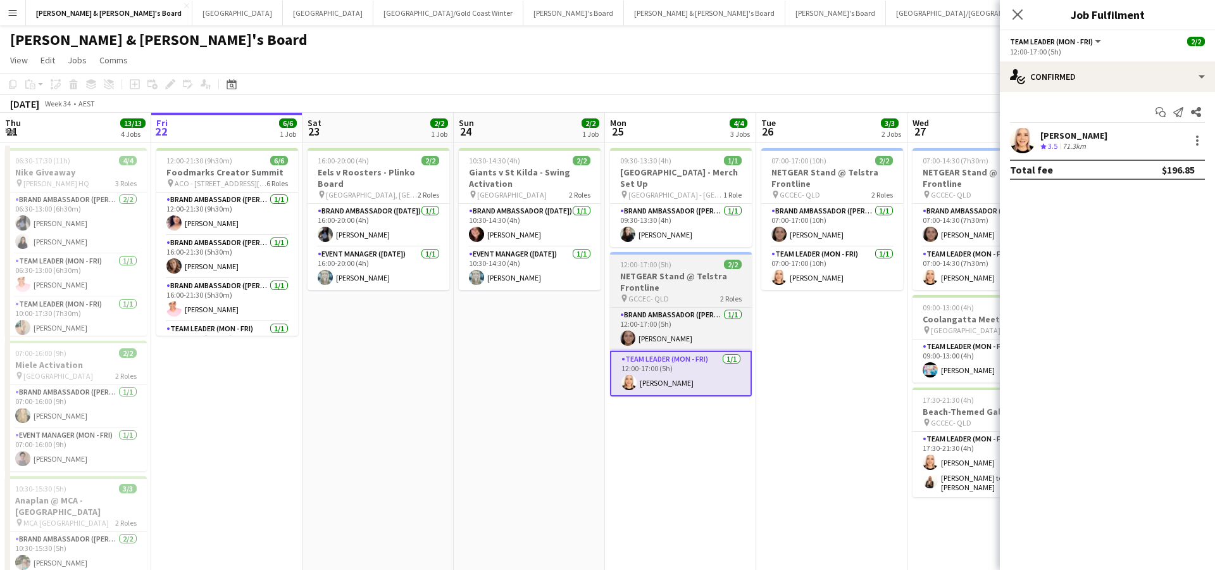
click at [694, 284] on h3 "NETGEAR Stand @ Telstra Frontline" at bounding box center [681, 281] width 142 height 23
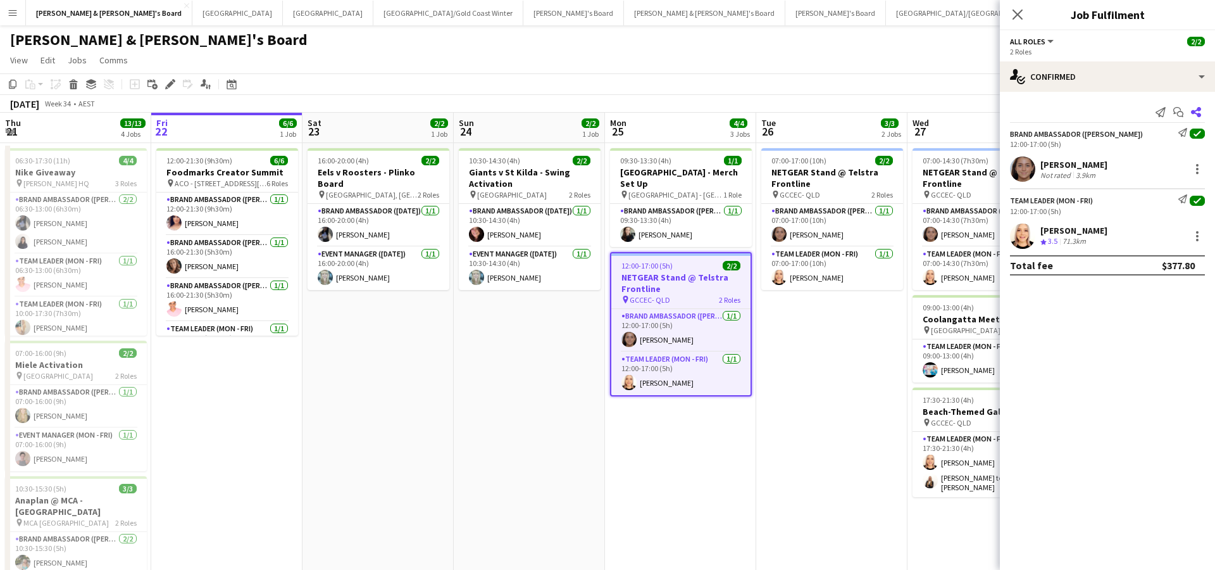
click at [1198, 110] on icon at bounding box center [1196, 112] width 10 height 10
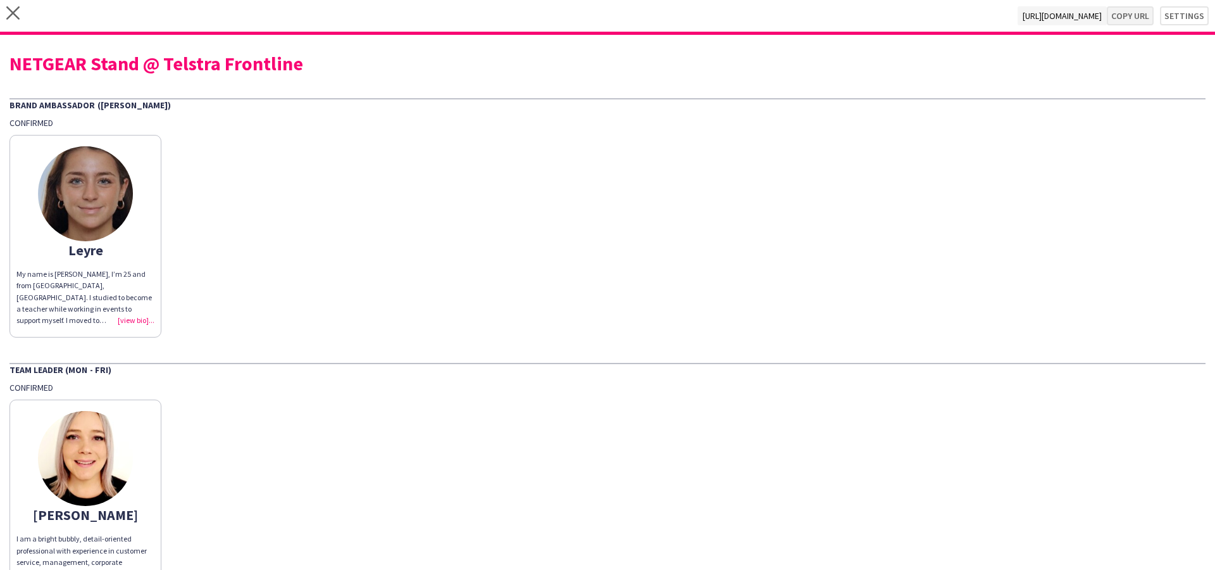
click at [1127, 22] on button "Copy url" at bounding box center [1130, 15] width 47 height 19
click at [13, 16] on icon "close" at bounding box center [12, 12] width 13 height 13
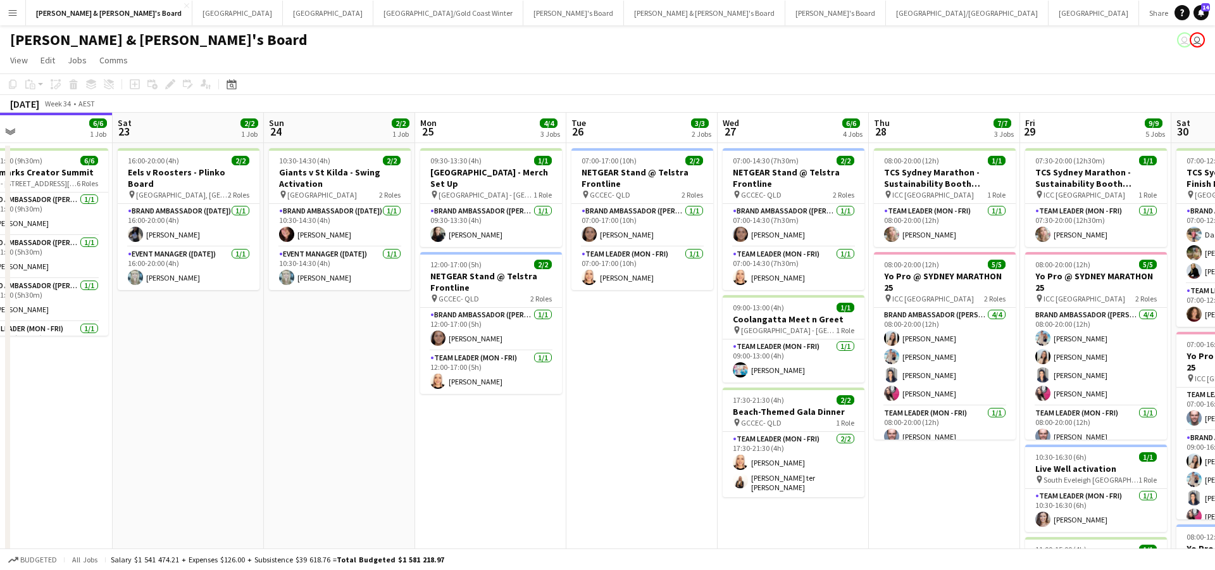
scroll to position [0, 492]
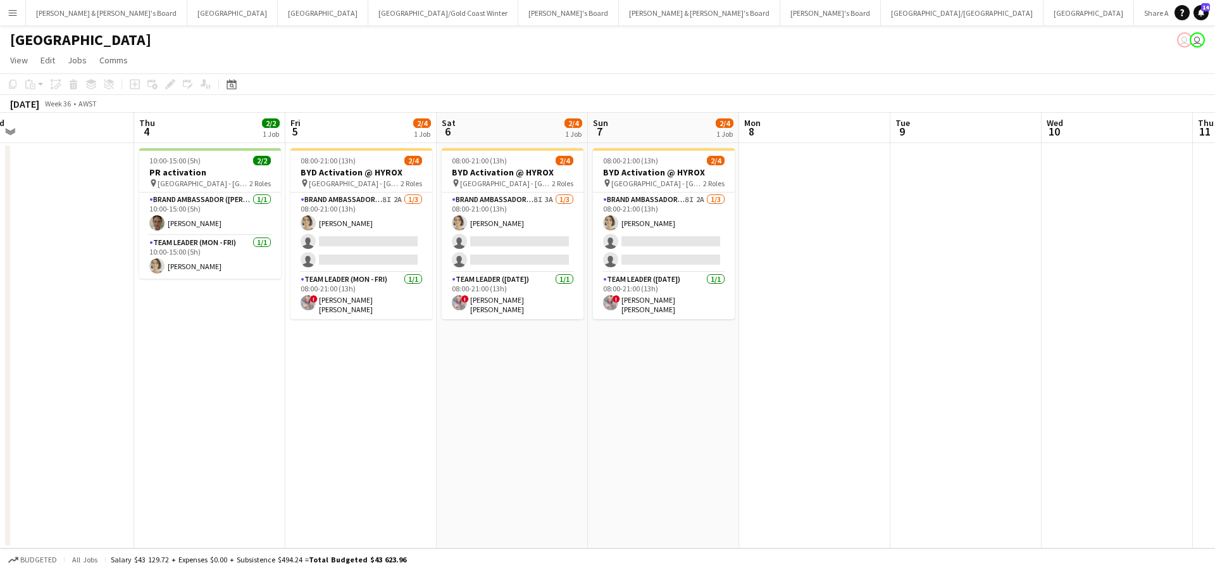
scroll to position [0, 315]
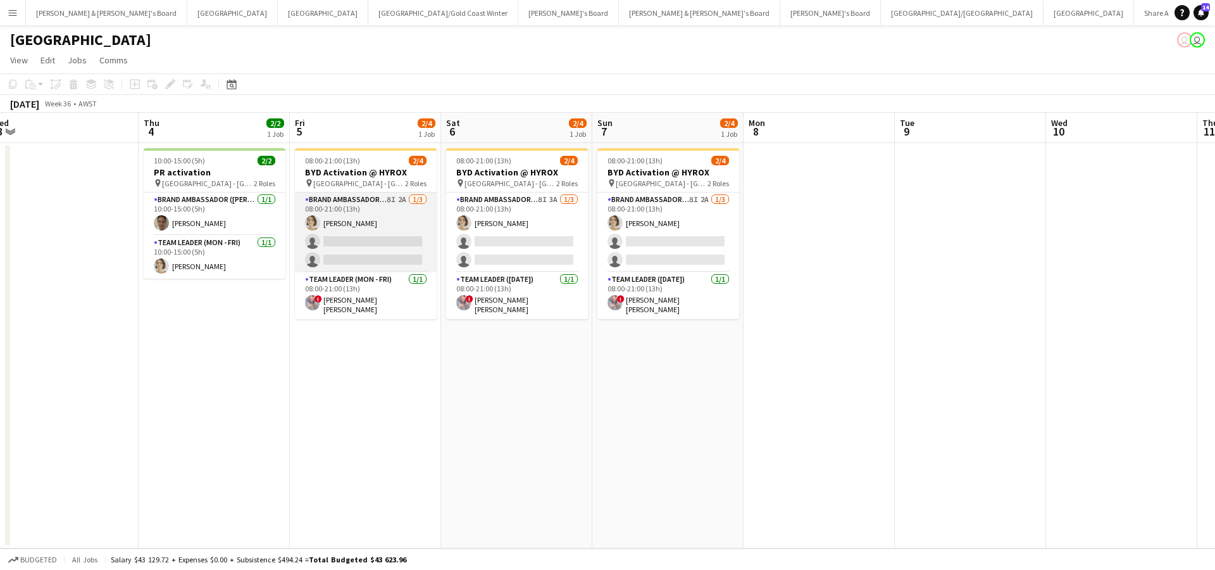
click at [390, 235] on app-card-role "Brand Ambassador (Mon - Fri) 8I 2A [DATE] 08:00-21:00 (13h) [PERSON_NAME] singl…" at bounding box center [366, 232] width 142 height 80
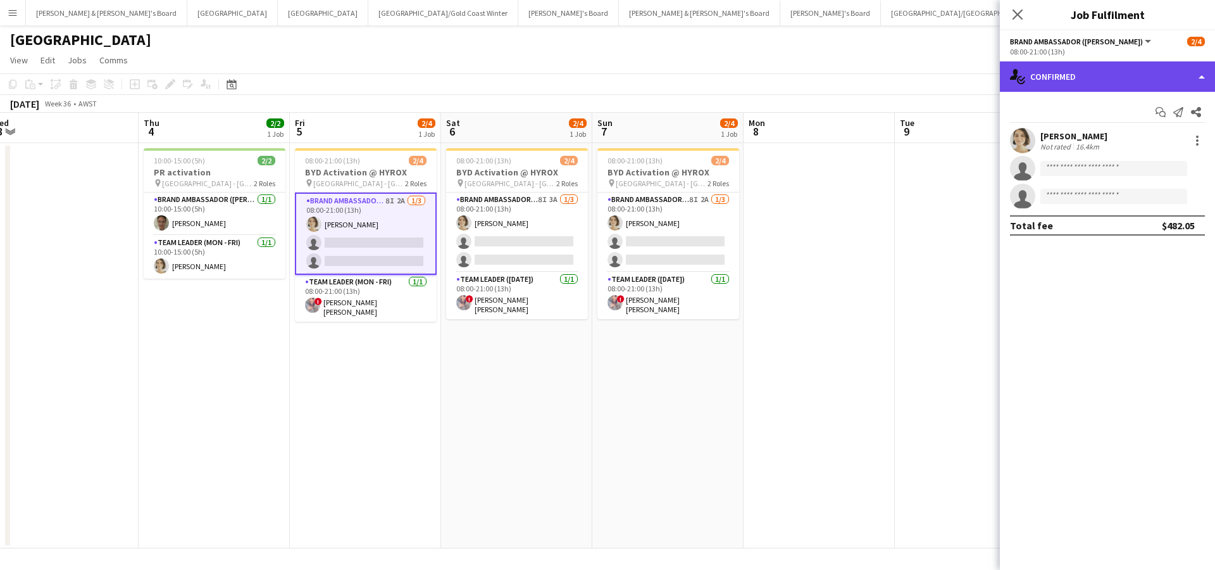
click at [1085, 86] on div "single-neutral-actions-check-2 Confirmed" at bounding box center [1107, 76] width 215 height 30
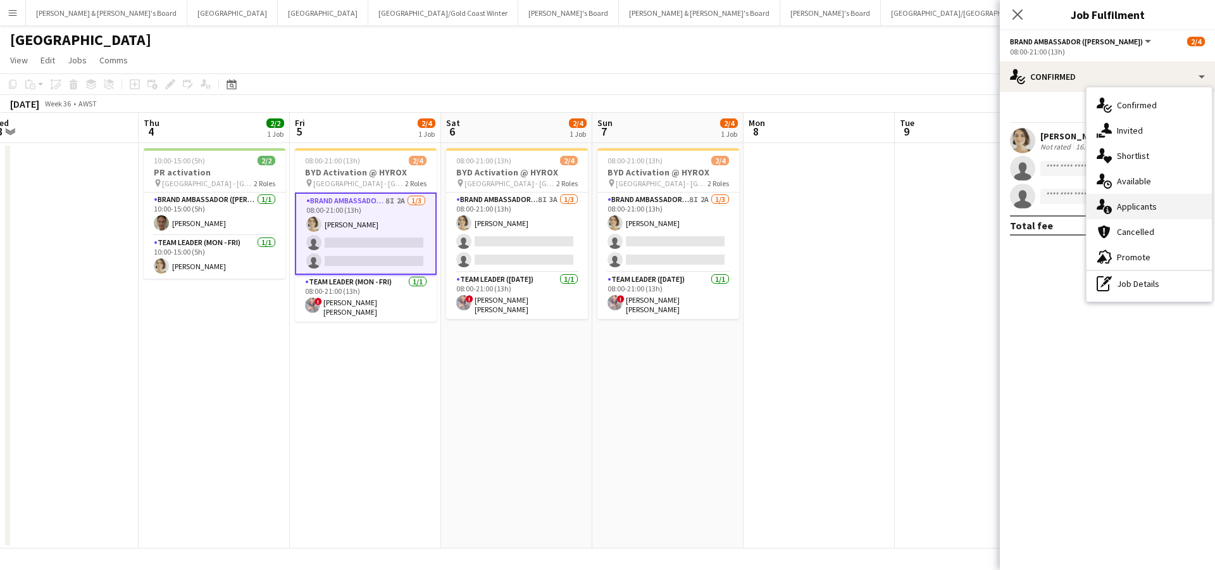
click at [1134, 210] on div "single-neutral-actions-information Applicants" at bounding box center [1149, 206] width 125 height 25
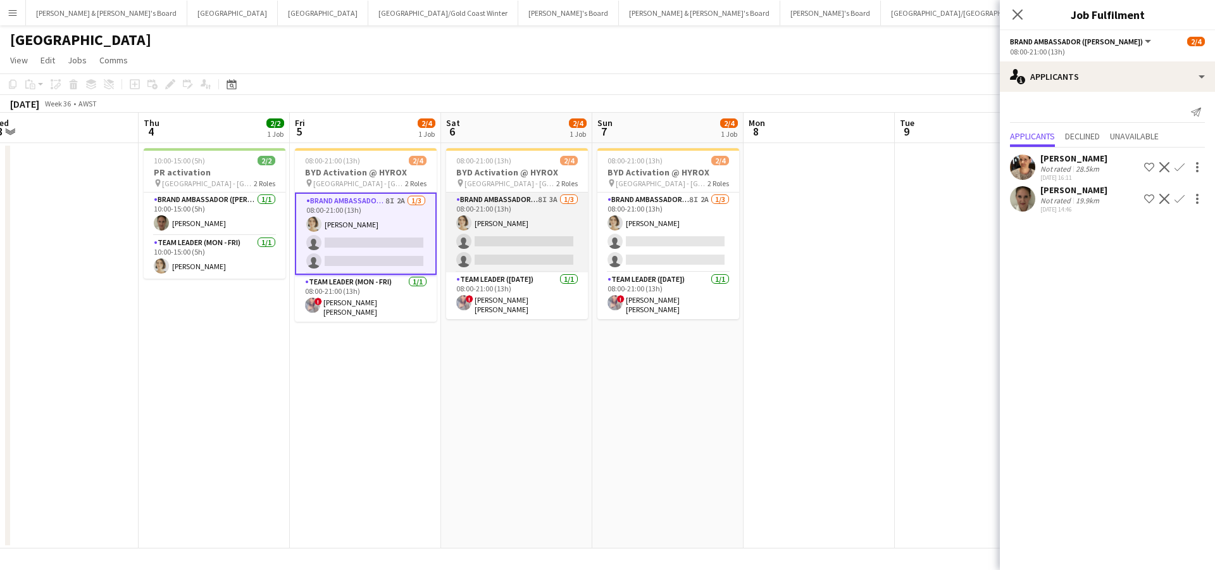
click at [513, 235] on app-card-role "Brand Ambassador ([DATE]) 8I 3A [DATE] 08:00-21:00 (13h) [PERSON_NAME] single-n…" at bounding box center [517, 232] width 142 height 80
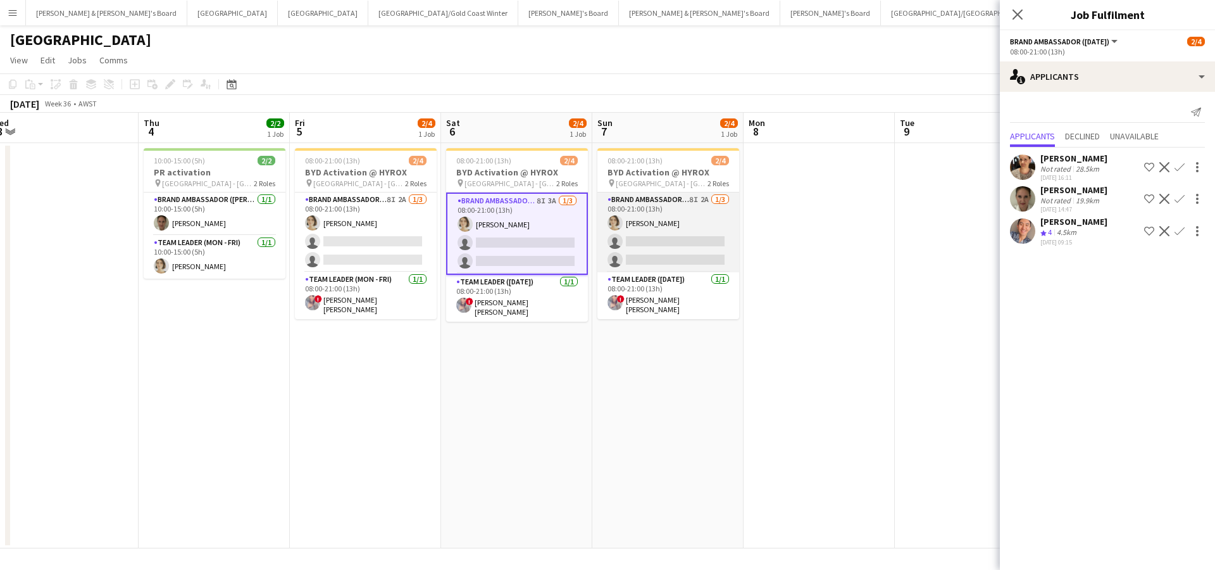
click at [667, 237] on app-card-role "Brand Ambassador ([DATE]) 8I 2A [DATE] 08:00-21:00 (13h) [PERSON_NAME] single-n…" at bounding box center [669, 232] width 142 height 80
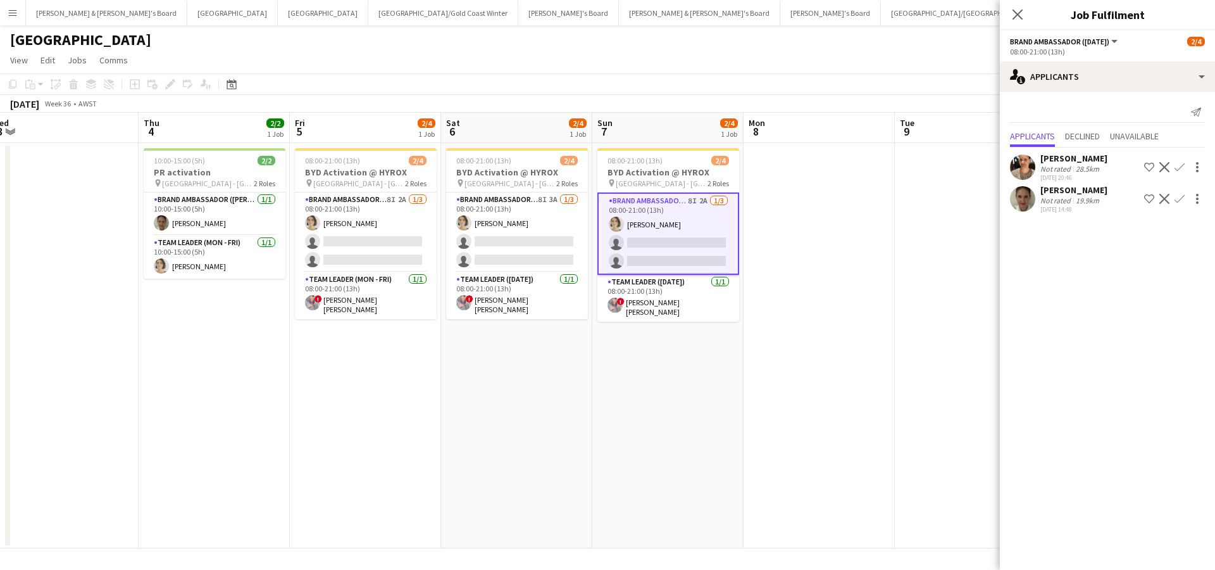
click at [791, 354] on app-date-cell at bounding box center [819, 345] width 151 height 405
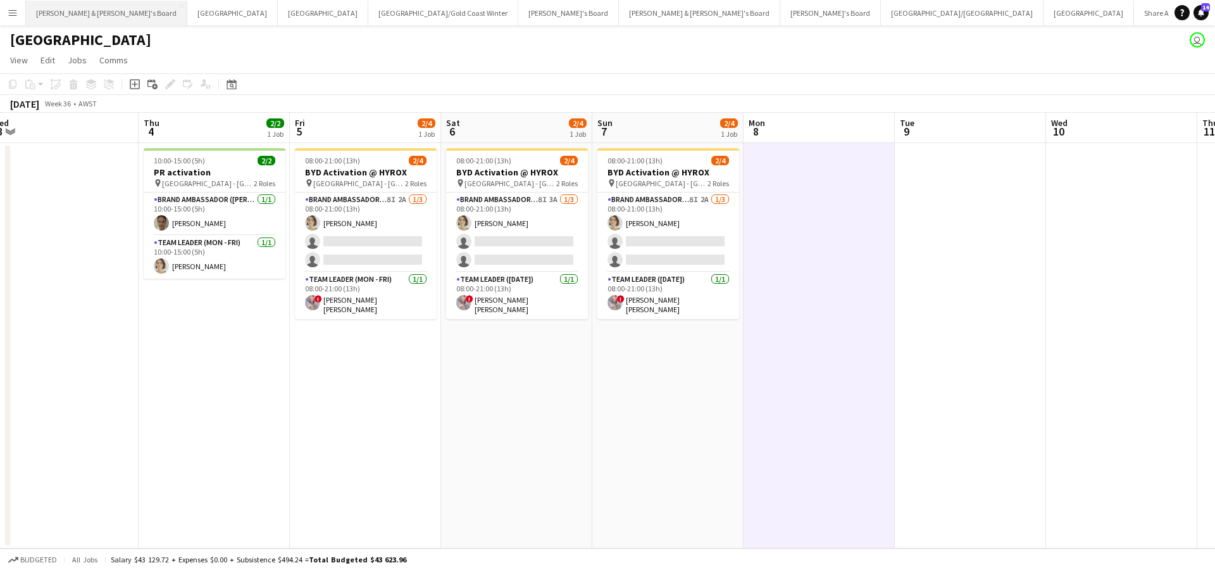
click at [98, 10] on button "[PERSON_NAME] & [PERSON_NAME]'s Board Close" at bounding box center [106, 13] width 161 height 25
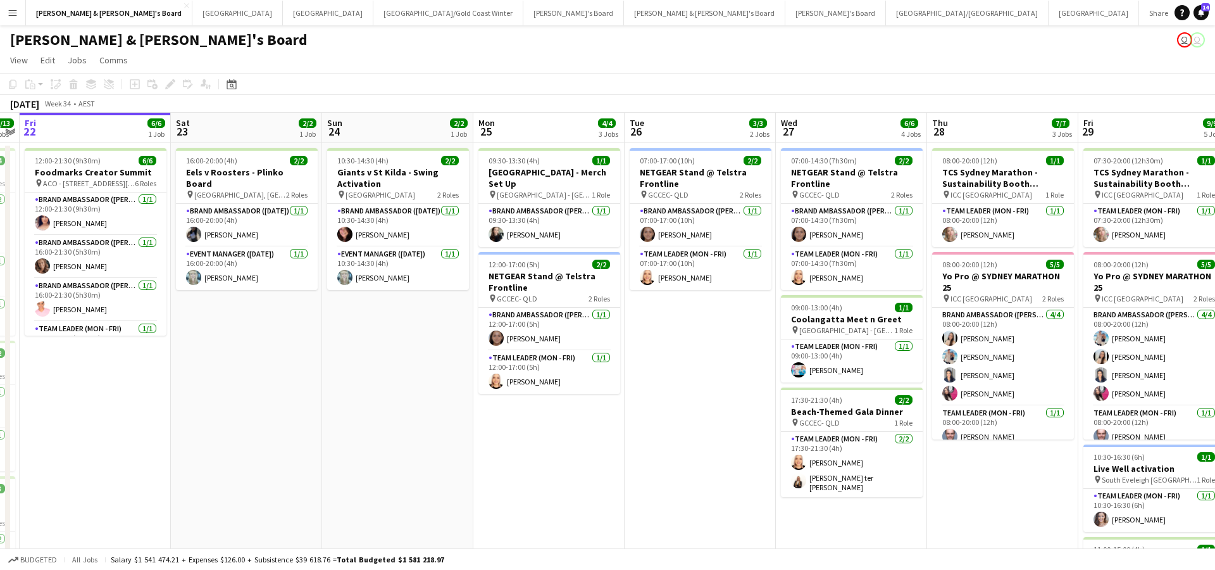
scroll to position [0, 449]
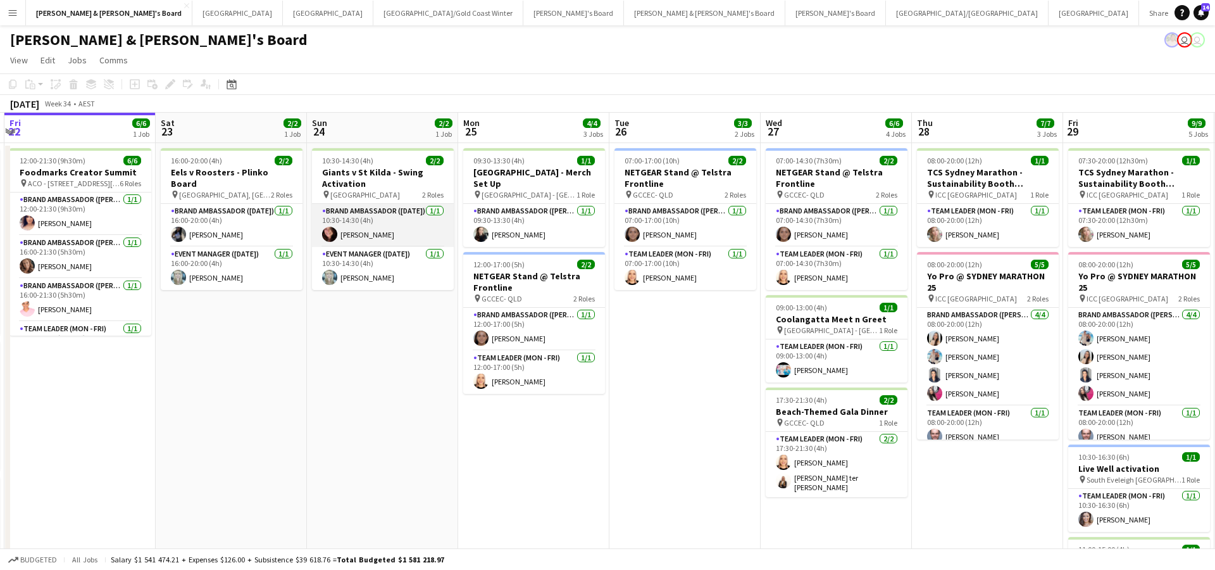
click at [369, 234] on app-card-role "Brand Ambassador ([DATE]) [DATE] 10:30-14:30 (4h) [PERSON_NAME]" at bounding box center [383, 225] width 142 height 43
click at [380, 231] on app-card-role "Brand Ambassador ([DATE]) [DATE] 10:30-14:30 (4h) [PERSON_NAME]" at bounding box center [383, 225] width 142 height 43
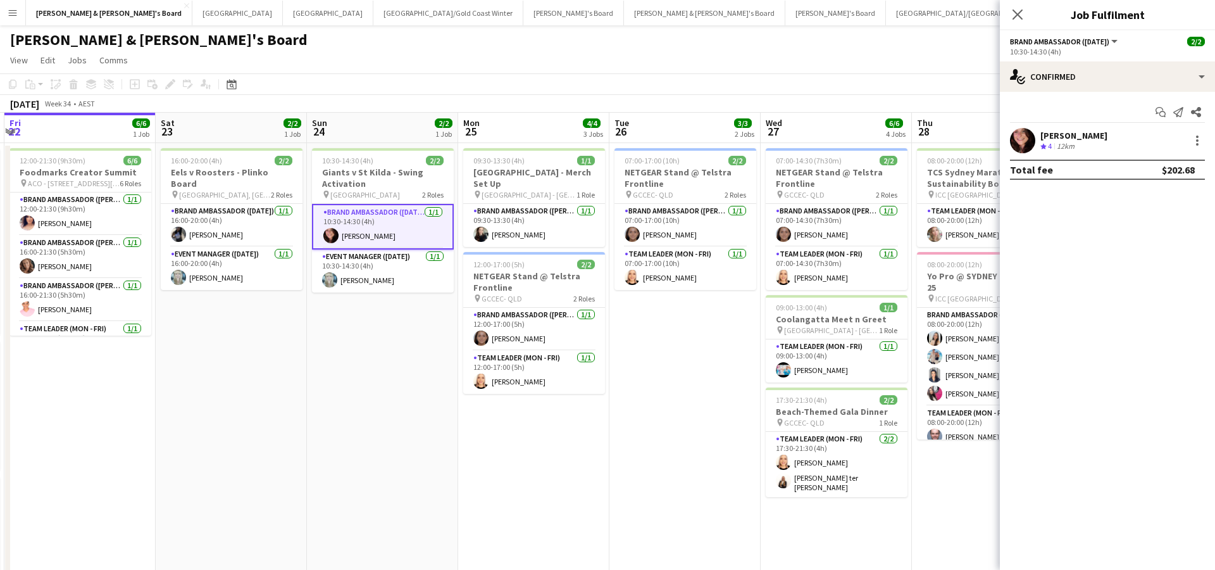
click at [1056, 142] on div "12km" at bounding box center [1066, 146] width 23 height 11
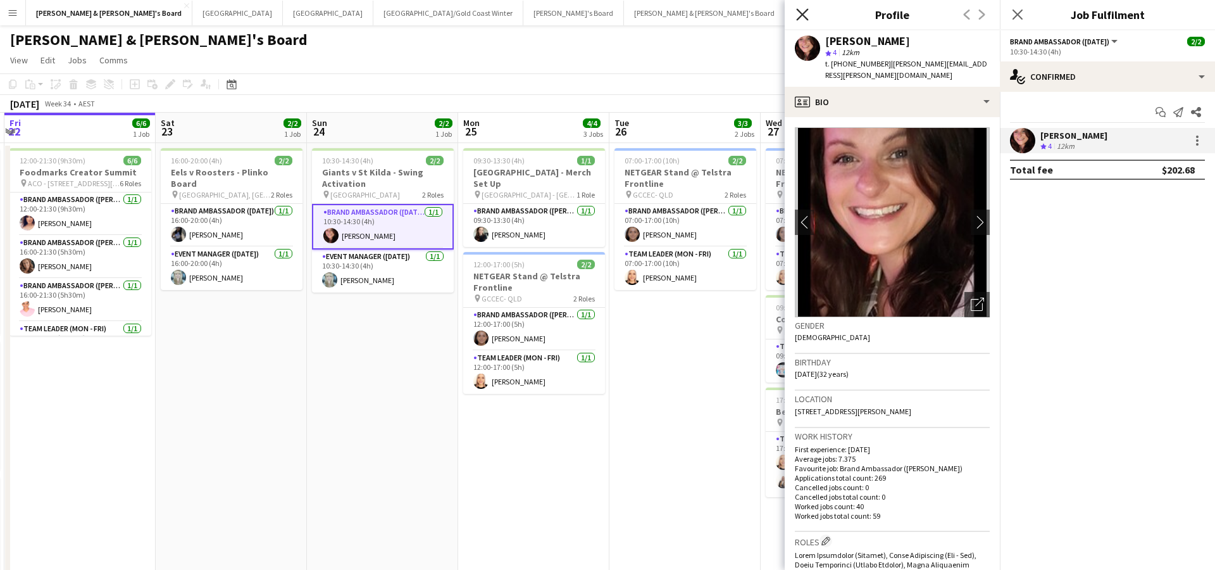
click at [799, 18] on icon at bounding box center [802, 14] width 12 height 12
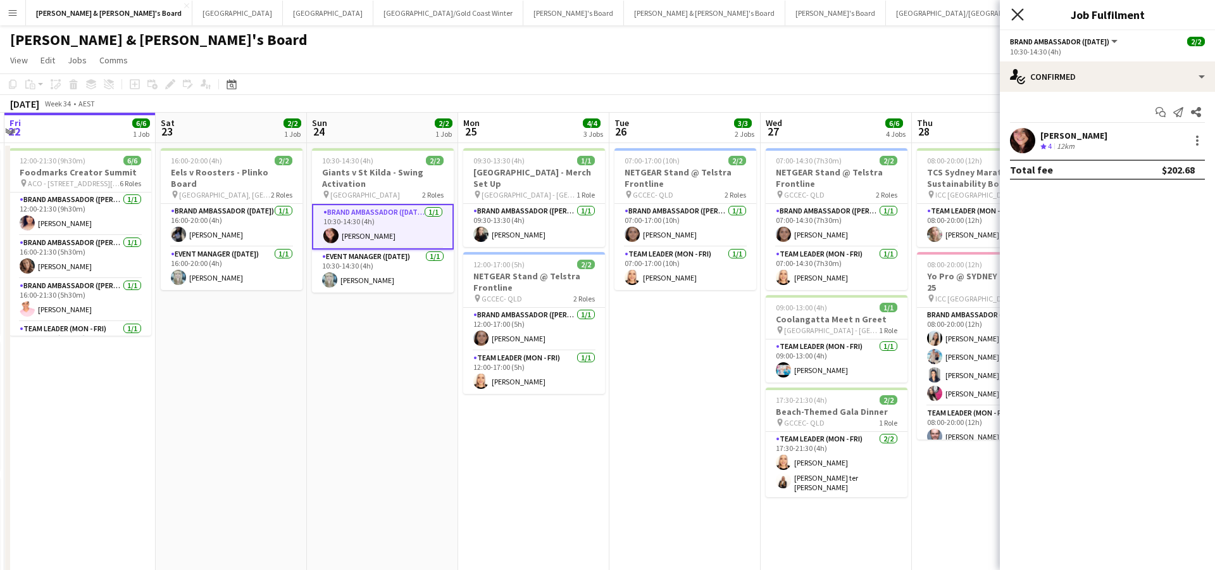
click at [1013, 15] on icon "Close pop-in" at bounding box center [1017, 14] width 12 height 12
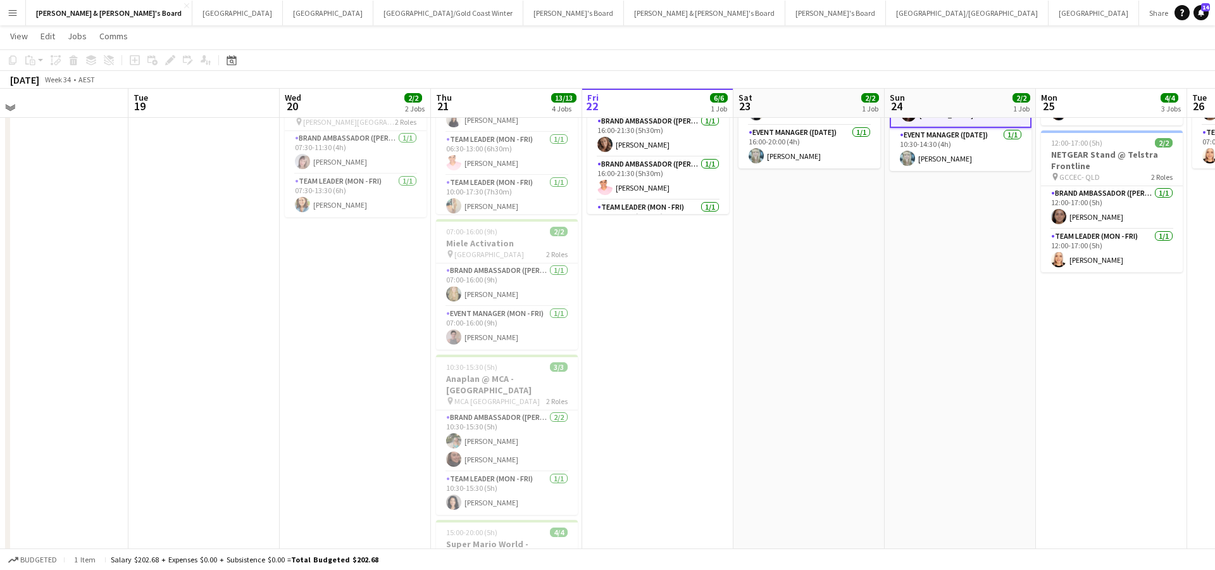
scroll to position [119, 0]
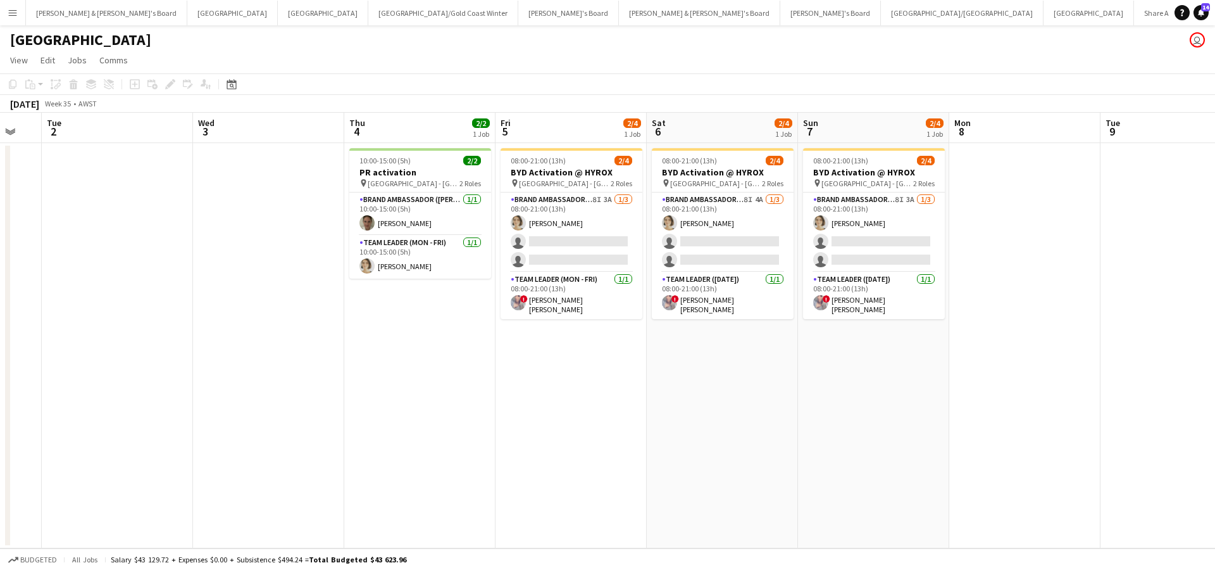
scroll to position [0, 415]
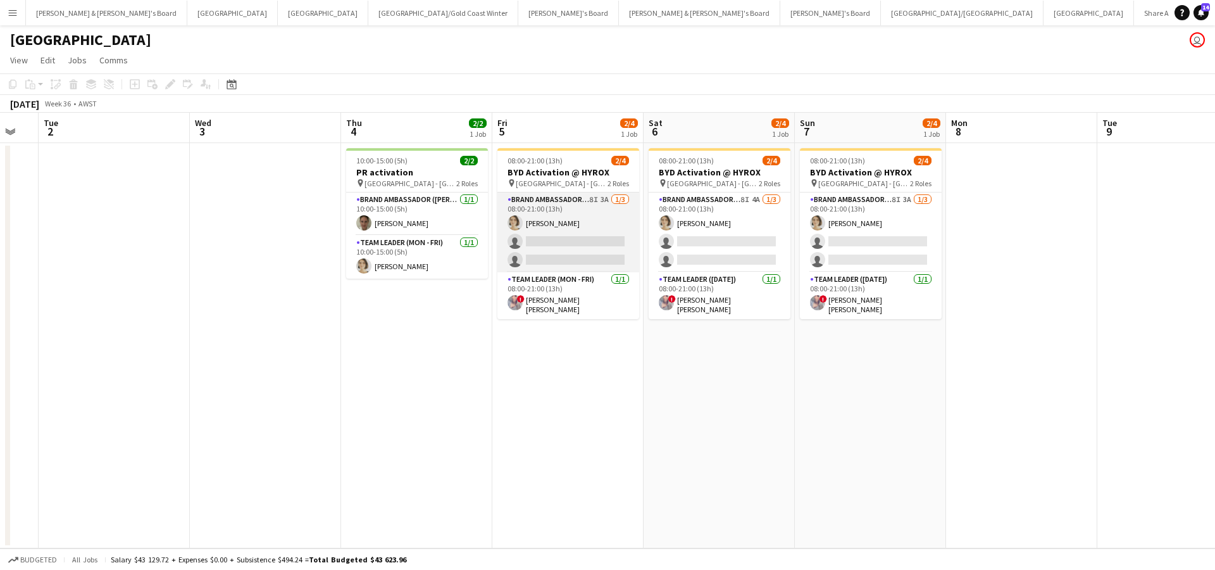
click at [591, 235] on app-card-role "Brand Ambassador (Mon - Fri) 8I 3A [DATE] 08:00-21:00 (13h) [PERSON_NAME] singl…" at bounding box center [569, 232] width 142 height 80
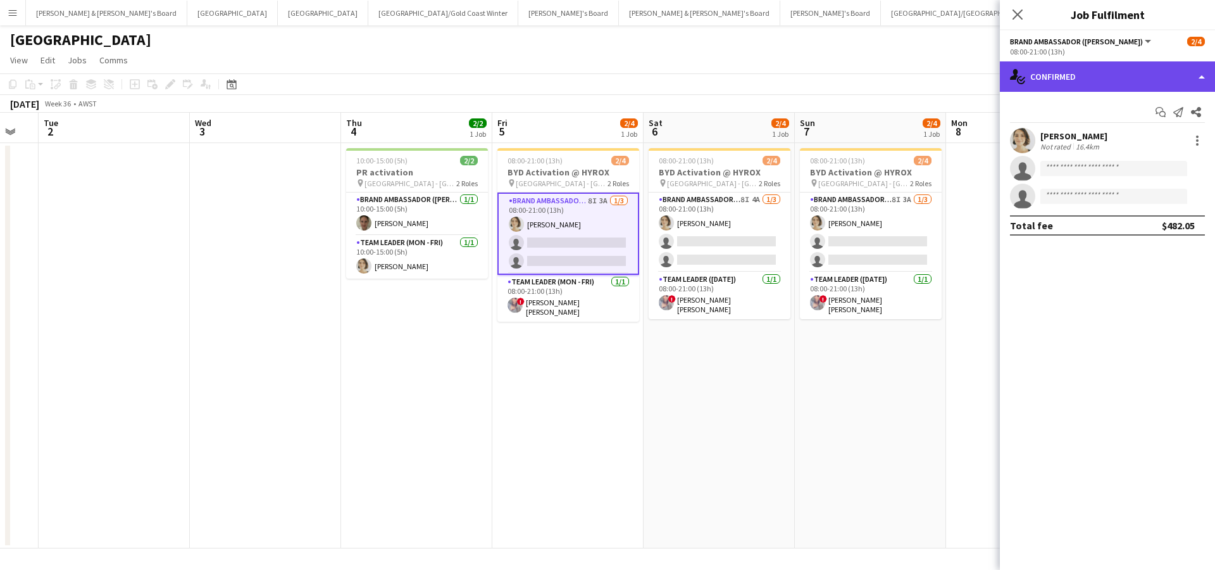
click at [1132, 85] on div "single-neutral-actions-check-2 Confirmed" at bounding box center [1107, 76] width 215 height 30
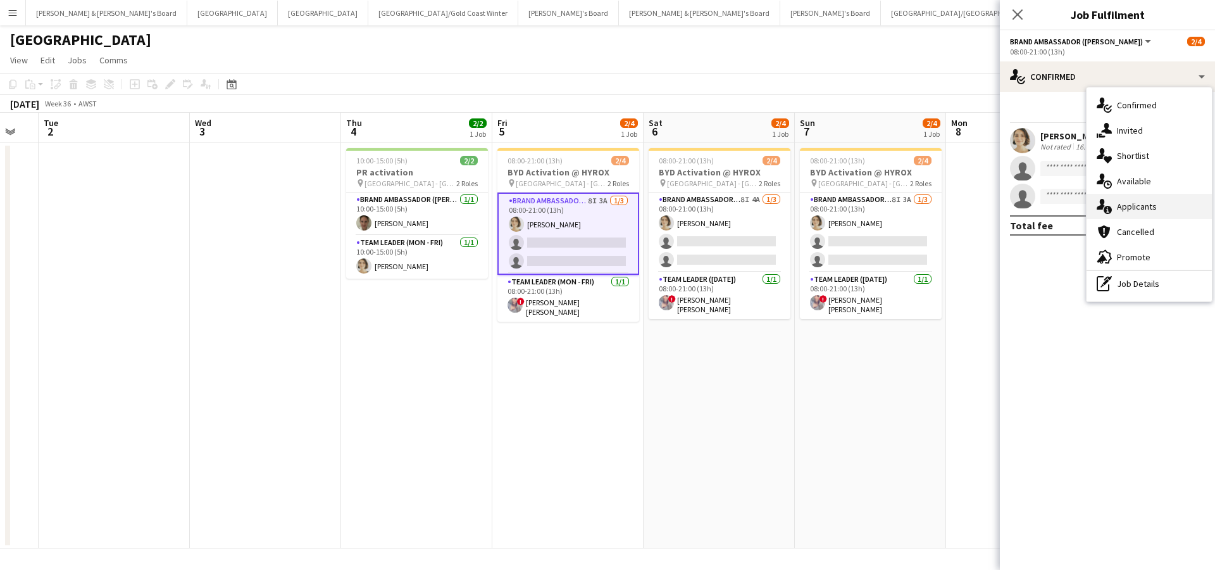
click at [1156, 208] on div "single-neutral-actions-information Applicants" at bounding box center [1149, 206] width 125 height 25
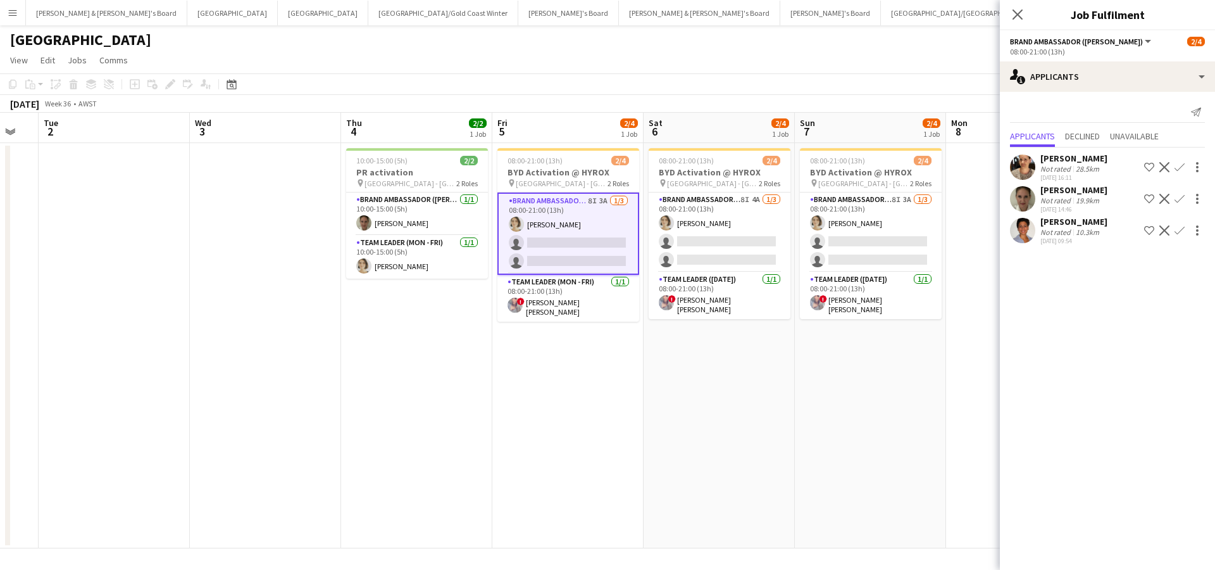
click at [1179, 230] on app-icon "Confirm" at bounding box center [1180, 230] width 10 height 10
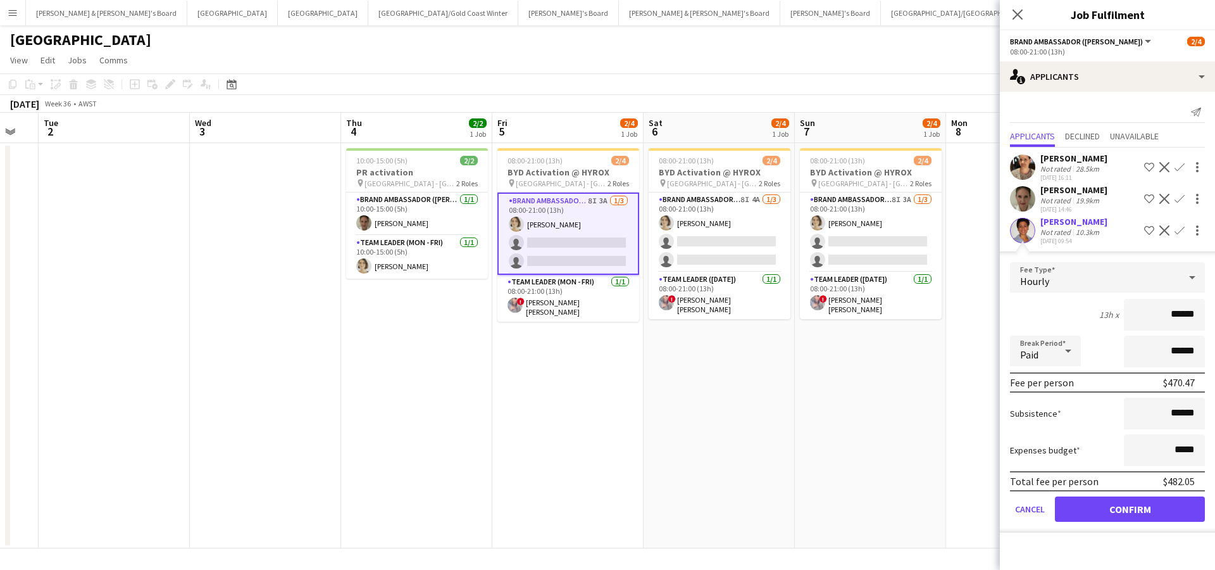
click at [1096, 508] on button "Confirm" at bounding box center [1130, 508] width 150 height 25
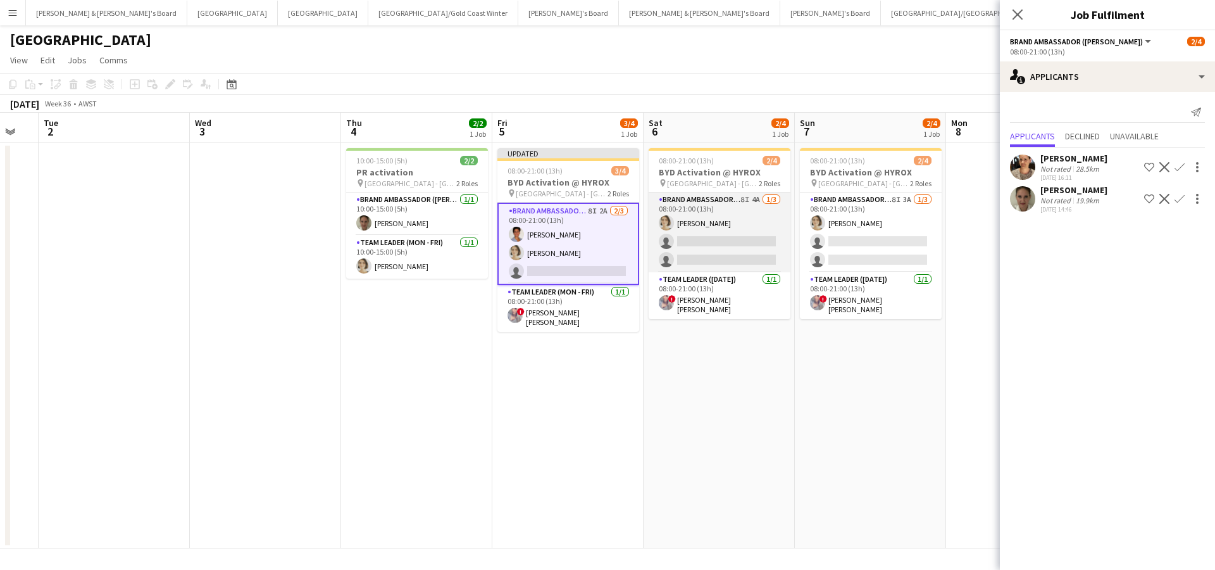
click at [773, 246] on app-card-role "Brand Ambassador ([DATE]) 8I 4A [DATE] 08:00-21:00 (13h) [PERSON_NAME] single-n…" at bounding box center [720, 232] width 142 height 80
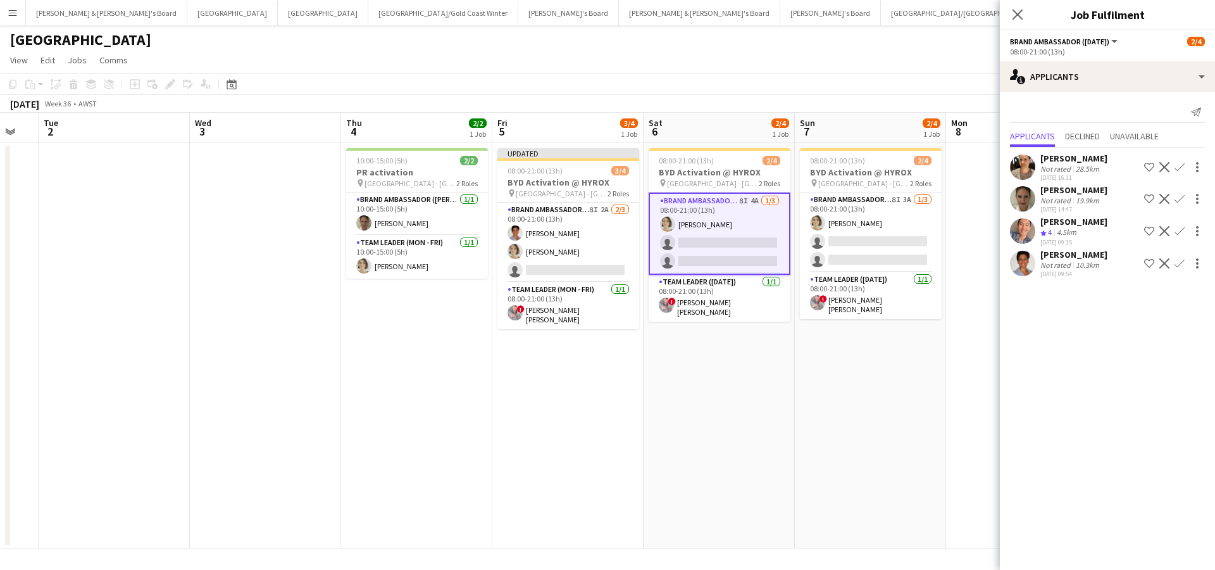
click at [1181, 261] on app-icon "Confirm" at bounding box center [1180, 263] width 10 height 10
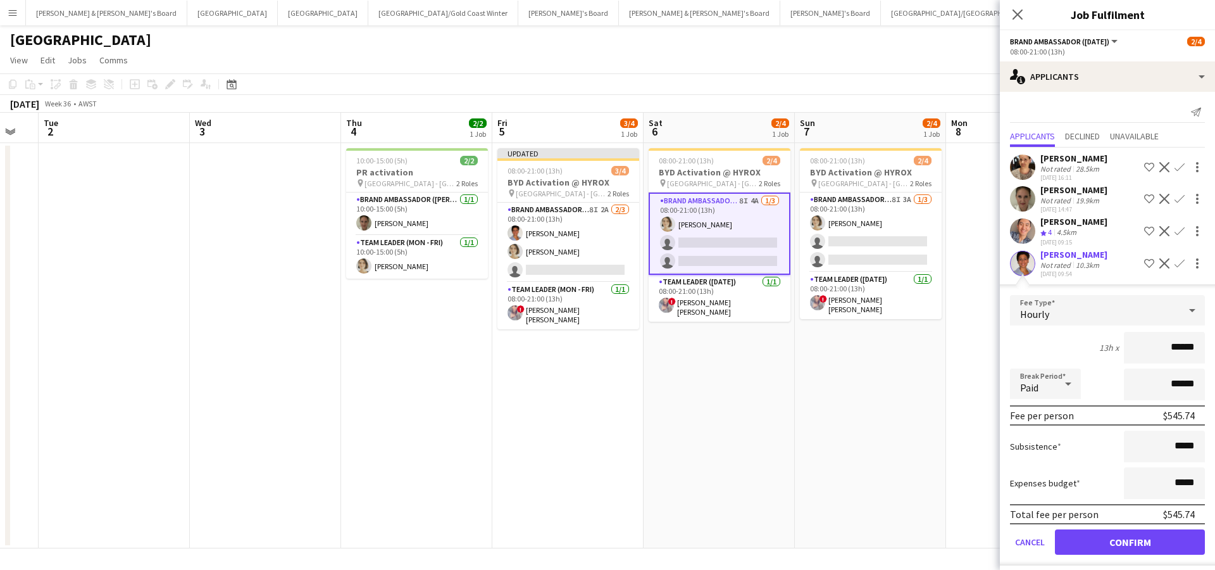
click at [1101, 539] on button "Confirm" at bounding box center [1130, 541] width 150 height 25
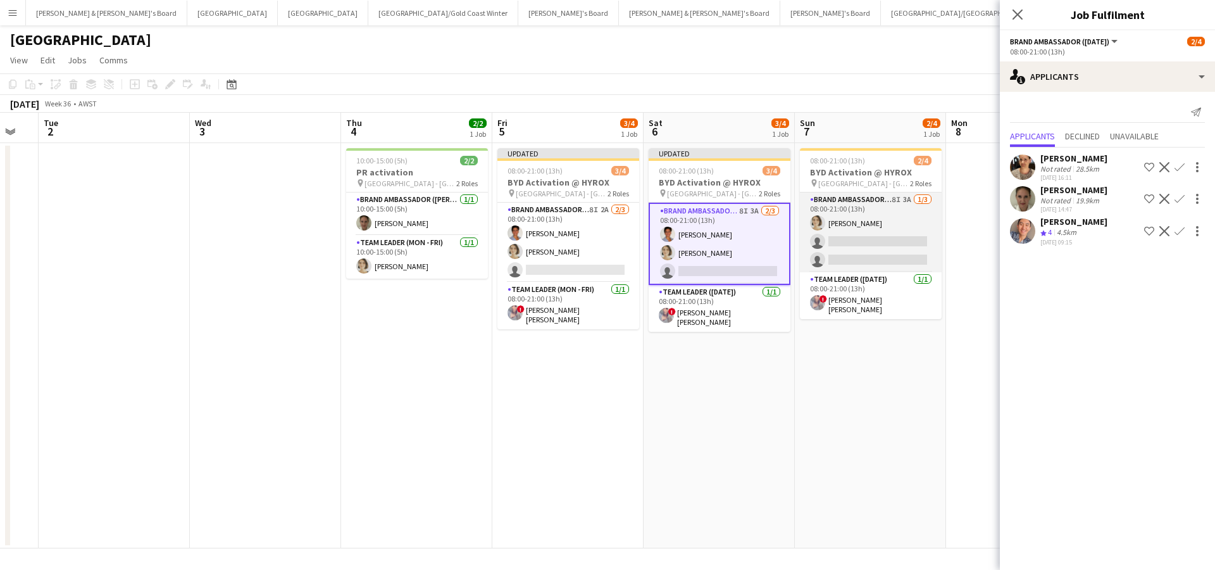
click at [876, 229] on app-card-role "Brand Ambassador ([DATE]) 8I 3A [DATE] 08:00-21:00 (13h) [PERSON_NAME] single-n…" at bounding box center [871, 232] width 142 height 80
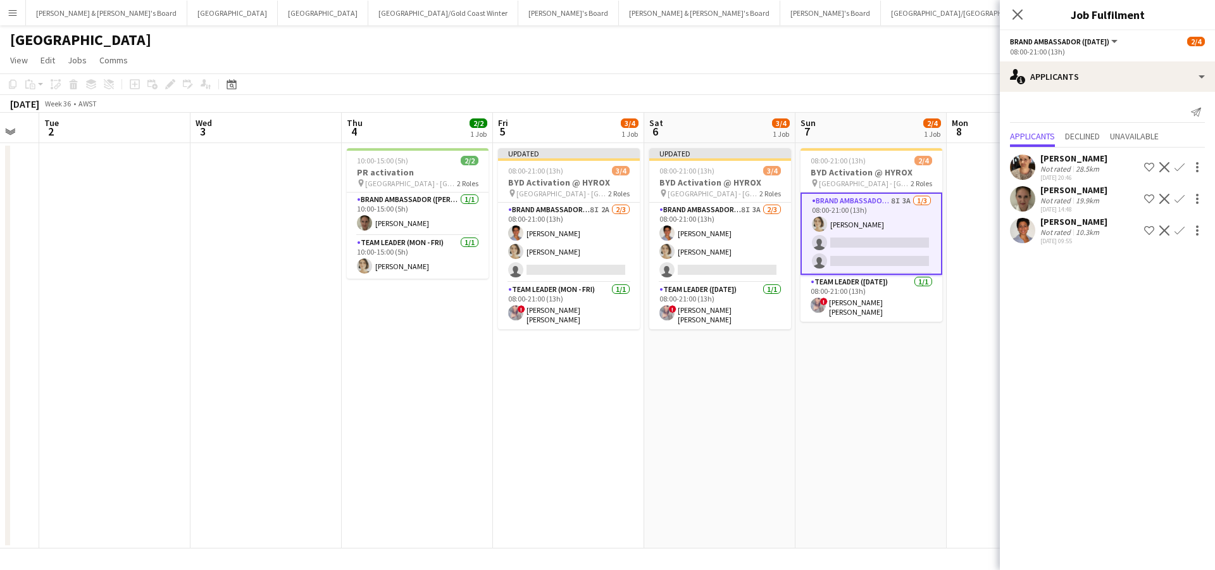
click at [1177, 225] on app-icon "Confirm" at bounding box center [1180, 230] width 10 height 10
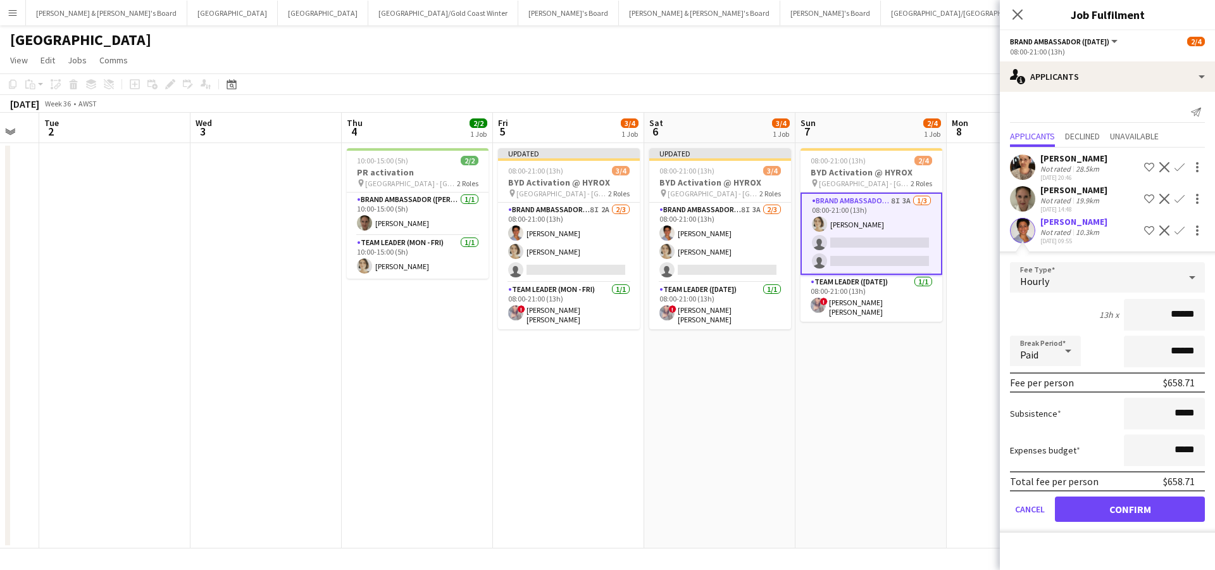
click at [1106, 516] on button "Confirm" at bounding box center [1130, 508] width 150 height 25
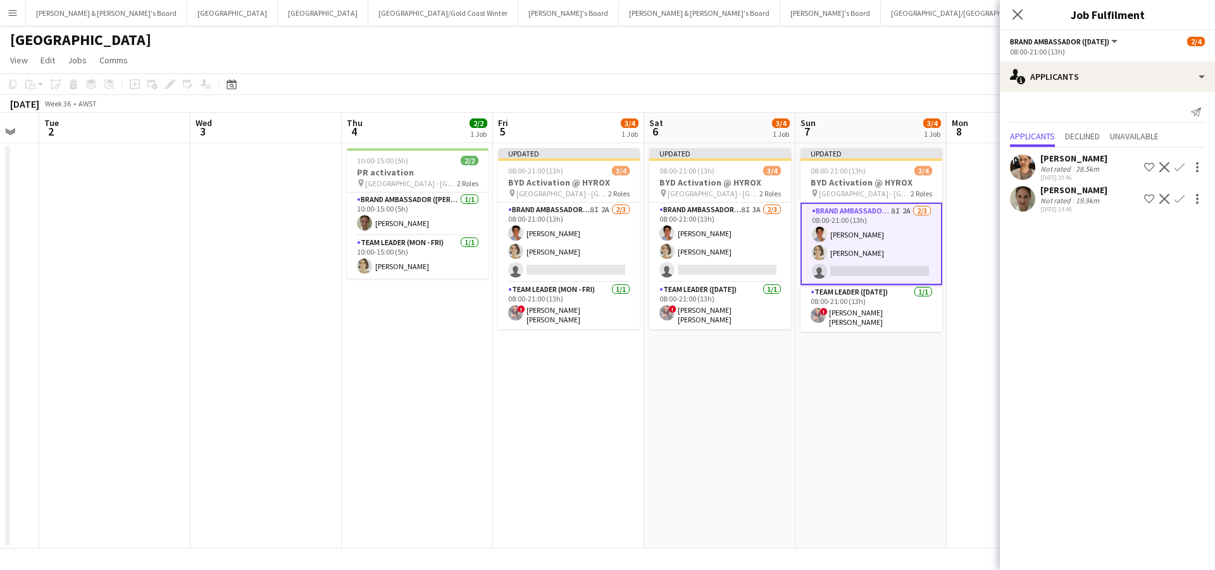
click at [868, 383] on app-date-cell "Updated 08:00-21:00 (13h) 3/4 BYD Activation @ HYROX pin Perth - WA 2 Roles Bra…" at bounding box center [871, 345] width 151 height 405
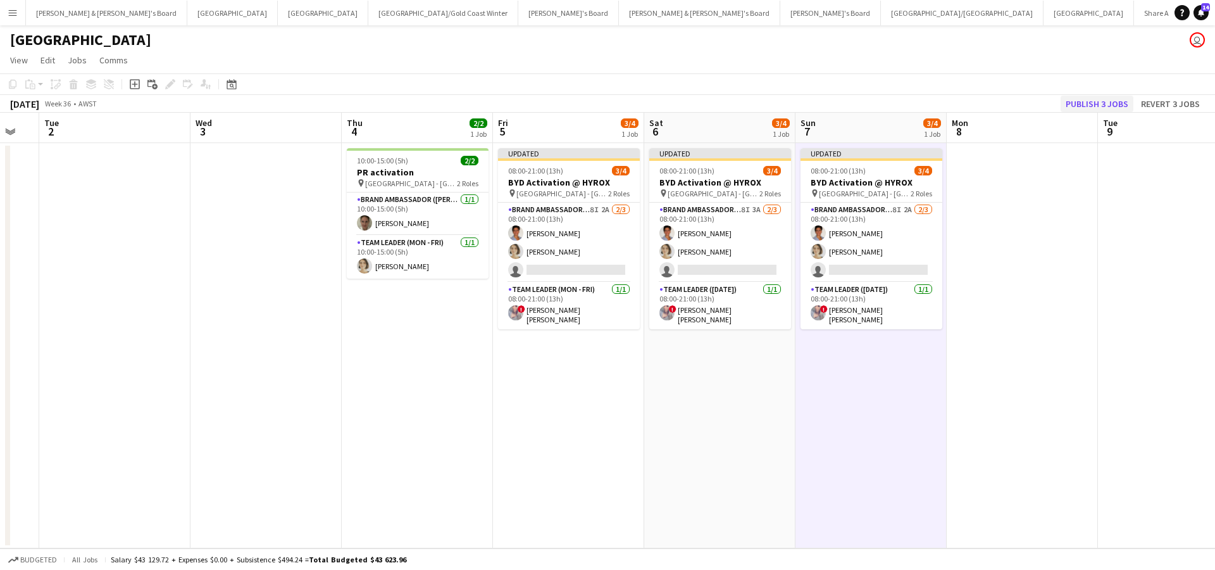
click at [1089, 102] on button "Publish 3 jobs" at bounding box center [1097, 104] width 73 height 16
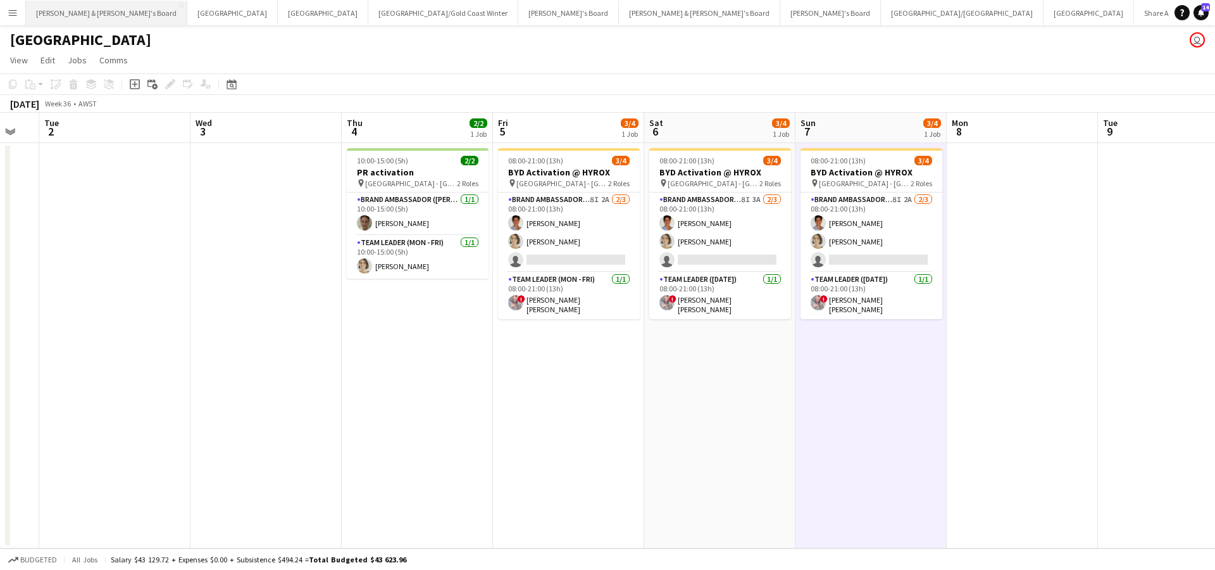
click at [92, 9] on button "[PERSON_NAME] & [PERSON_NAME]'s Board Close" at bounding box center [106, 13] width 161 height 25
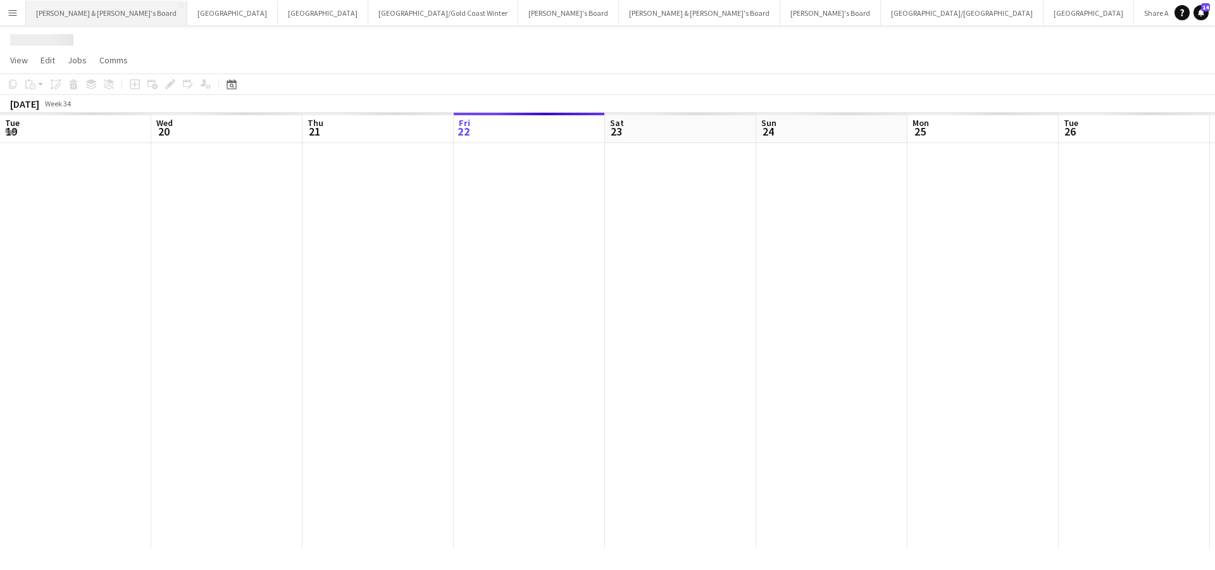
click at [92, 9] on button "[PERSON_NAME] & [PERSON_NAME]'s Board Close" at bounding box center [106, 13] width 161 height 25
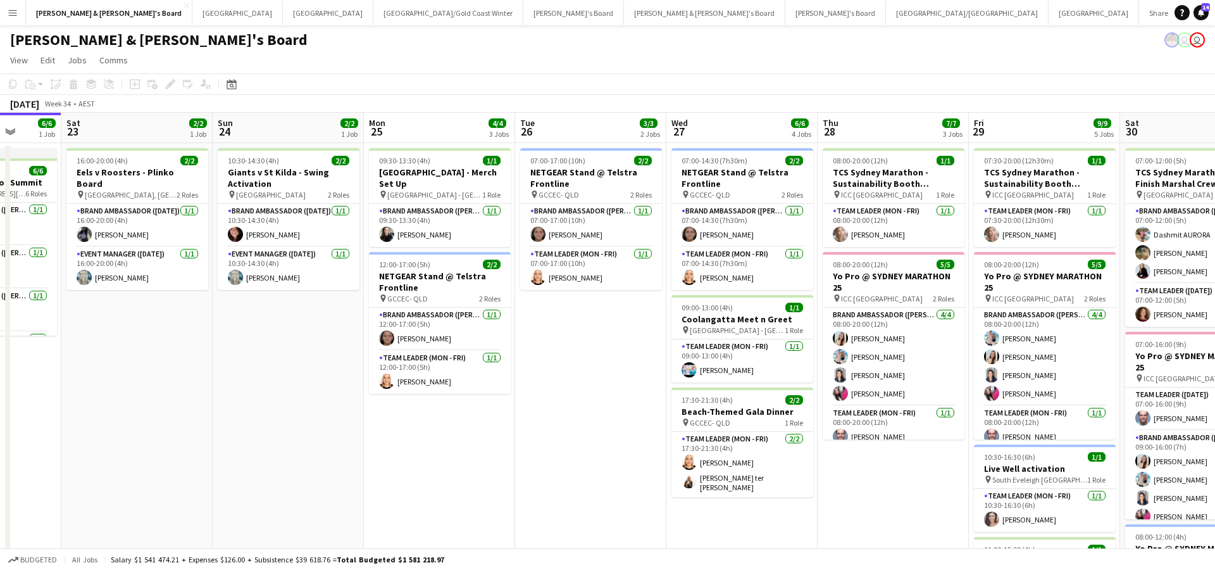
scroll to position [0, 545]
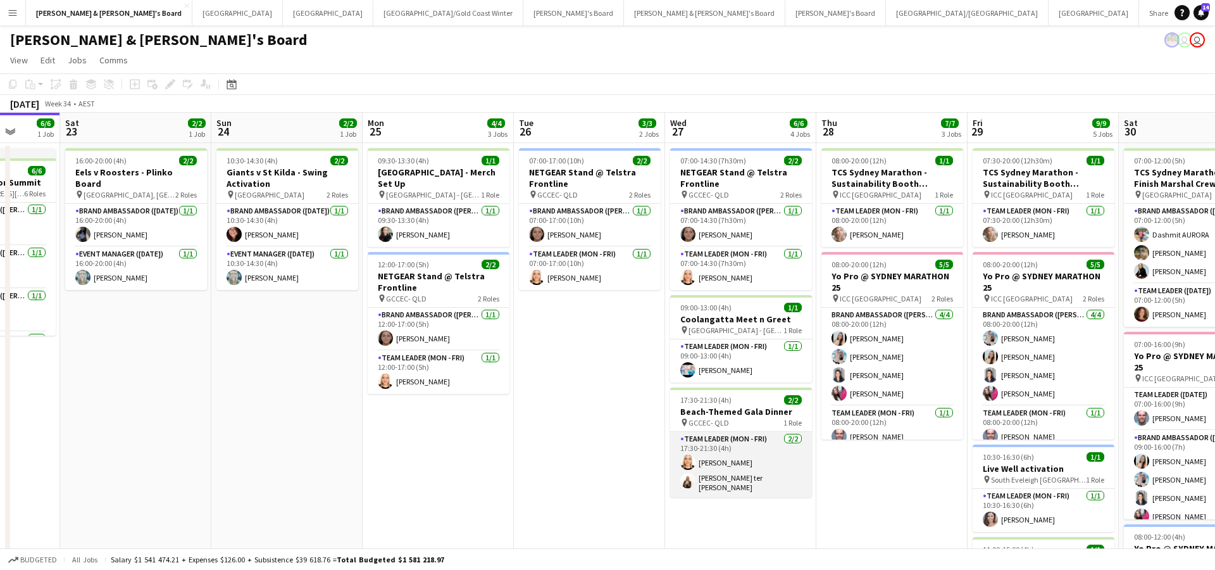
click at [749, 480] on app-card-role "Team Leader (Mon - Fri) [DATE] 17:30-21:30 (4h) [PERSON_NAME] [PERSON_NAME] ter…" at bounding box center [741, 464] width 142 height 65
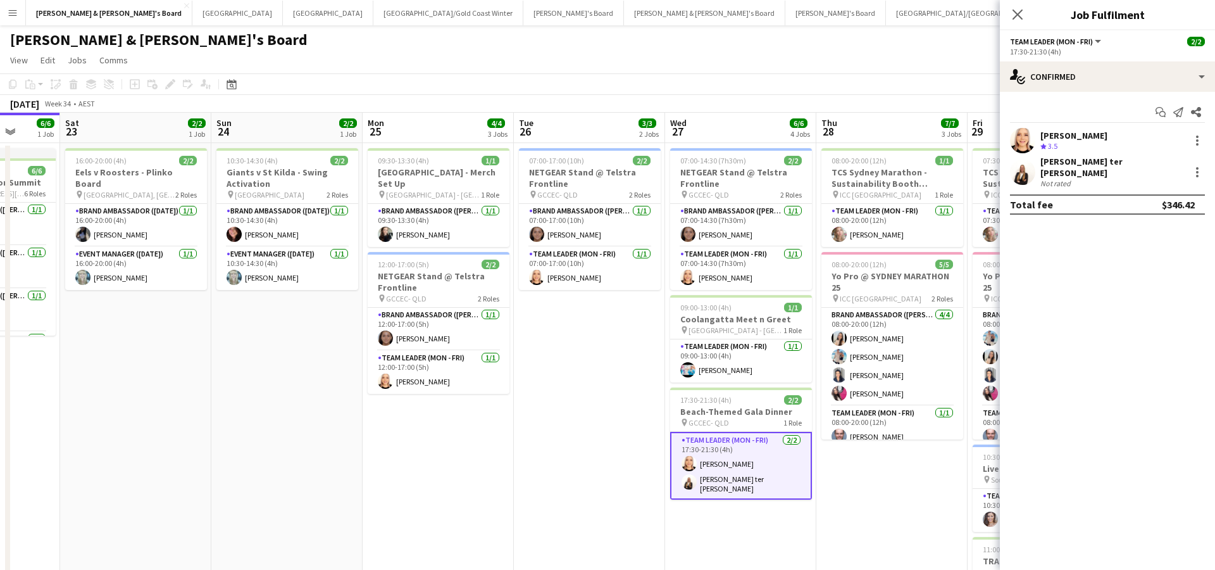
click at [1070, 178] on div "Not rated" at bounding box center [1057, 182] width 33 height 9
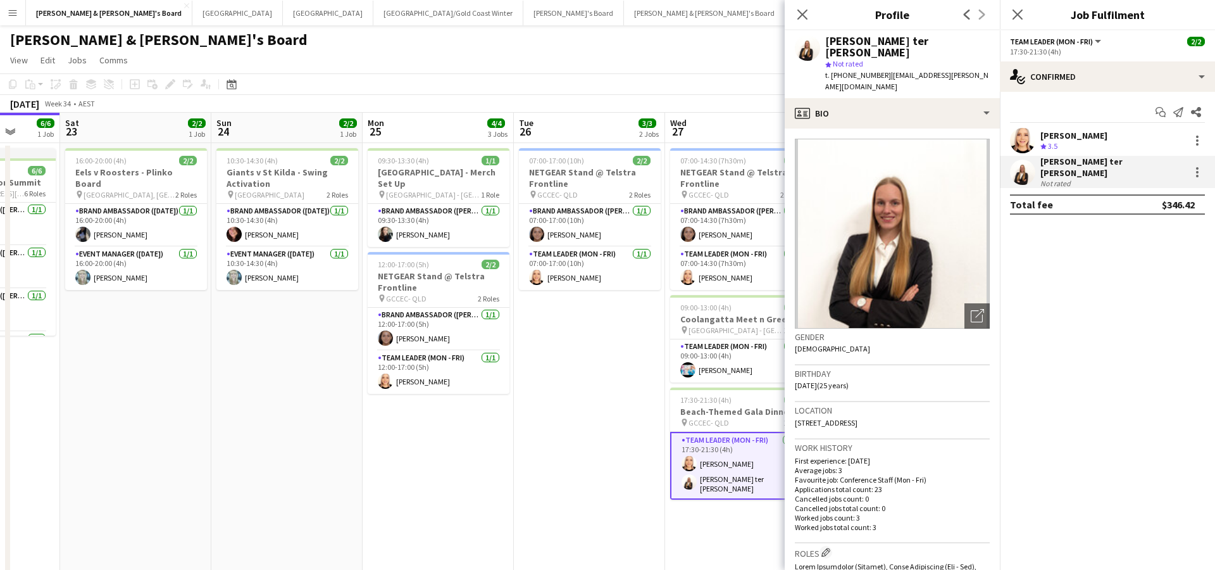
scroll to position [0, 0]
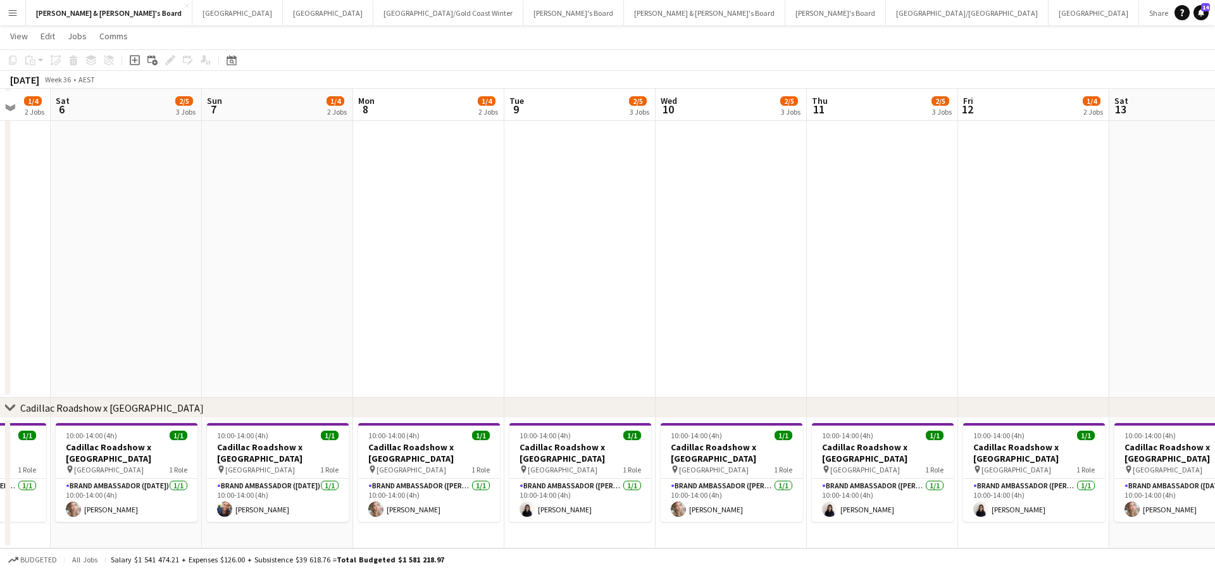
scroll to position [986, 0]
click at [899, 501] on app-card-role "Brand Ambassador (Mon - Fri) [DATE] 10:00-14:00 (4h) [PERSON_NAME]" at bounding box center [883, 500] width 142 height 43
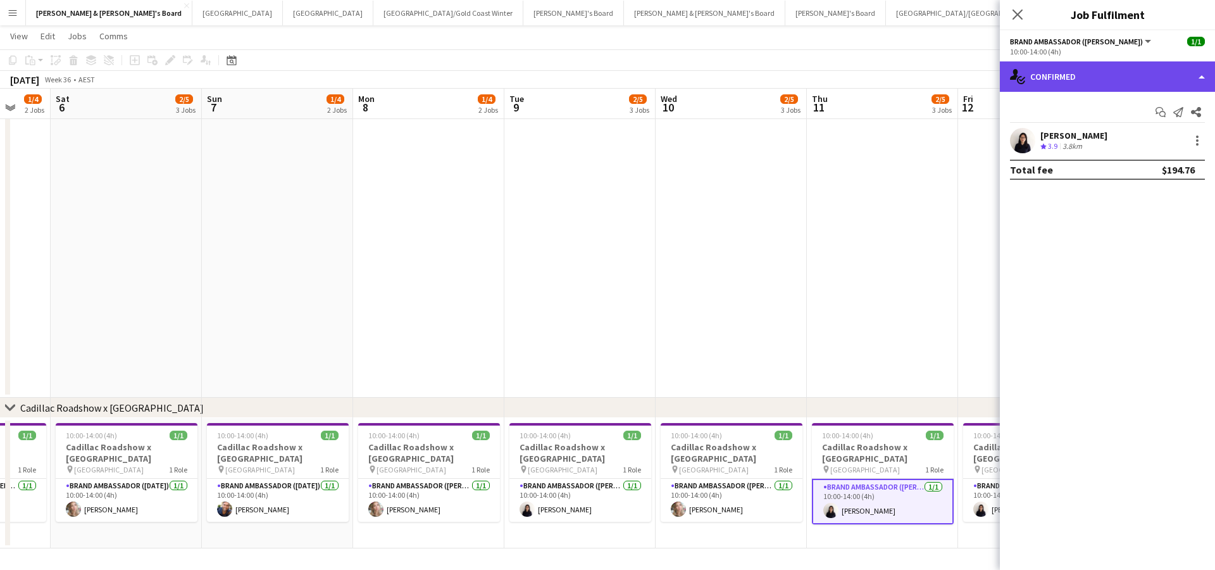
click at [1092, 69] on div "single-neutral-actions-check-2 Confirmed" at bounding box center [1107, 76] width 215 height 30
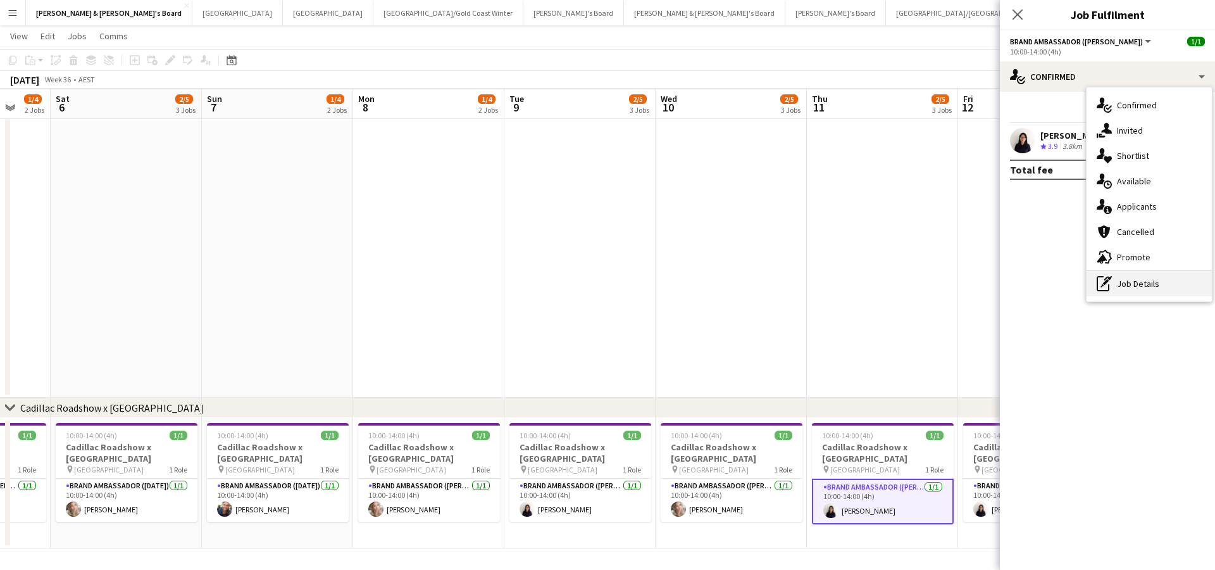
click at [1143, 287] on div "pen-write Job Details" at bounding box center [1149, 283] width 125 height 25
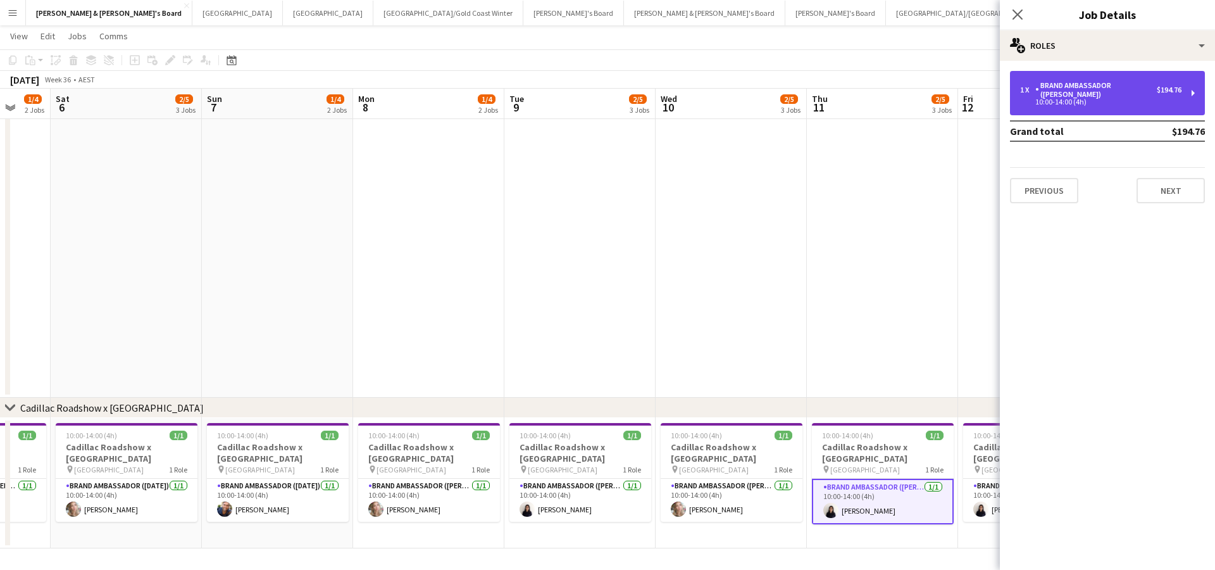
click at [1105, 97] on div "1 x Brand Ambassador (Mon - Fri) $194.76 10:00-14:00 (4h)" at bounding box center [1107, 93] width 195 height 44
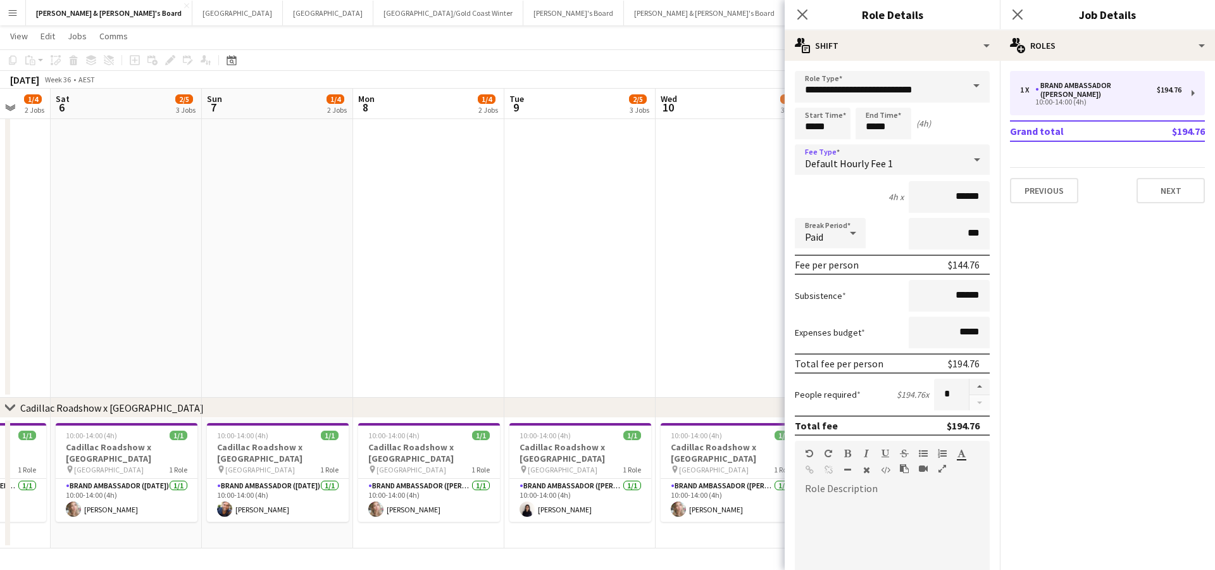
click at [974, 163] on icon at bounding box center [977, 159] width 15 height 25
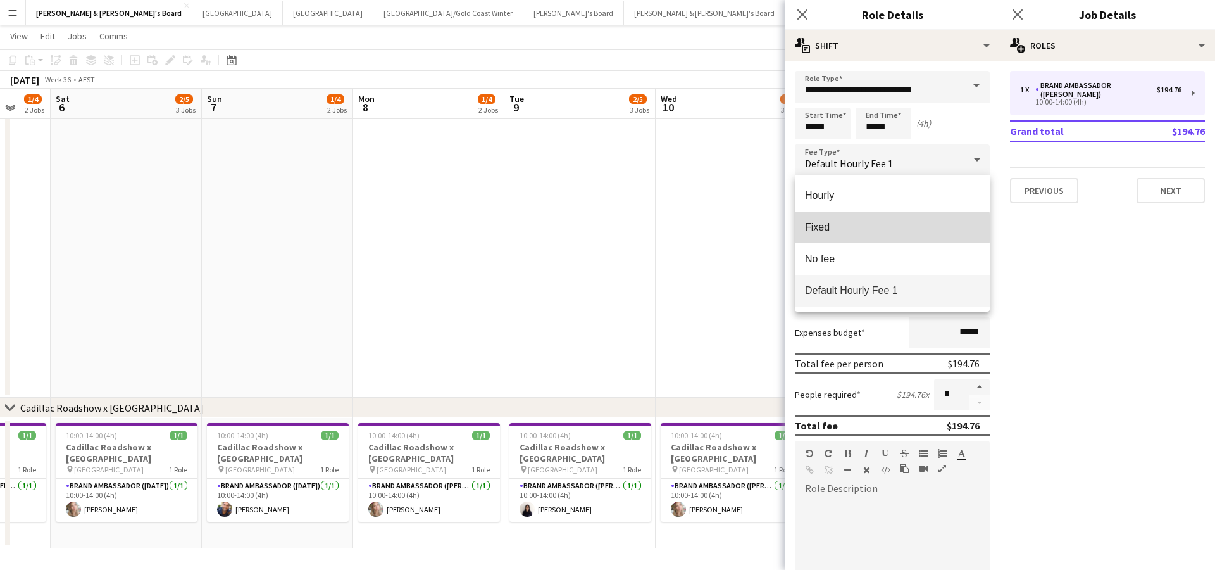
click at [843, 228] on span "Fixed" at bounding box center [892, 227] width 175 height 12
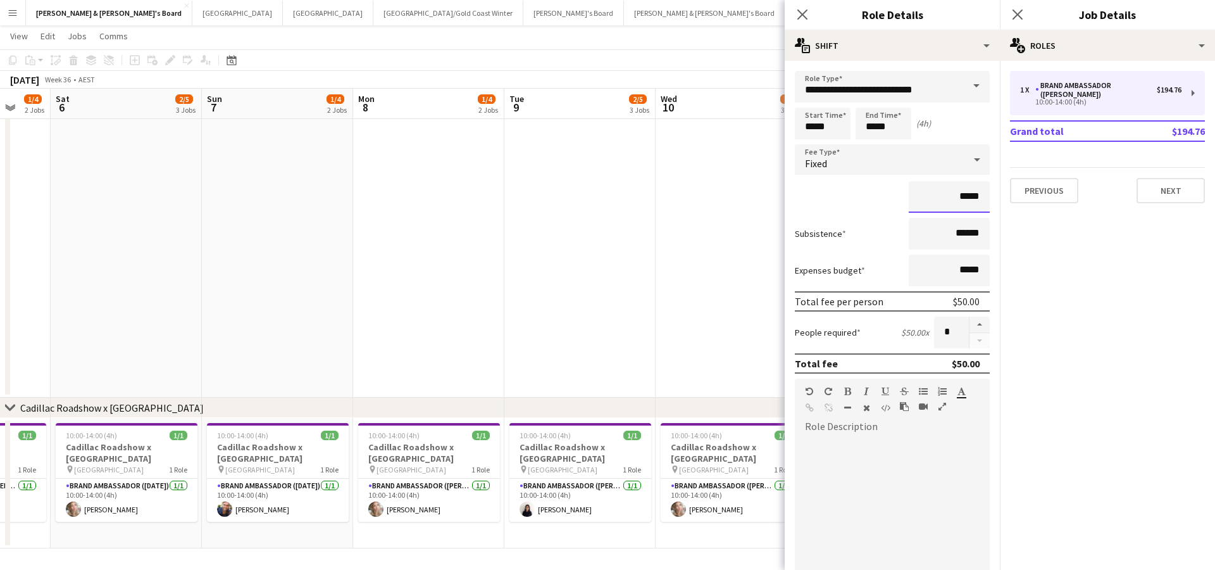
drag, startPoint x: 963, startPoint y: 197, endPoint x: 992, endPoint y: 192, distance: 29.6
click at [992, 192] on form "**********" at bounding box center [892, 433] width 215 height 725
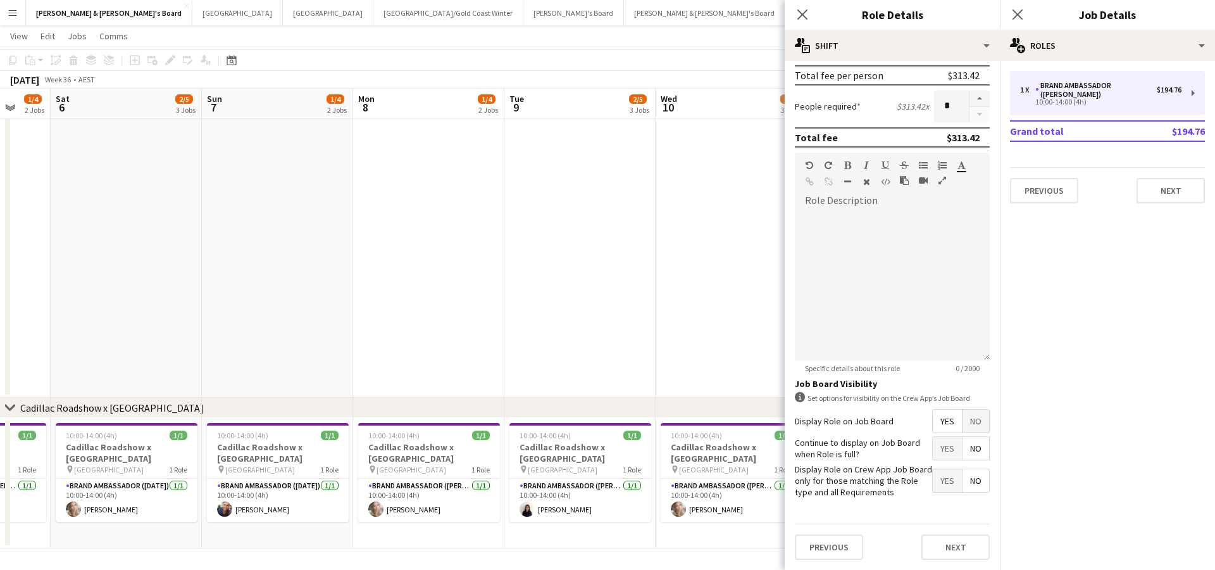
scroll to position [225, 0]
type input "*******"
click at [963, 548] on button "Next" at bounding box center [956, 547] width 68 height 25
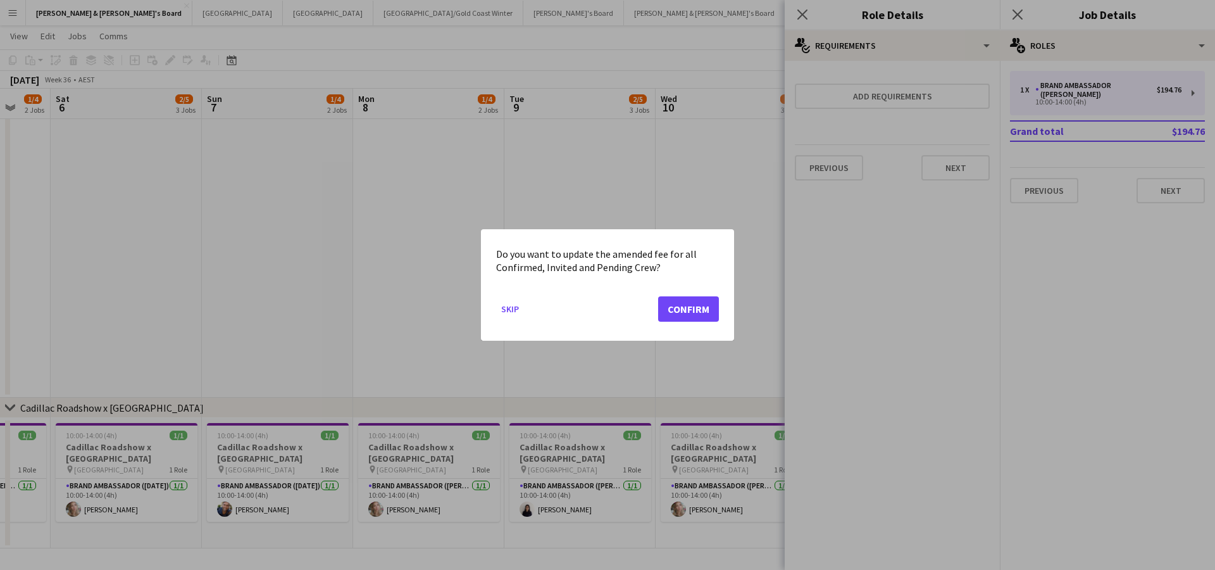
click at [688, 314] on button "Confirm" at bounding box center [688, 308] width 61 height 25
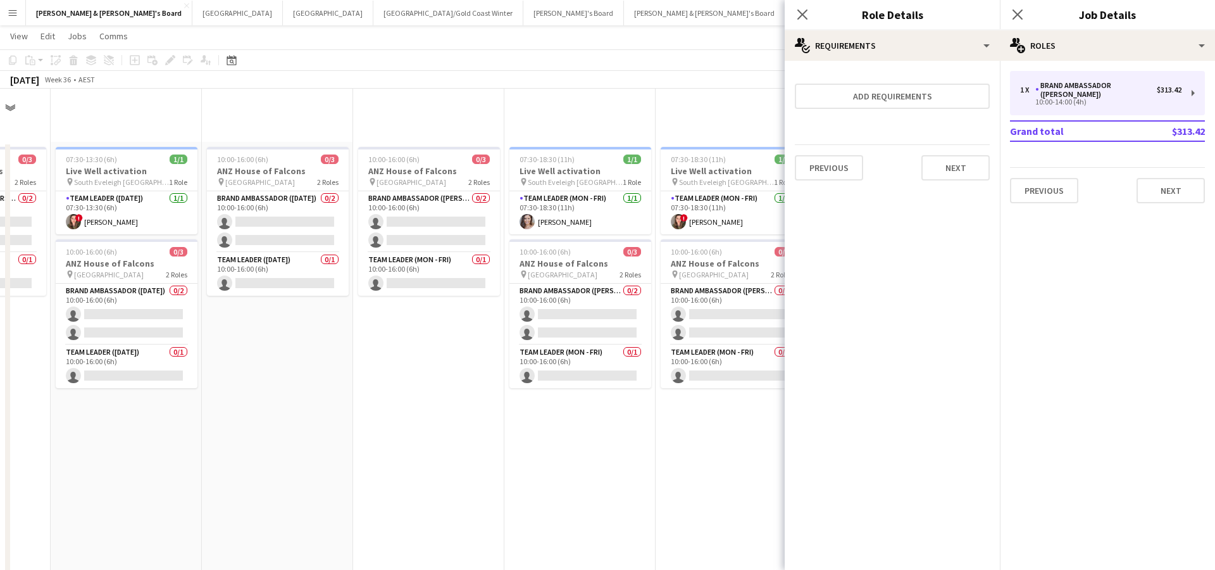
scroll to position [986, 0]
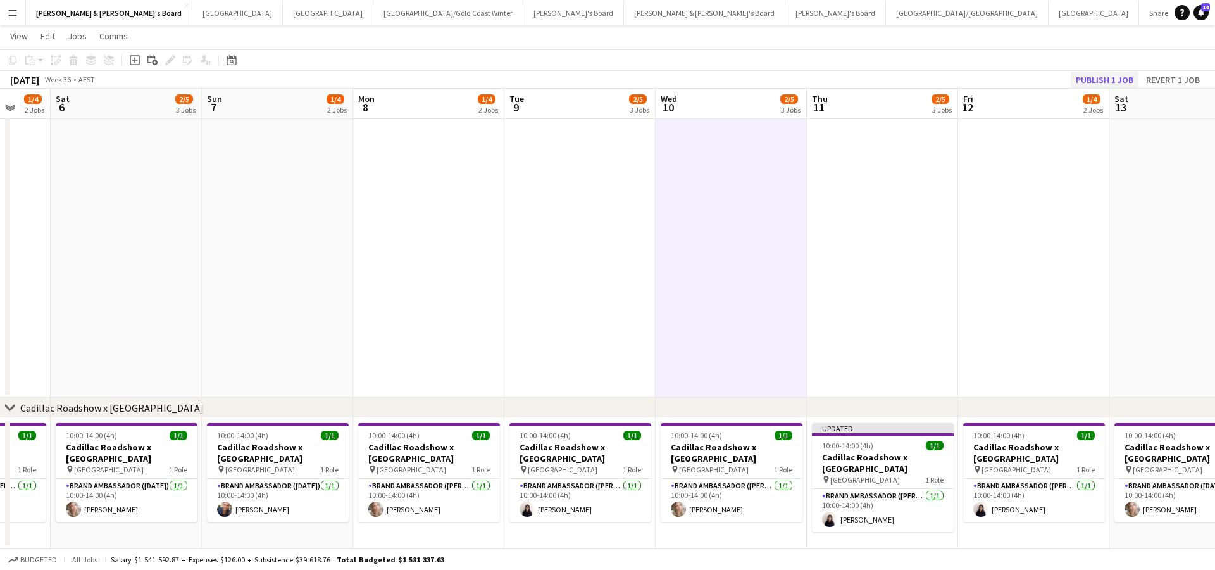
click at [1089, 72] on button "Publish 1 job" at bounding box center [1105, 80] width 68 height 16
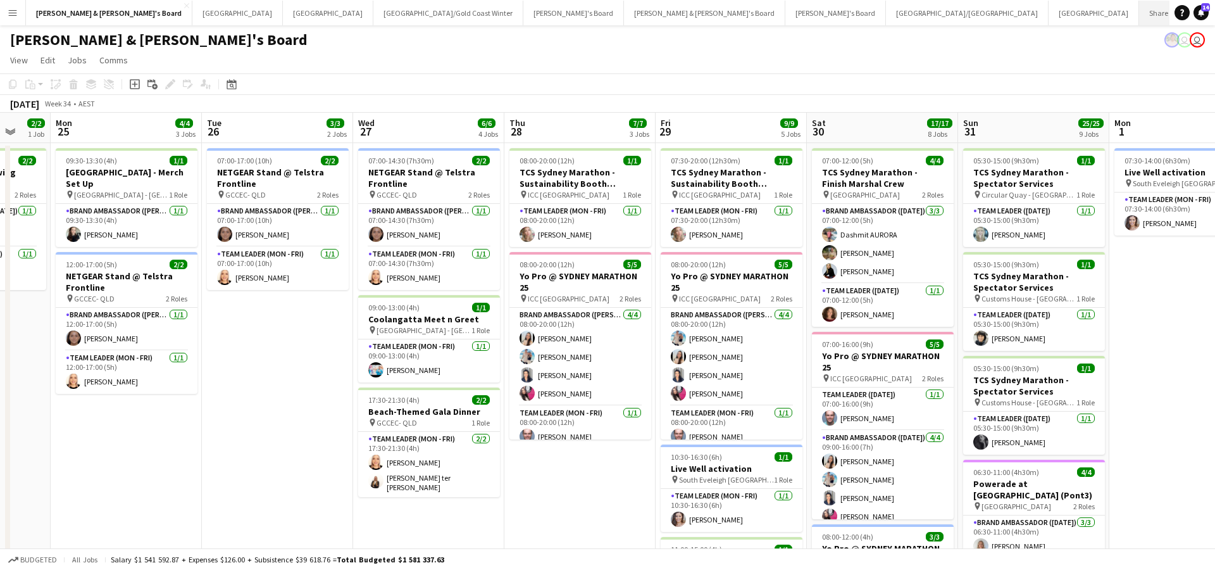
scroll to position [0, 403]
click at [441, 478] on app-card-role "Team Leader (Mon - Fri) [DATE] 17:30-21:30 (4h) [PERSON_NAME] [PERSON_NAME] ter…" at bounding box center [429, 464] width 142 height 65
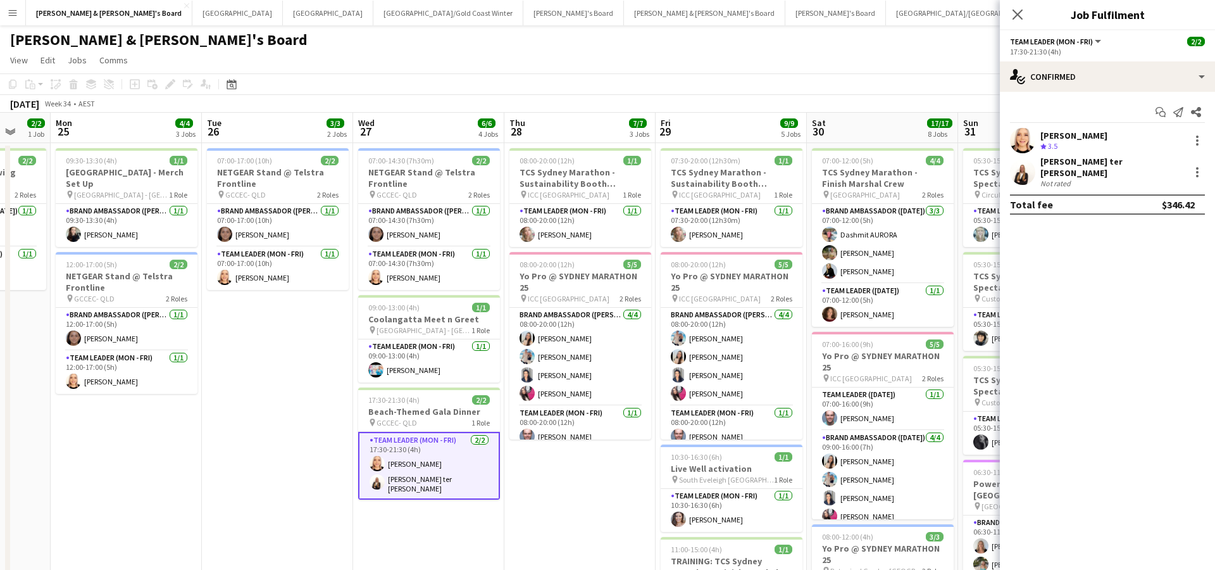
click at [1087, 166] on div "[PERSON_NAME] ter [PERSON_NAME]" at bounding box center [1113, 167] width 144 height 23
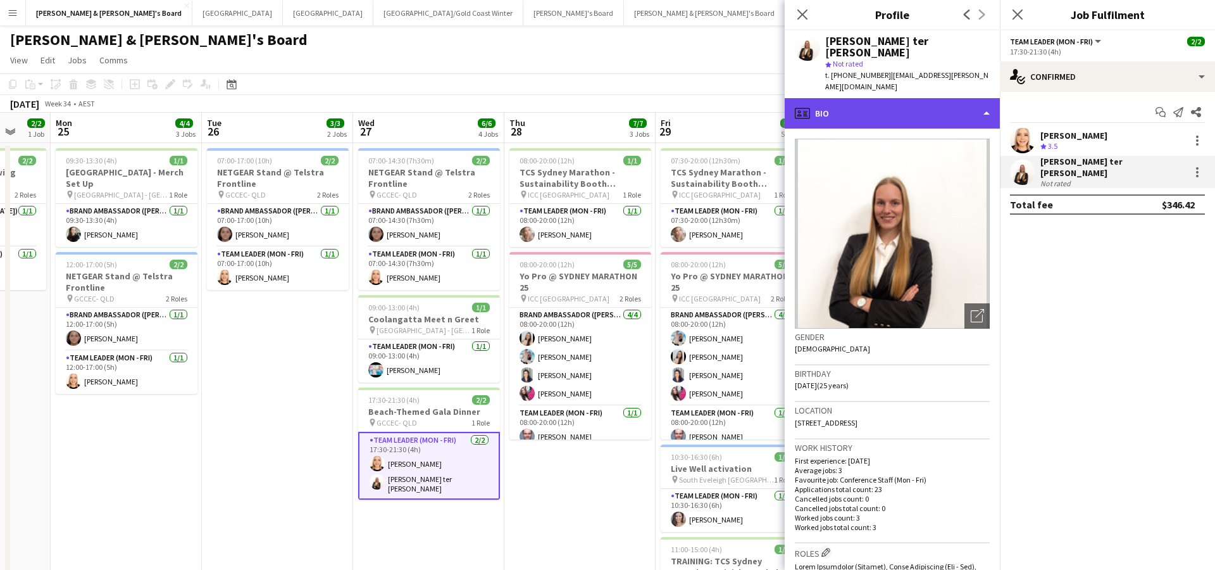
click at [892, 98] on div "profile Bio" at bounding box center [892, 113] width 215 height 30
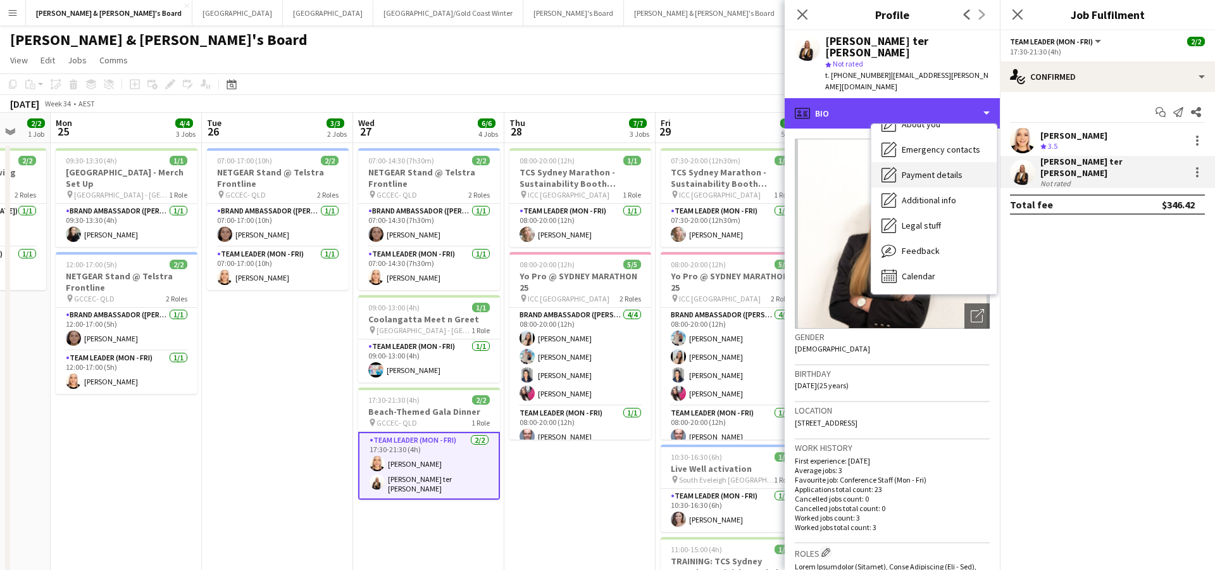
scroll to position [94, 0]
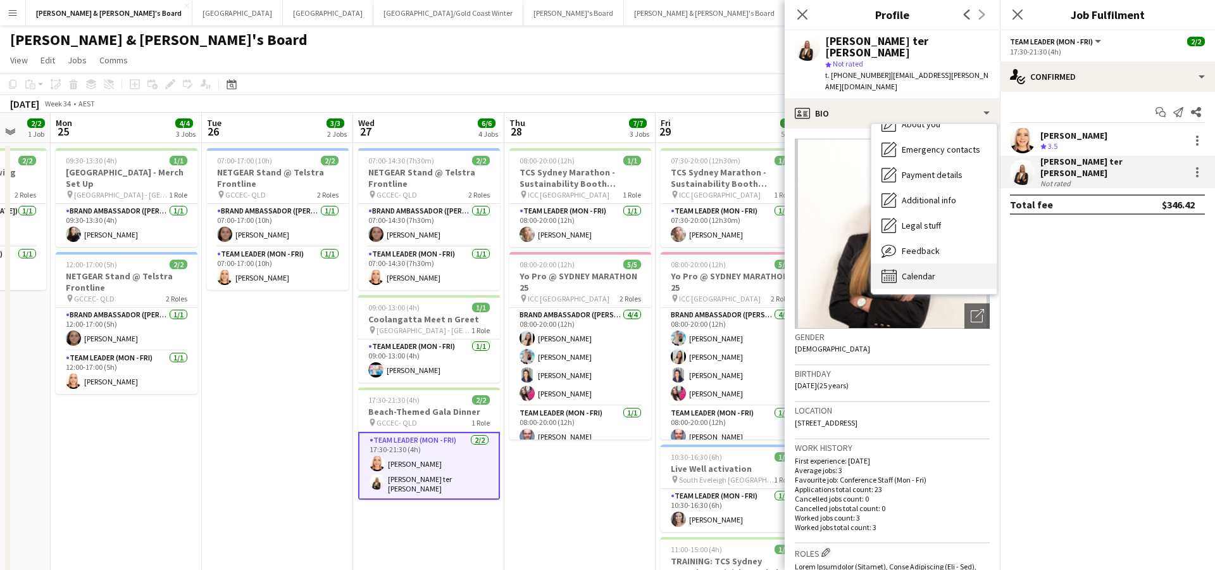
click at [918, 270] on span "Calendar" at bounding box center [919, 275] width 34 height 11
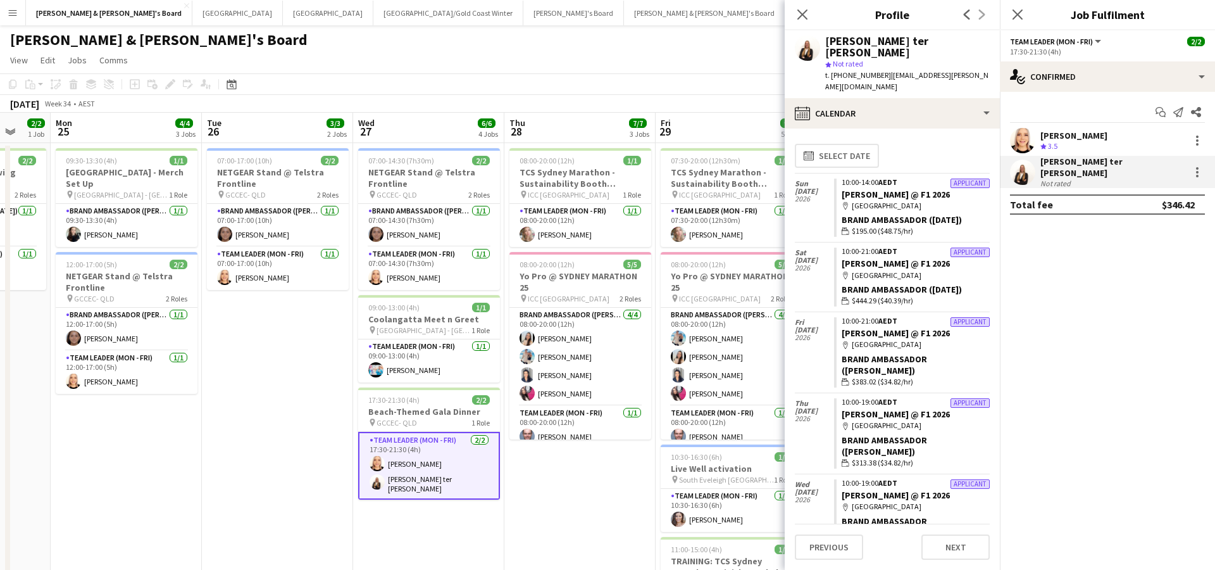
scroll to position [0, 0]
click at [1074, 167] on div "[PERSON_NAME] ter [PERSON_NAME]" at bounding box center [1113, 167] width 144 height 23
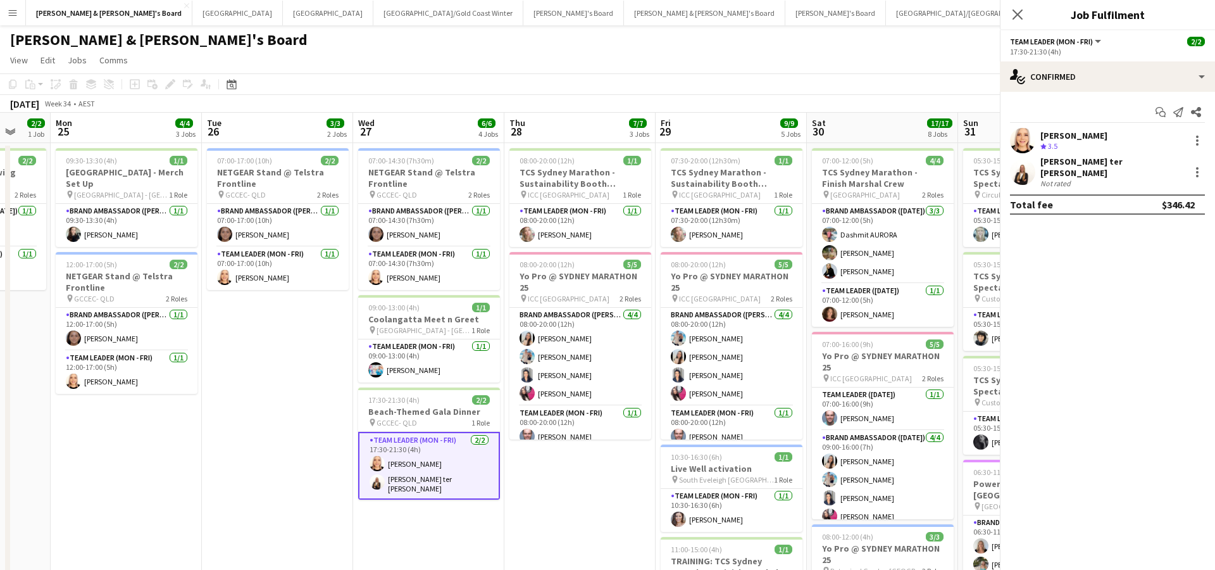
click at [1074, 167] on div "[PERSON_NAME] ter [PERSON_NAME]" at bounding box center [1113, 167] width 144 height 23
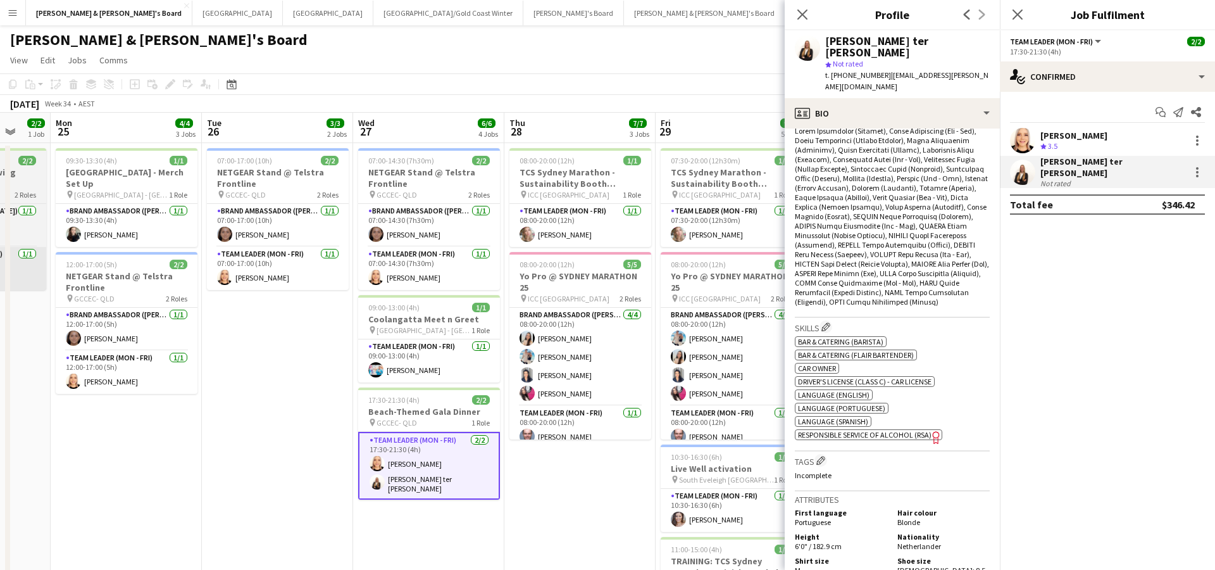
scroll to position [440, 0]
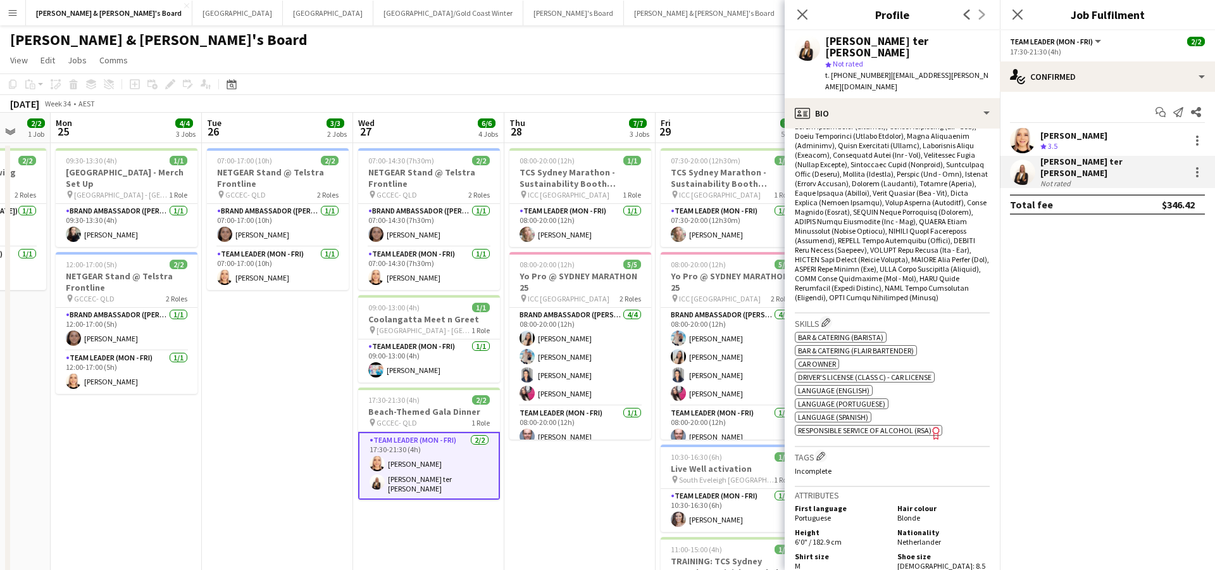
click at [1067, 134] on div "[PERSON_NAME]" at bounding box center [1074, 135] width 67 height 11
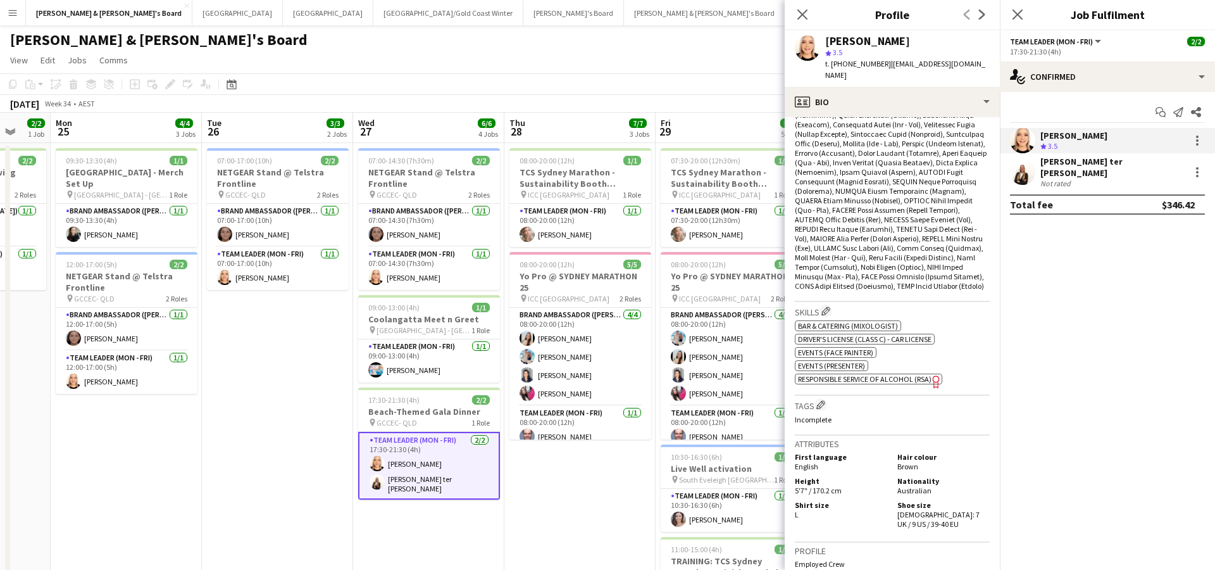
scroll to position [465, 0]
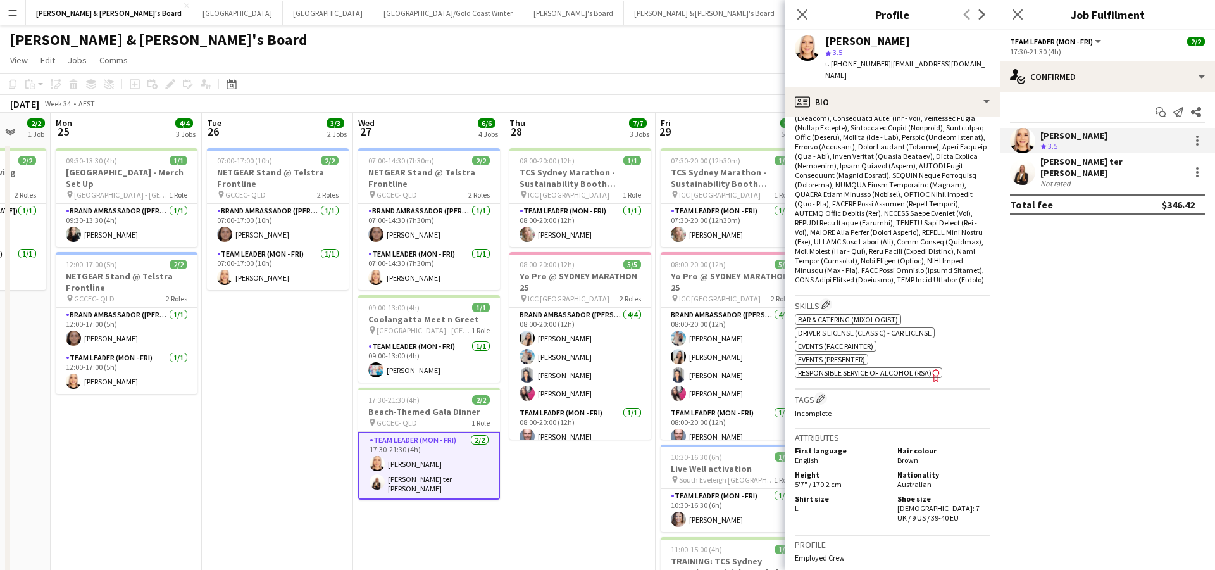
click at [1068, 178] on div "Not rated" at bounding box center [1057, 182] width 33 height 9
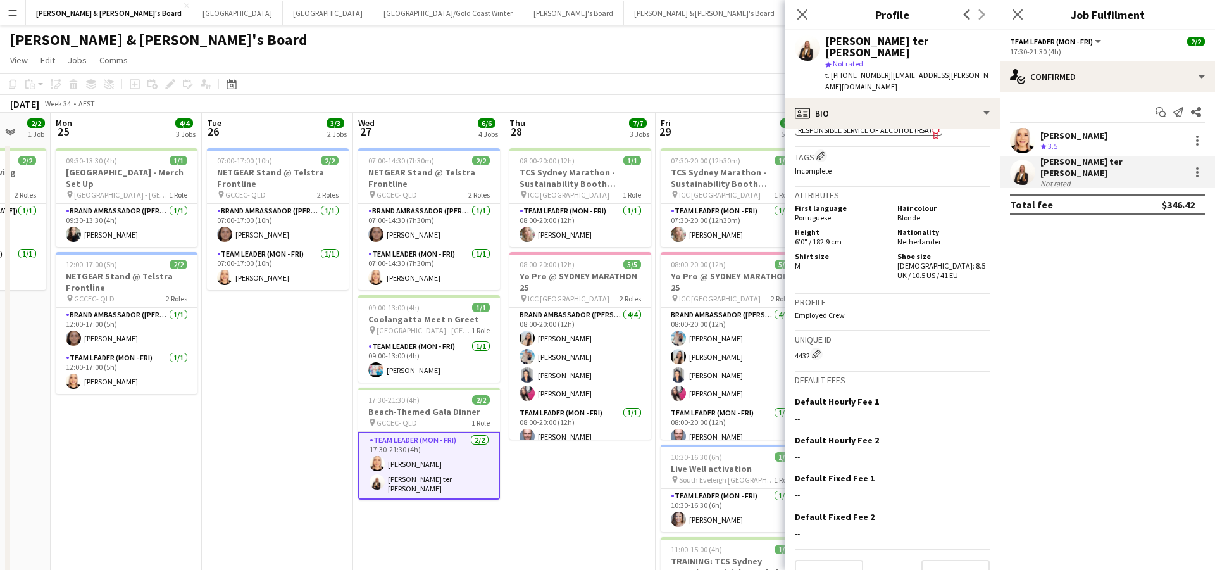
scroll to position [739, 0]
click at [1072, 134] on div "[PERSON_NAME]" at bounding box center [1074, 135] width 67 height 11
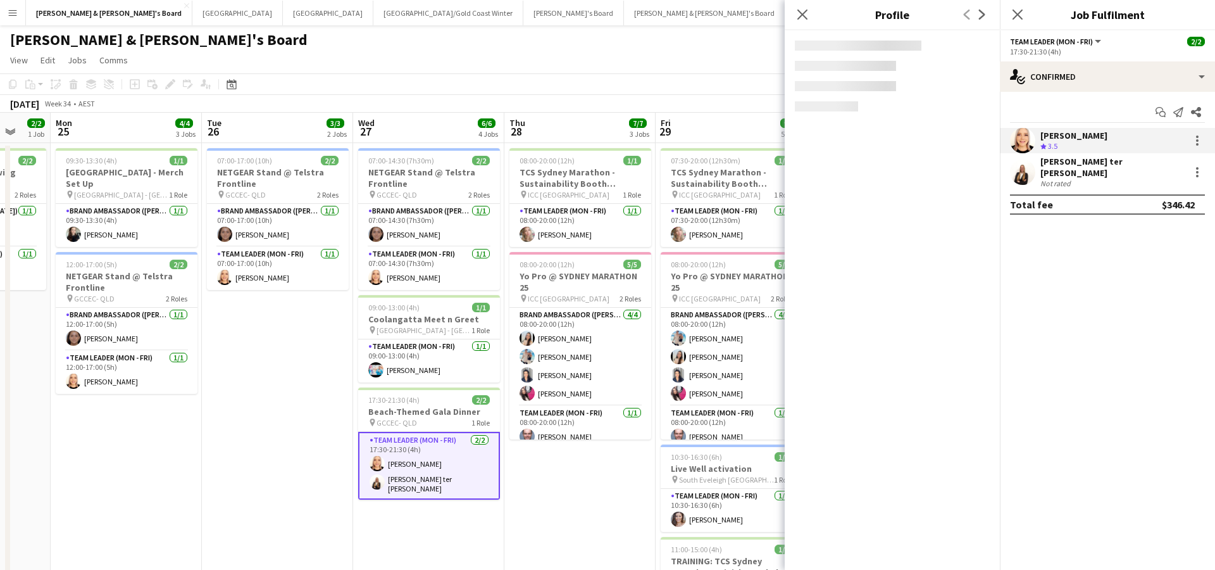
click at [1072, 134] on div "[PERSON_NAME]" at bounding box center [1074, 135] width 67 height 11
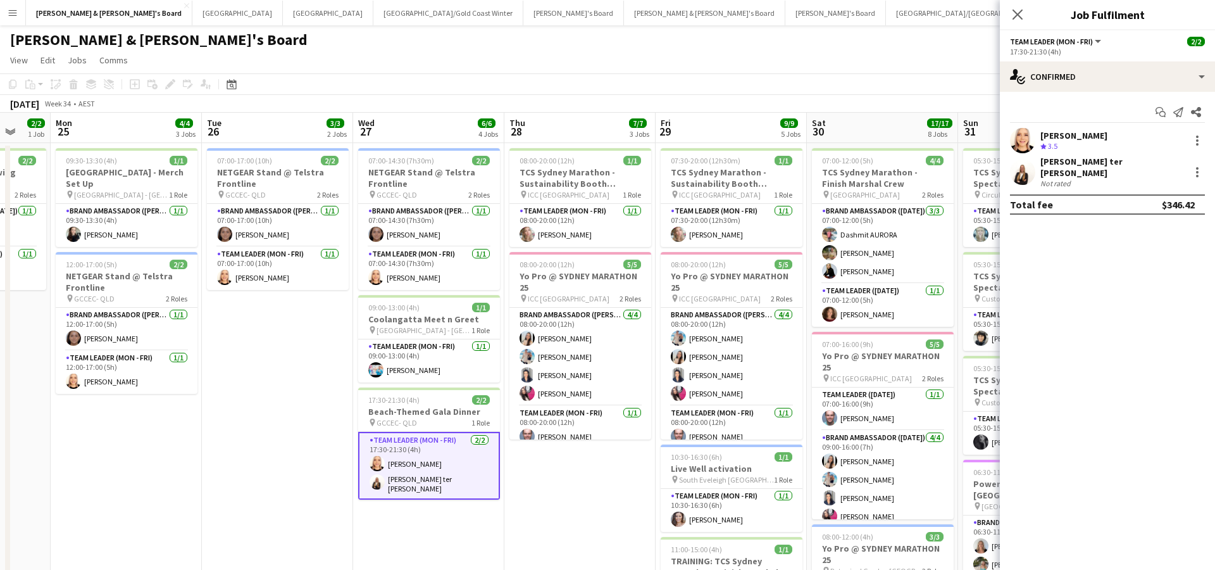
click at [1075, 142] on div "Crew rating 3.5" at bounding box center [1074, 146] width 67 height 11
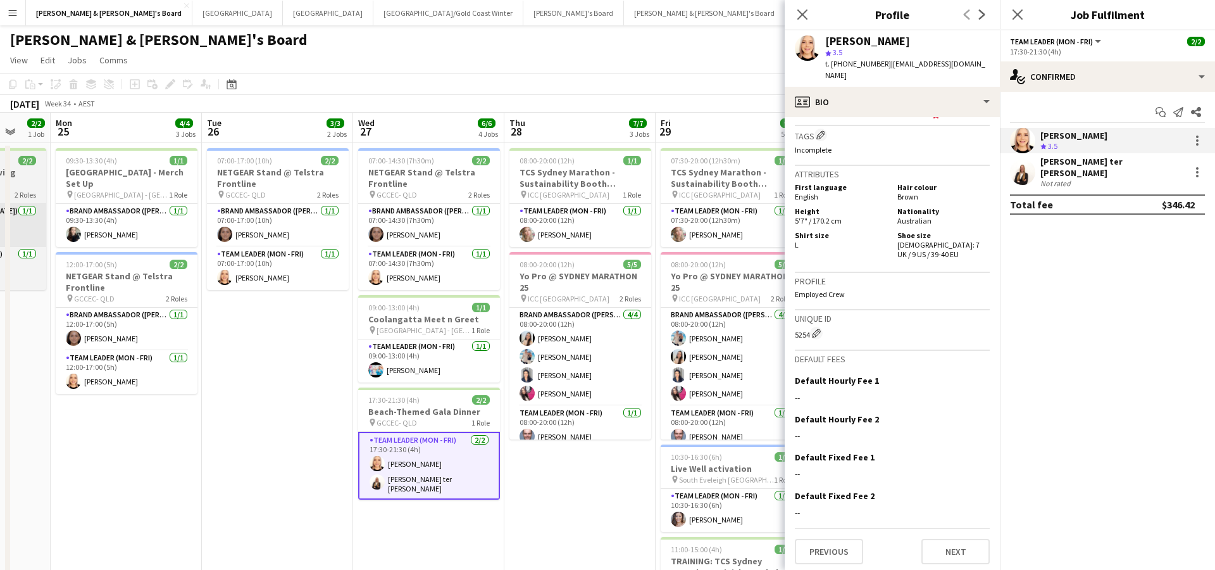
scroll to position [728, 0]
click at [1070, 178] on div "Not rated" at bounding box center [1057, 182] width 33 height 9
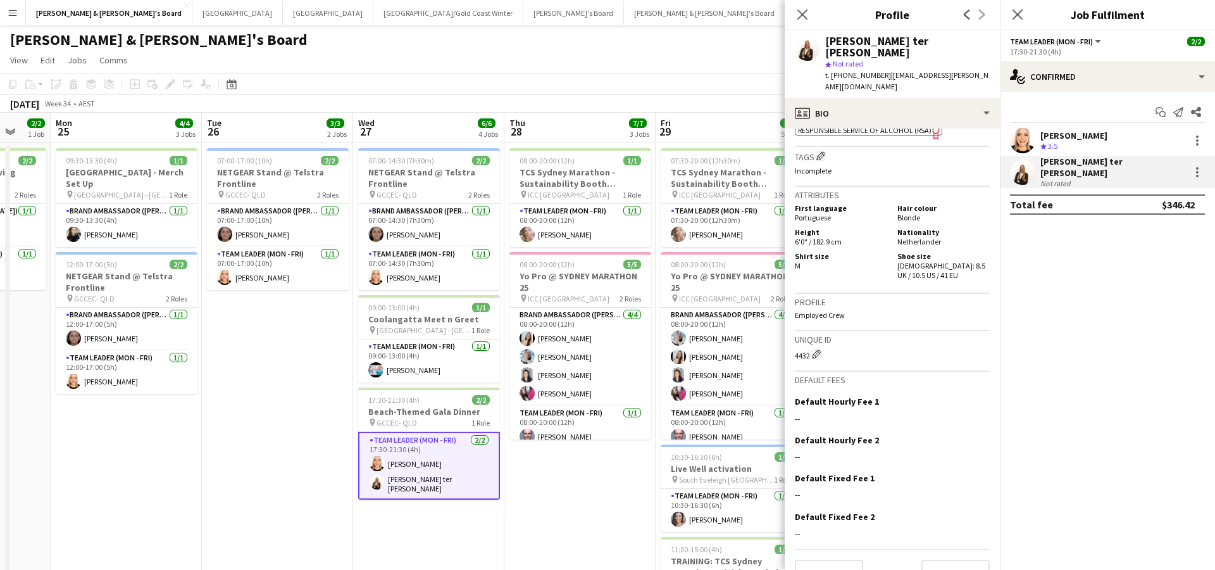
scroll to position [739, 0]
click at [1109, 142] on div "[PERSON_NAME] Crew rating 3.5" at bounding box center [1107, 140] width 215 height 25
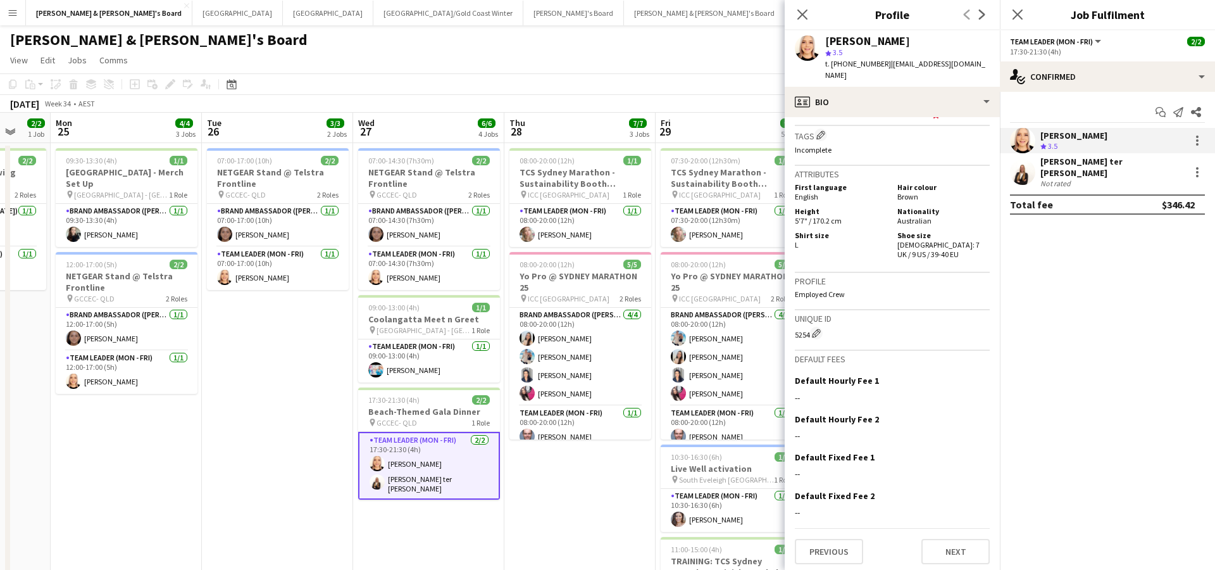
scroll to position [728, 0]
click at [1010, 16] on div "Close pop-in" at bounding box center [1017, 14] width 35 height 29
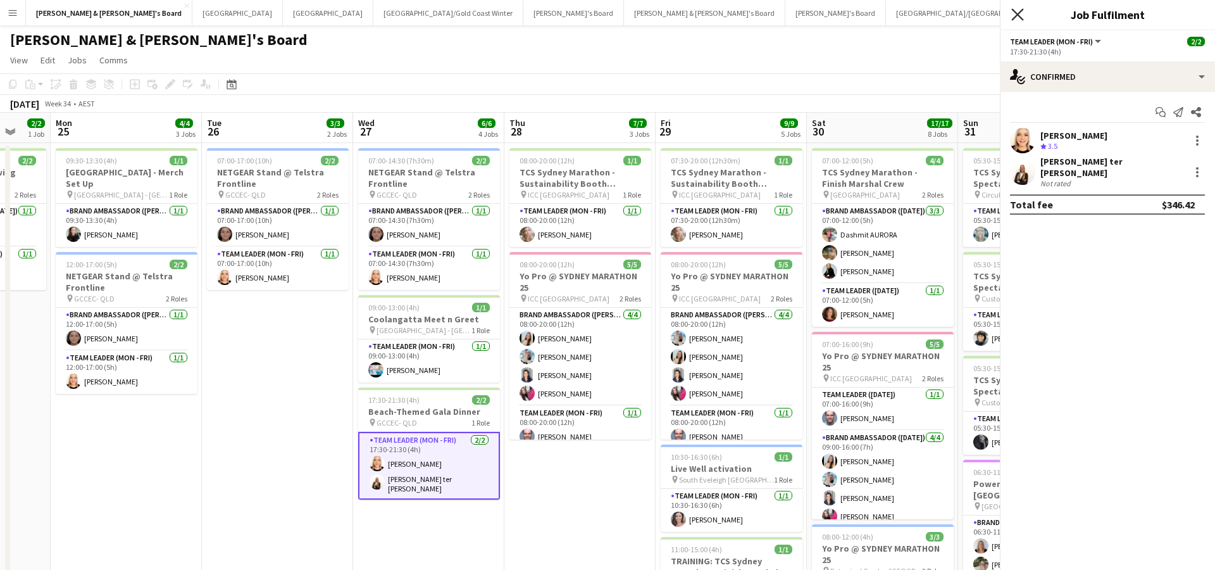
click at [1016, 16] on icon at bounding box center [1017, 14] width 12 height 12
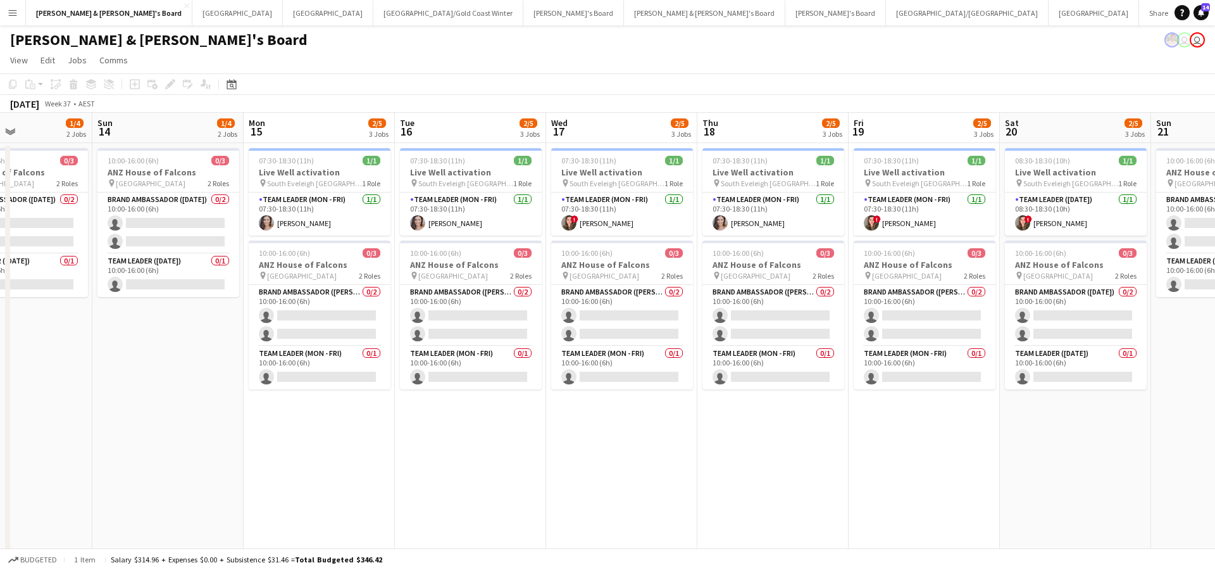
scroll to position [0, 292]
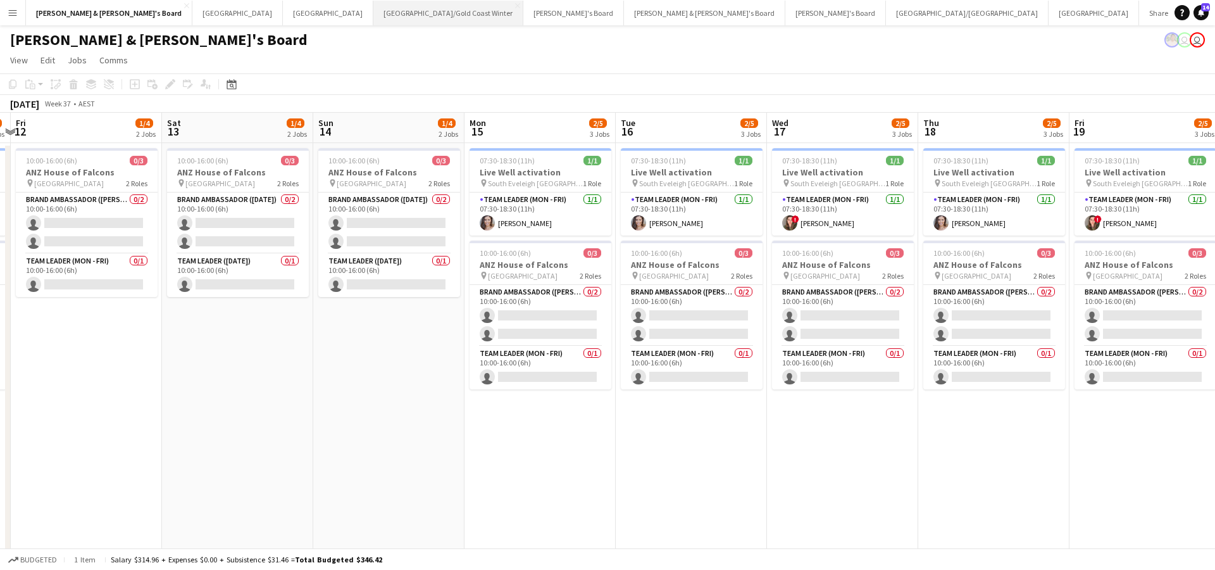
click at [373, 15] on button "[GEOGRAPHIC_DATA]/[GEOGRAPHIC_DATA] Winter Close" at bounding box center [448, 13] width 150 height 25
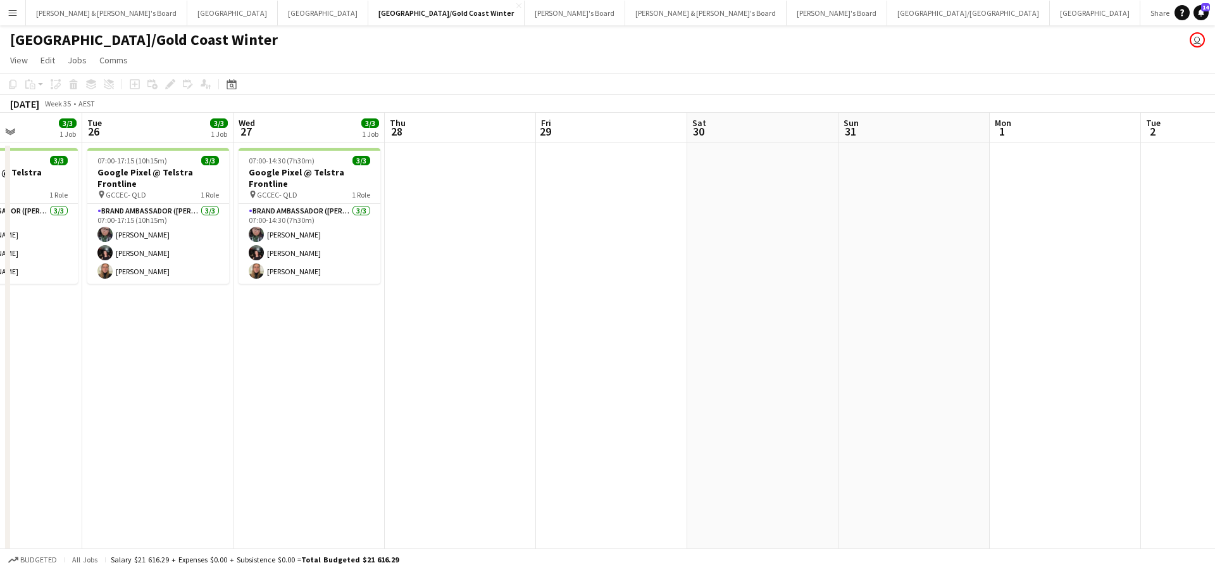
scroll to position [0, 333]
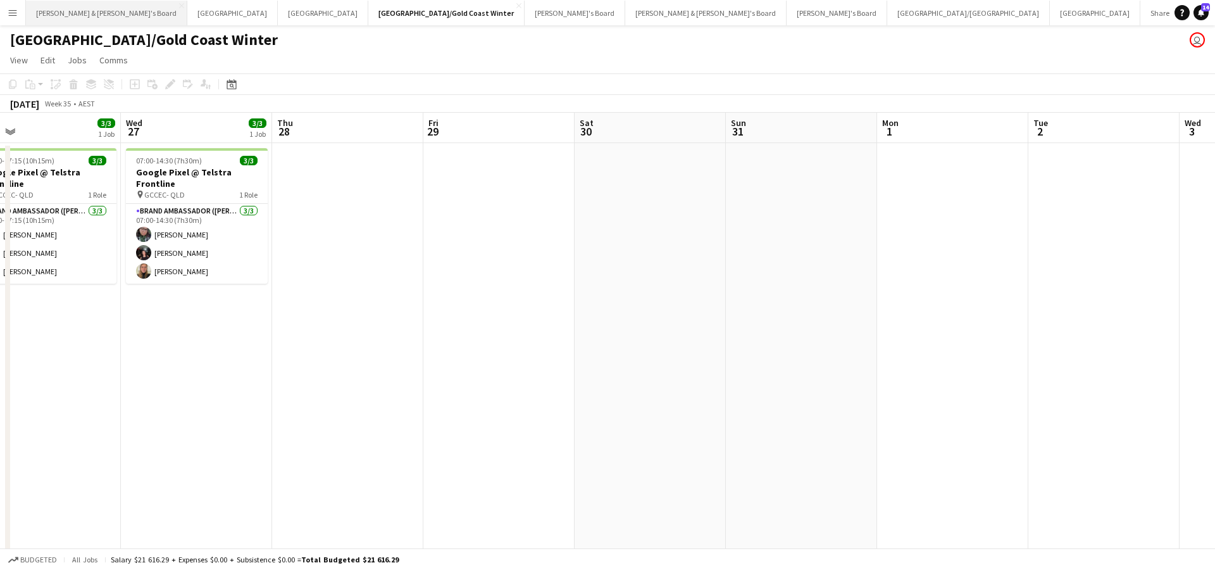
click at [70, 9] on button "[PERSON_NAME] & [PERSON_NAME]'s Board Close" at bounding box center [106, 13] width 161 height 25
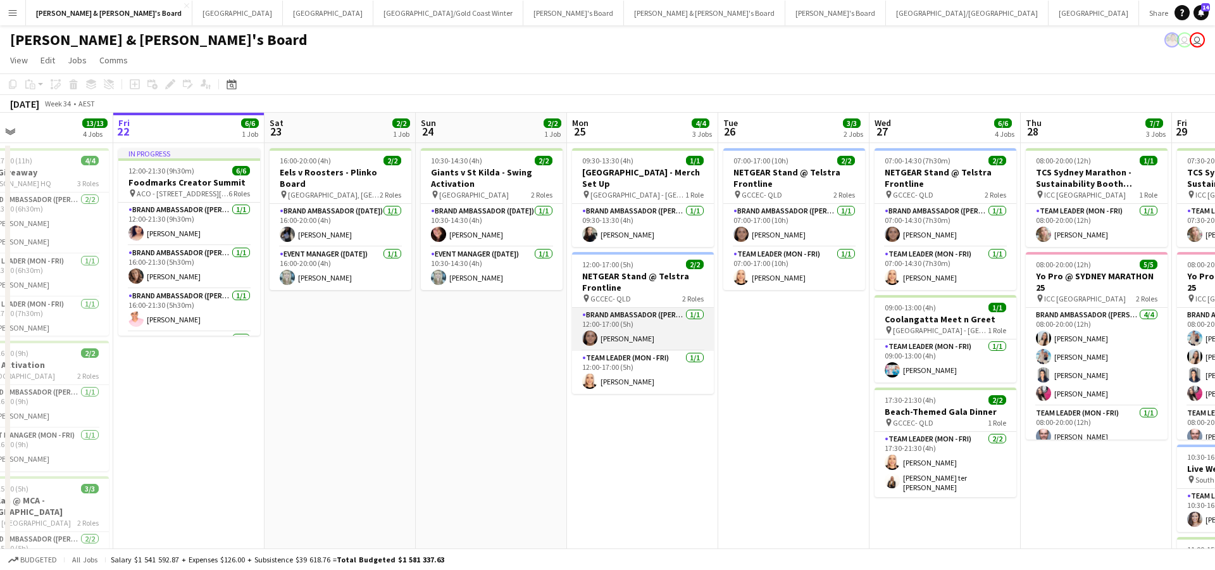
scroll to position [0, 494]
